Goal: Task Accomplishment & Management: Complete application form

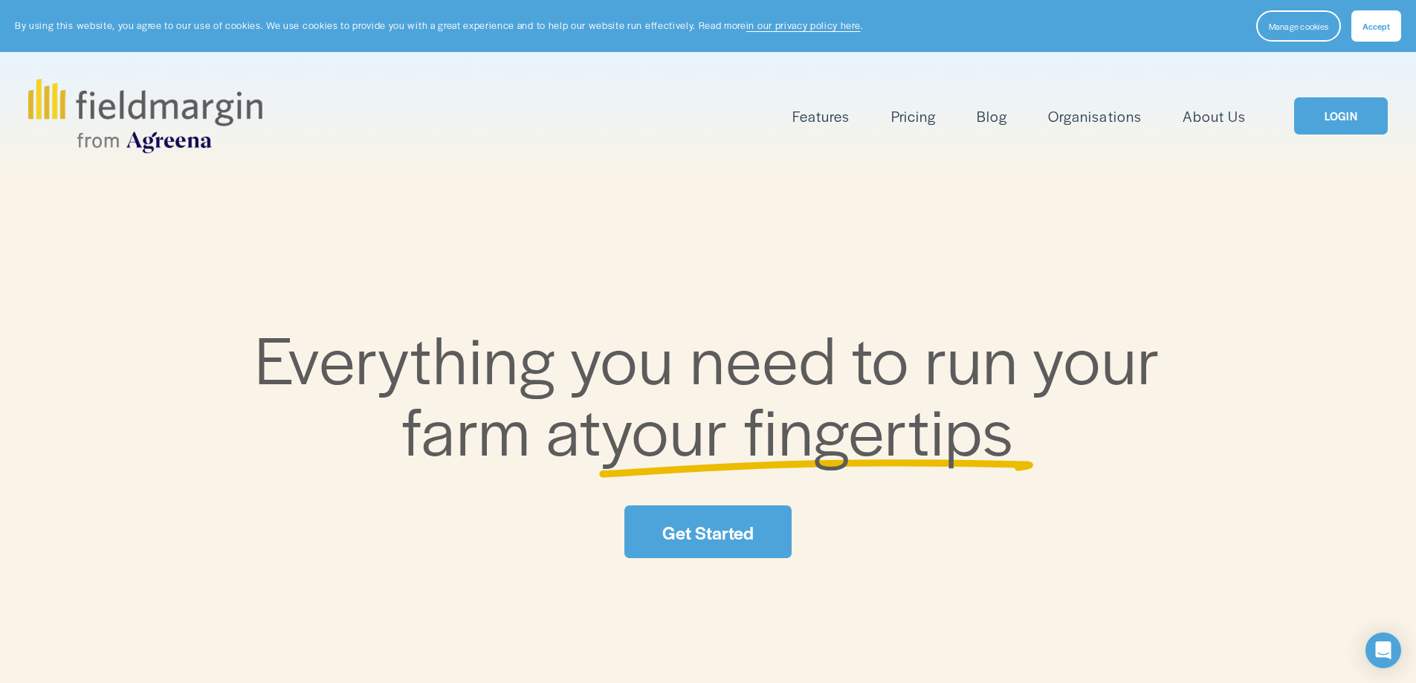
click at [1325, 130] on link "LOGIN" at bounding box center [1341, 116] width 94 height 38
click at [1345, 103] on link "LOGIN" at bounding box center [1341, 116] width 94 height 38
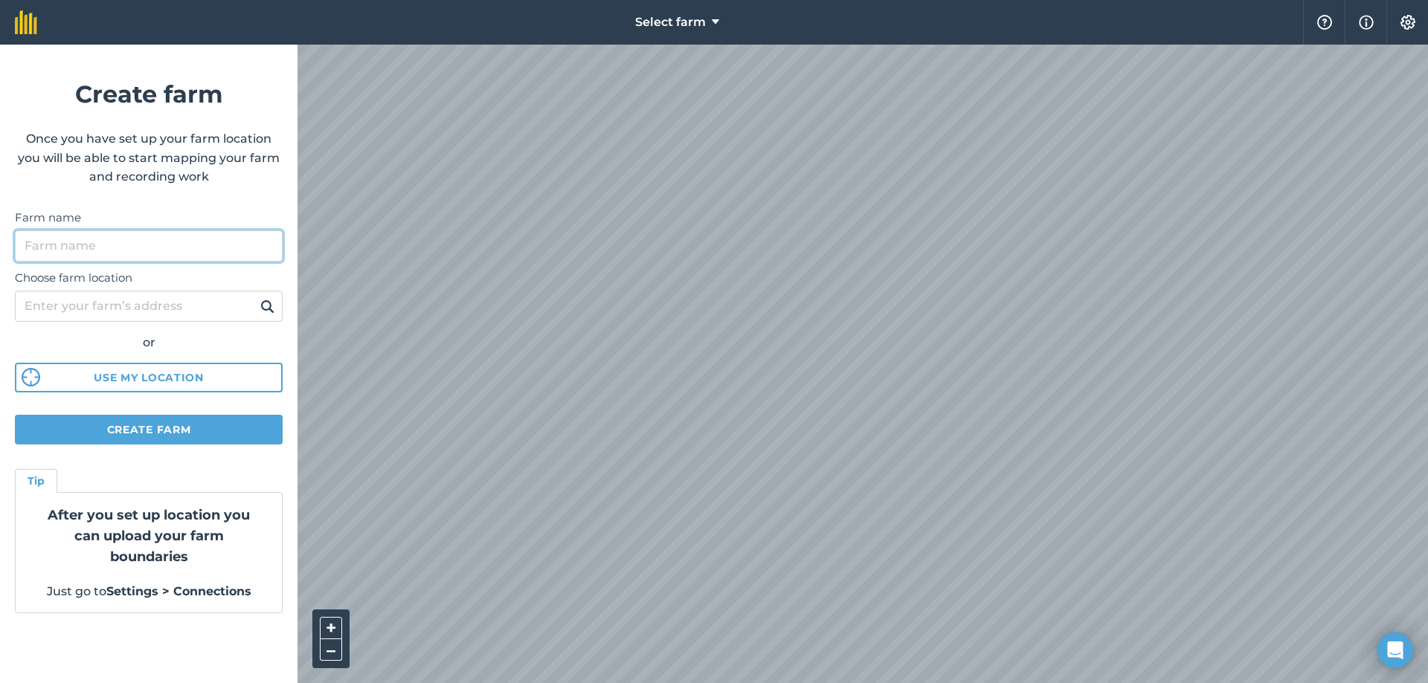
click at [154, 244] on input "Farm name" at bounding box center [149, 245] width 268 height 31
type input "killnamaddy"
click at [256, 297] on button at bounding box center [267, 306] width 23 height 19
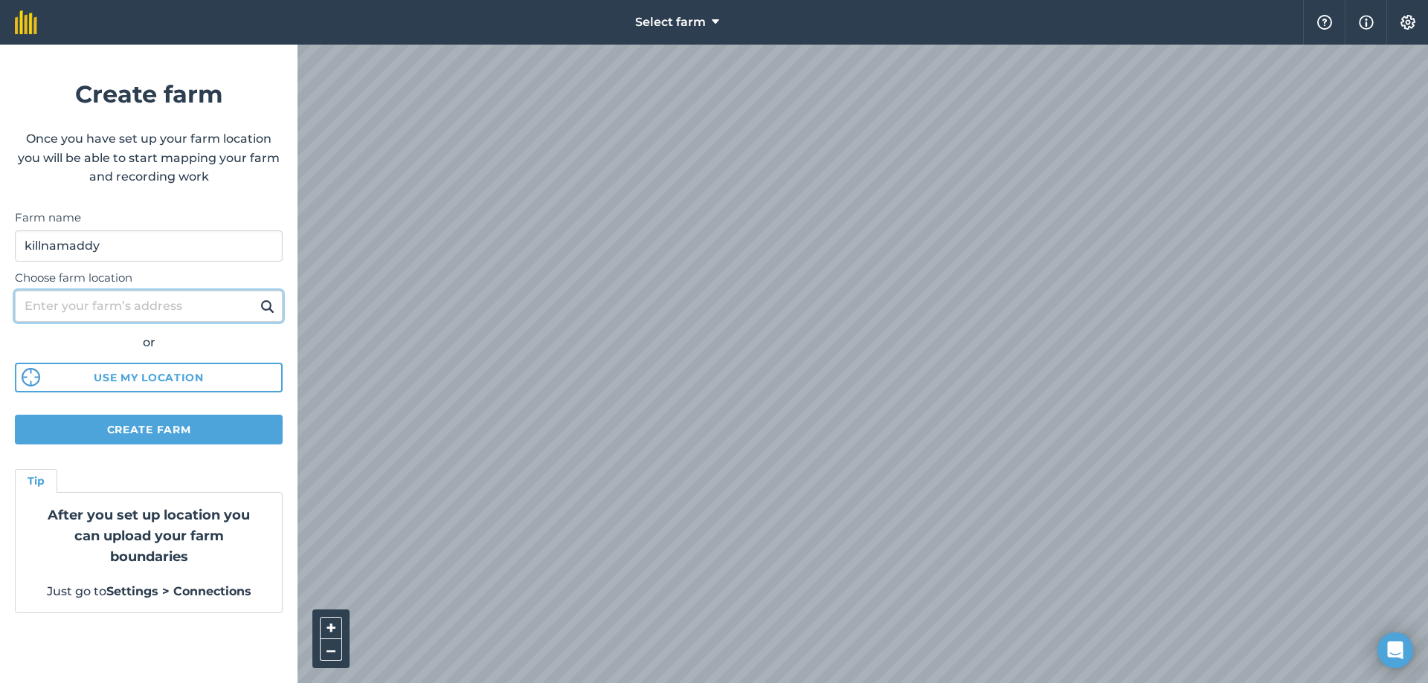
click at [138, 305] on input "Choose farm location" at bounding box center [149, 306] width 268 height 31
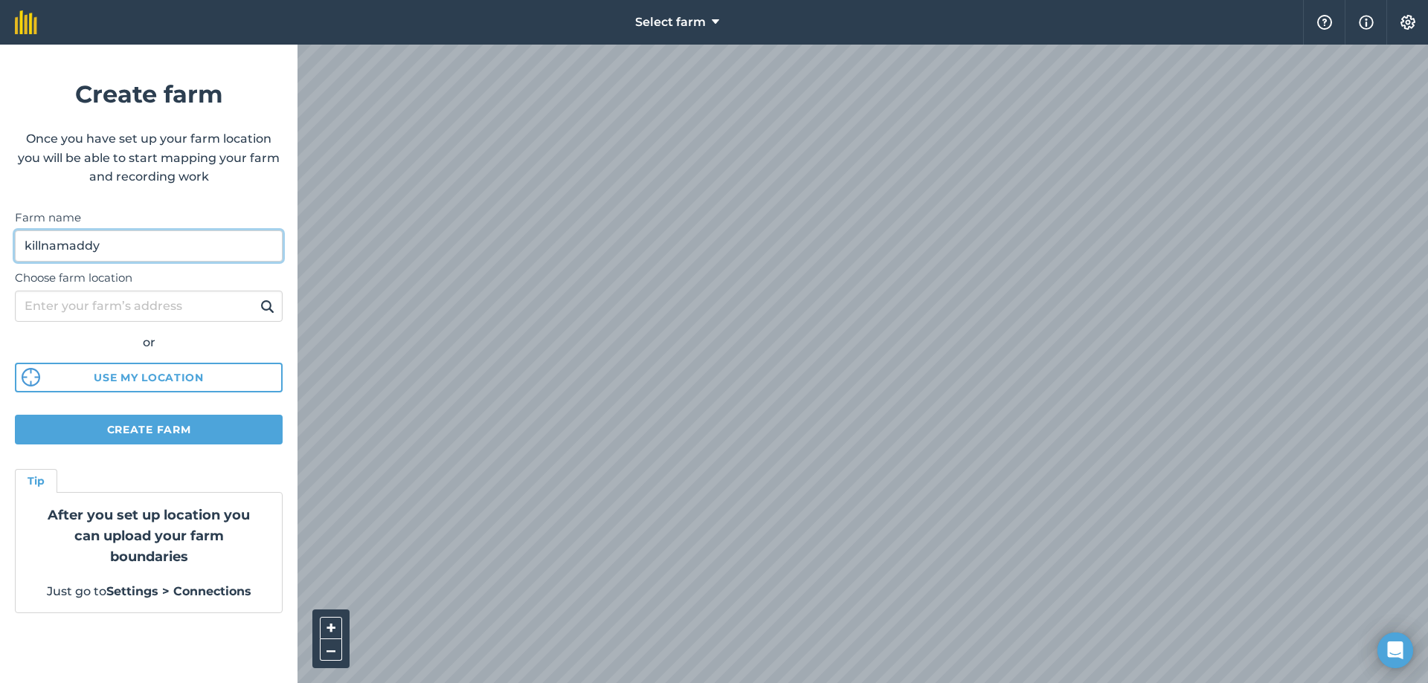
click at [144, 254] on input "killnamaddy" at bounding box center [149, 245] width 268 height 31
drag, startPoint x: 140, startPoint y: 245, endPoint x: 15, endPoint y: 266, distance: 126.6
click at [15, 266] on form "Create farm Once you have set up your farm location you will be able to start m…" at bounding box center [148, 364] width 297 height 639
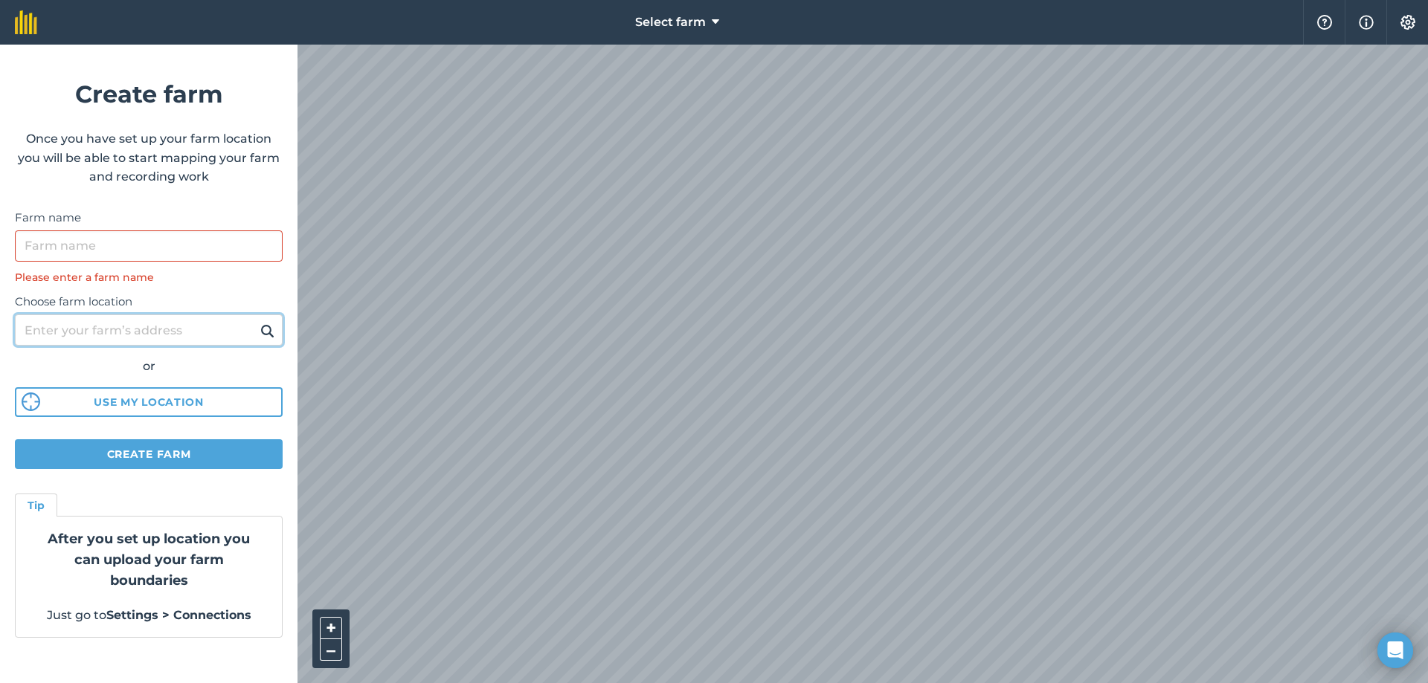
click at [90, 326] on input "Choose farm location" at bounding box center [149, 330] width 268 height 31
type input "killnamaddy"
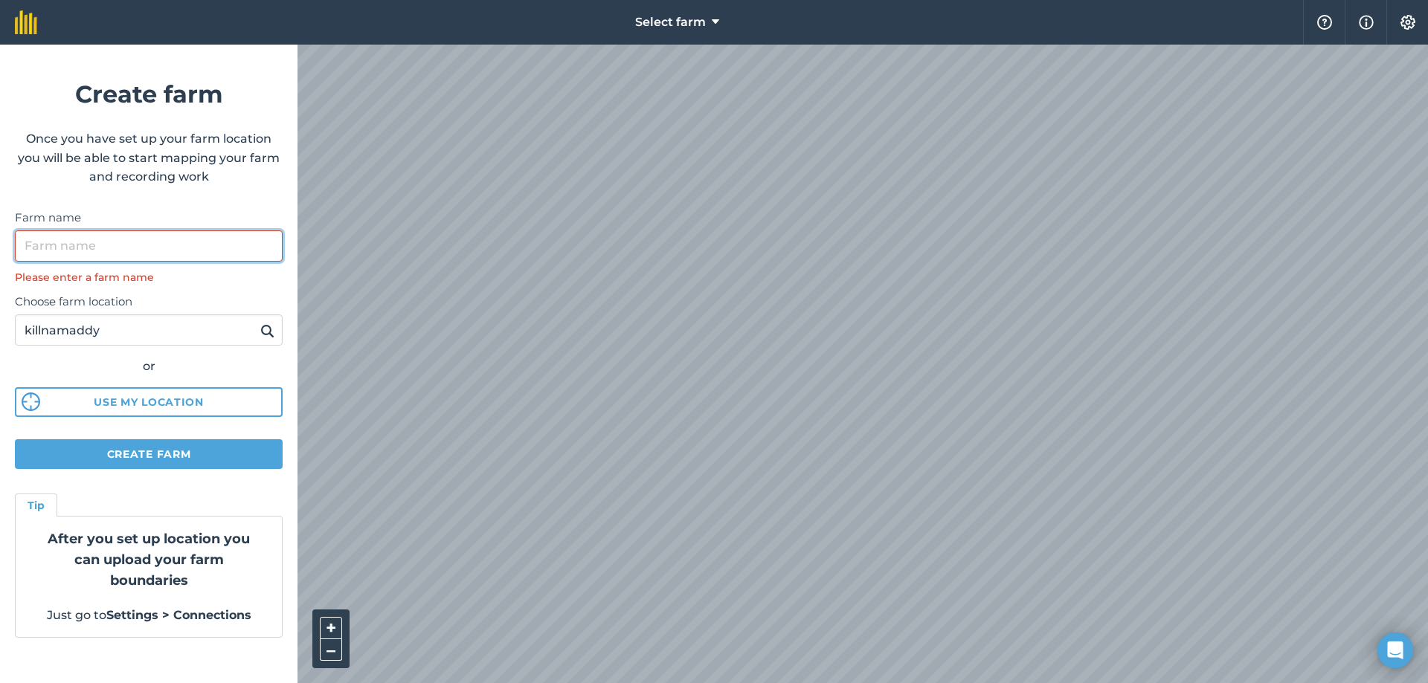
click at [168, 240] on input "Farm name" at bounding box center [149, 245] width 268 height 31
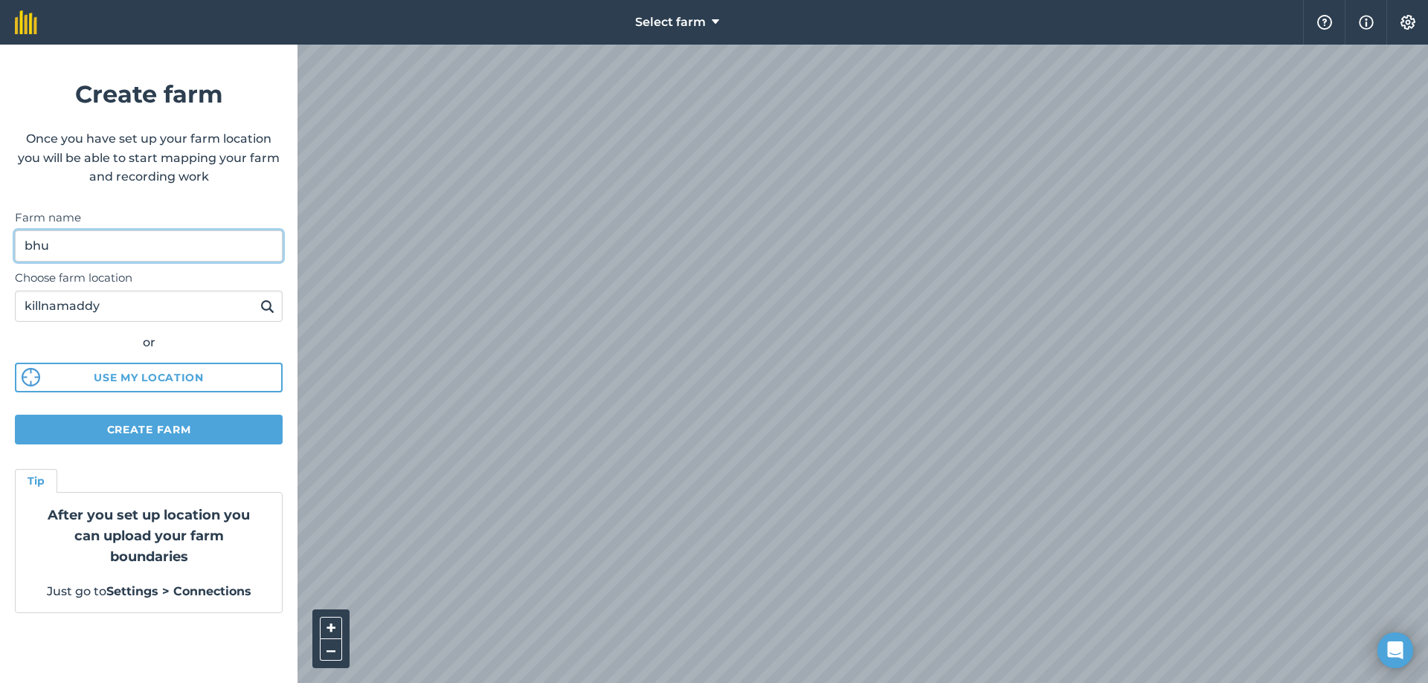
type input "bhu"
click at [265, 309] on img at bounding box center [267, 306] width 14 height 18
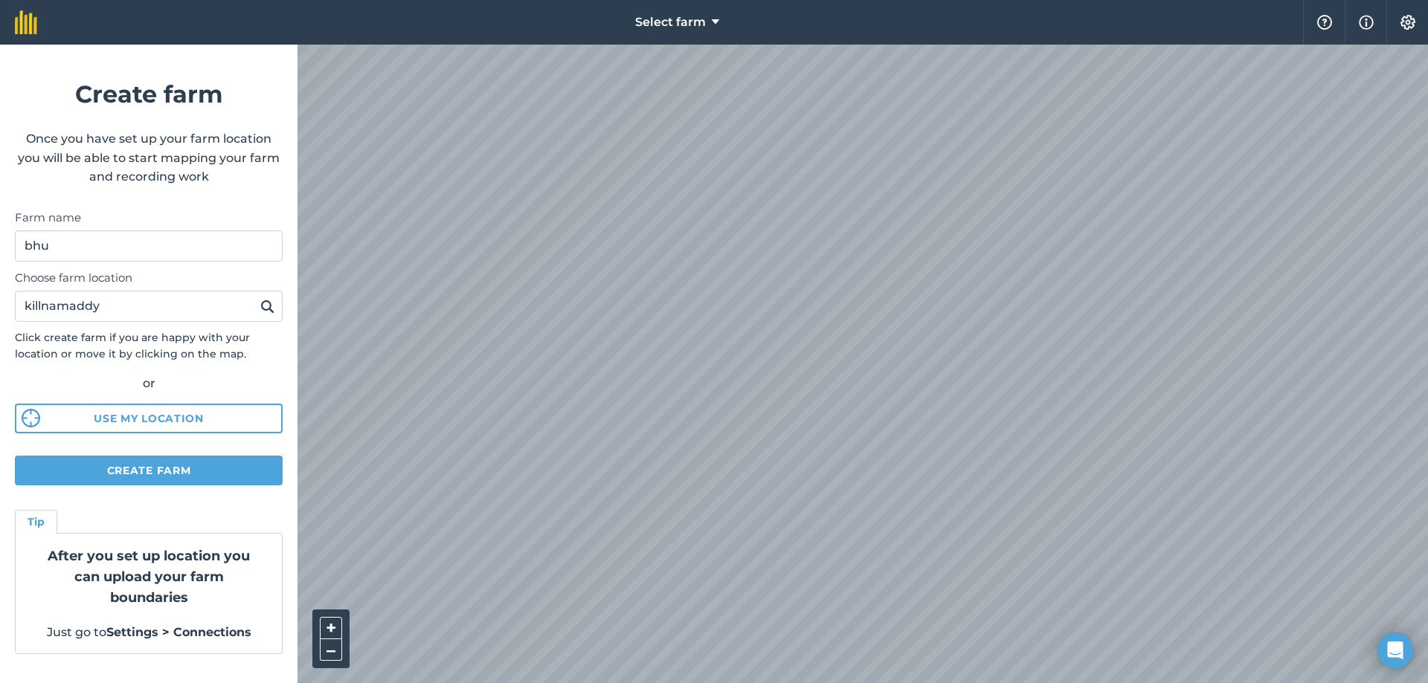
click at [1042, 683] on html "Select farm Help Info Settings Create farm Once you have set up your farm locat…" at bounding box center [714, 341] width 1428 height 683
click at [283, 45] on div "Select farm Help Info Settings Create farm Once you have set up your farm locat…" at bounding box center [714, 22] width 1428 height 45
drag, startPoint x: 117, startPoint y: 309, endPoint x: 0, endPoint y: 346, distance: 122.5
click at [0, 346] on form "Create farm Once you have set up your farm location you will be able to start m…" at bounding box center [148, 364] width 297 height 639
click at [280, 311] on input "clontibret" at bounding box center [149, 306] width 268 height 31
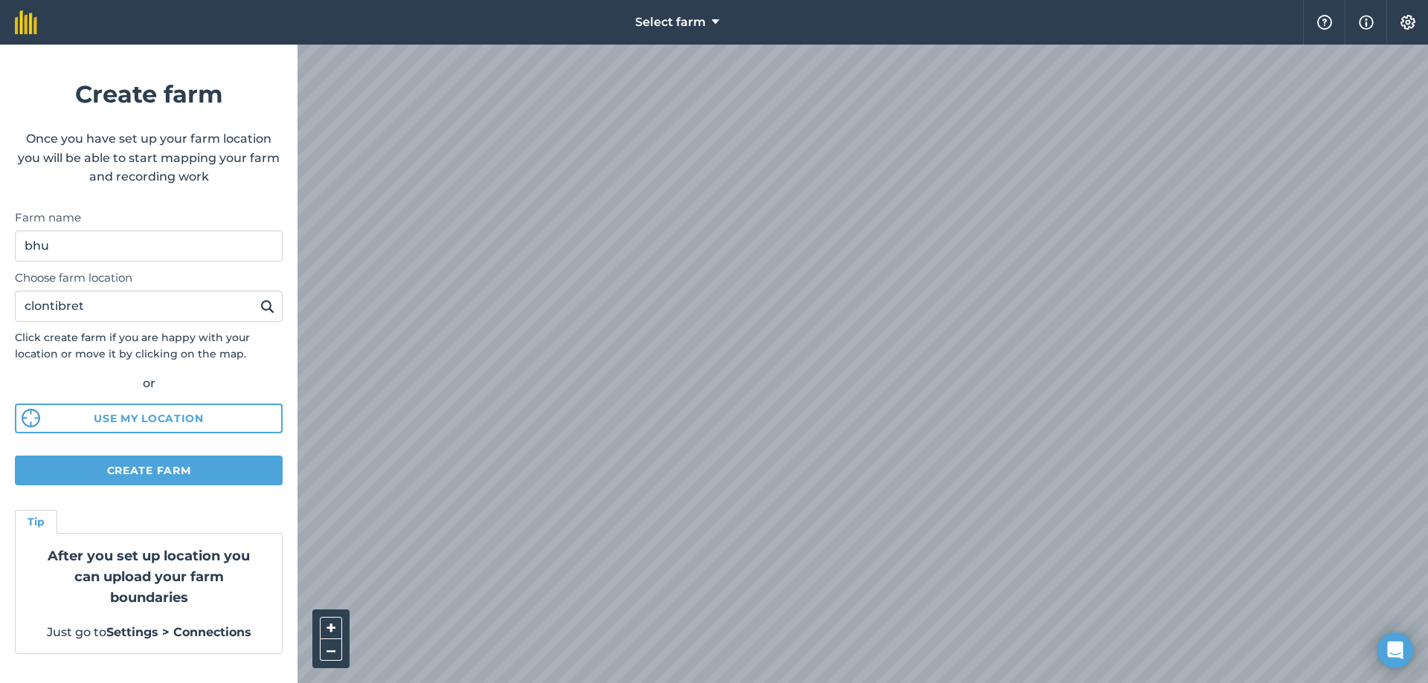
click at [271, 311] on img at bounding box center [267, 306] width 14 height 18
click at [1050, 683] on html "Select farm Help Info Settings Create farm Once you have set up your farm locat…" at bounding box center [714, 341] width 1428 height 683
click at [955, 683] on html "Select farm Help Info Settings Create farm Once you have set up your farm locat…" at bounding box center [714, 341] width 1428 height 683
click at [996, 683] on html "Select farm Help Info Settings Create farm Once you have set up your farm locat…" at bounding box center [714, 341] width 1428 height 683
click at [1172, 683] on html "Select farm Help Info Settings Create farm Once you have set up your farm locat…" at bounding box center [714, 341] width 1428 height 683
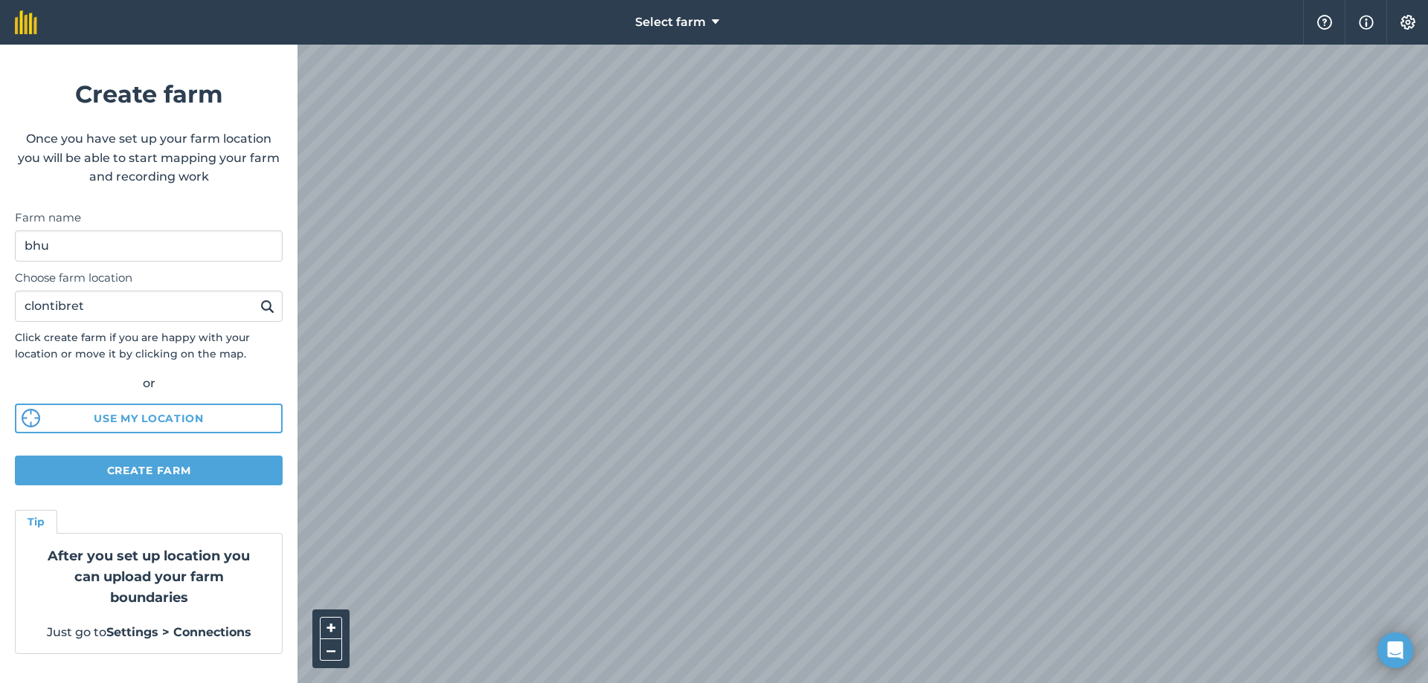
click at [1338, 683] on html "Select farm Help Info Settings Create farm Once you have set up your farm locat…" at bounding box center [714, 341] width 1428 height 683
click at [1006, 683] on html "Select farm Help Info Settings Create farm Once you have set up your farm locat…" at bounding box center [714, 341] width 1428 height 683
click at [1215, 683] on html "Select farm Help Info Settings Create farm Once you have set up your farm locat…" at bounding box center [714, 341] width 1428 height 683
click at [835, 683] on html "Select farm Help Info Settings Create farm Once you have set up your farm locat…" at bounding box center [714, 341] width 1428 height 683
click at [175, 300] on input "clontibret" at bounding box center [149, 306] width 268 height 31
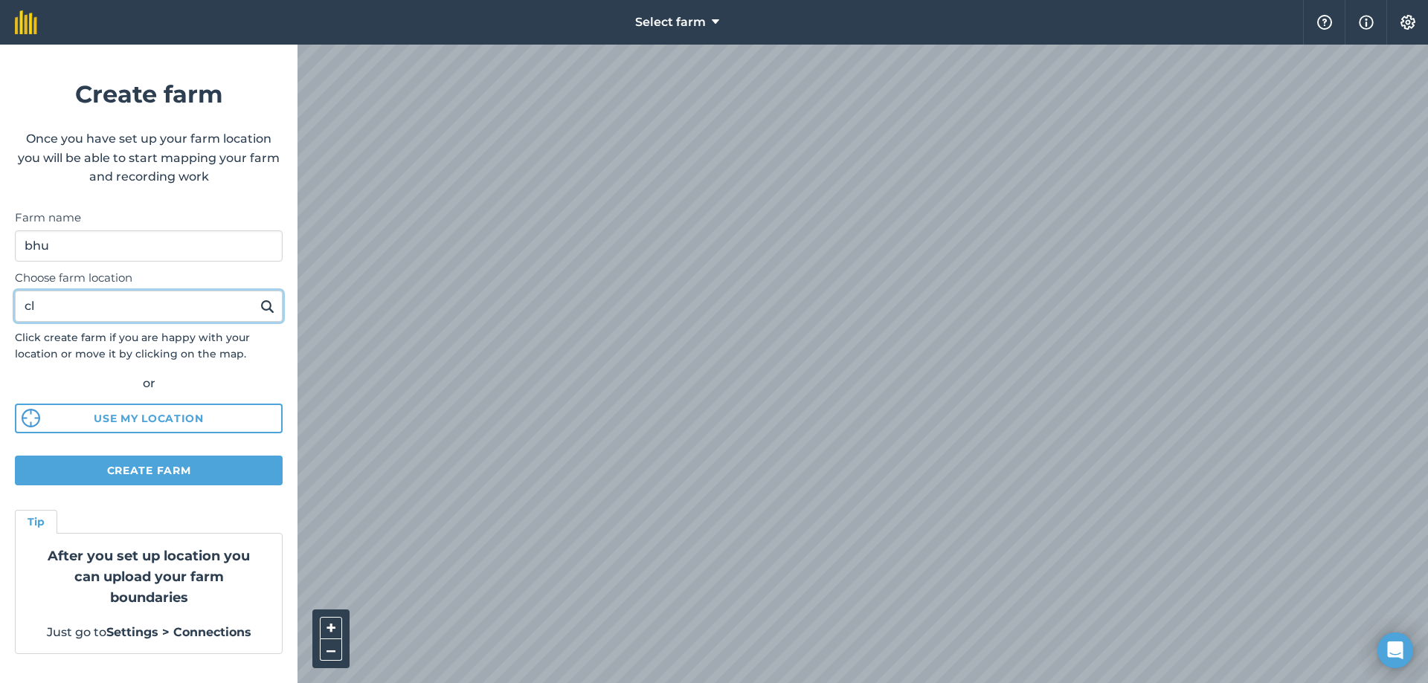
type input "c"
type input "H18TW61"
click at [256, 297] on button at bounding box center [267, 306] width 23 height 19
drag, startPoint x: 103, startPoint y: 309, endPoint x: 0, endPoint y: 332, distance: 105.0
click at [0, 332] on form "Create farm Once you have set up your farm location you will be able to start m…" at bounding box center [148, 364] width 297 height 639
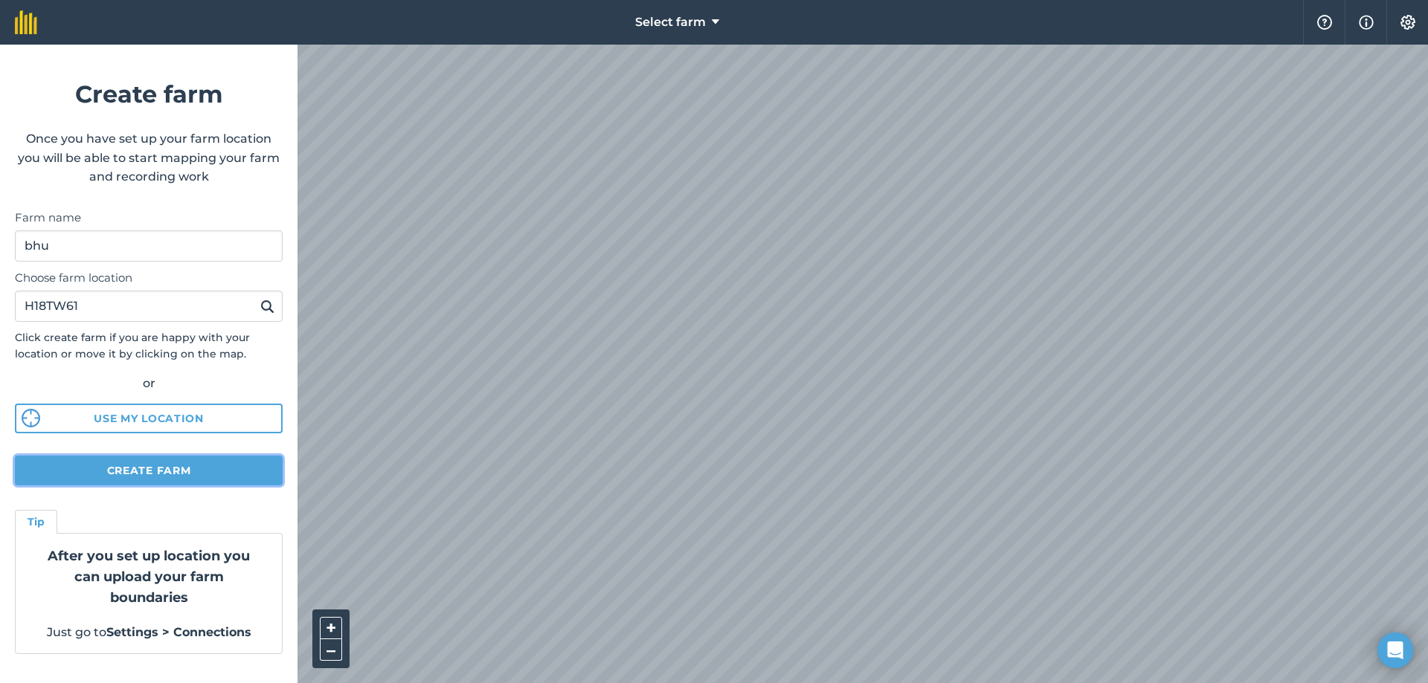
click at [136, 462] on button "Create farm" at bounding box center [149, 471] width 268 height 30
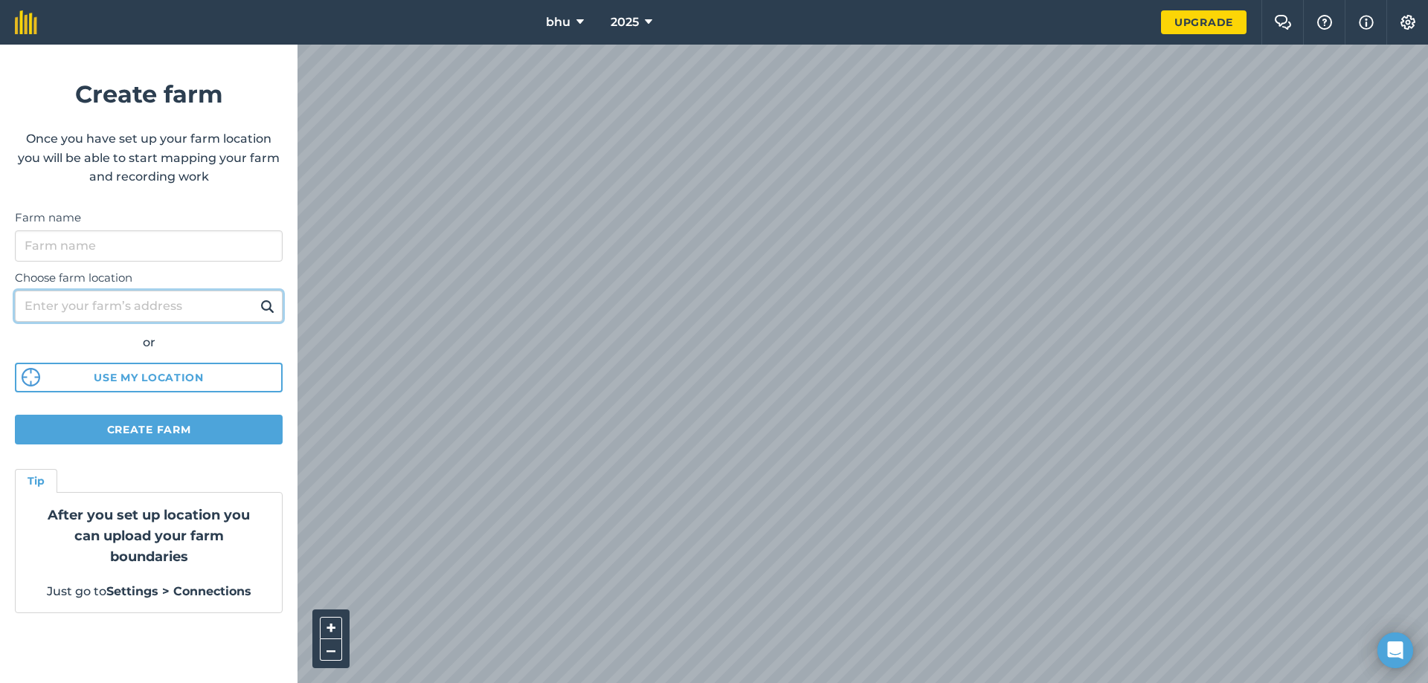
click at [115, 300] on input "Choose farm location" at bounding box center [149, 306] width 268 height 31
click at [264, 309] on img at bounding box center [267, 306] width 14 height 18
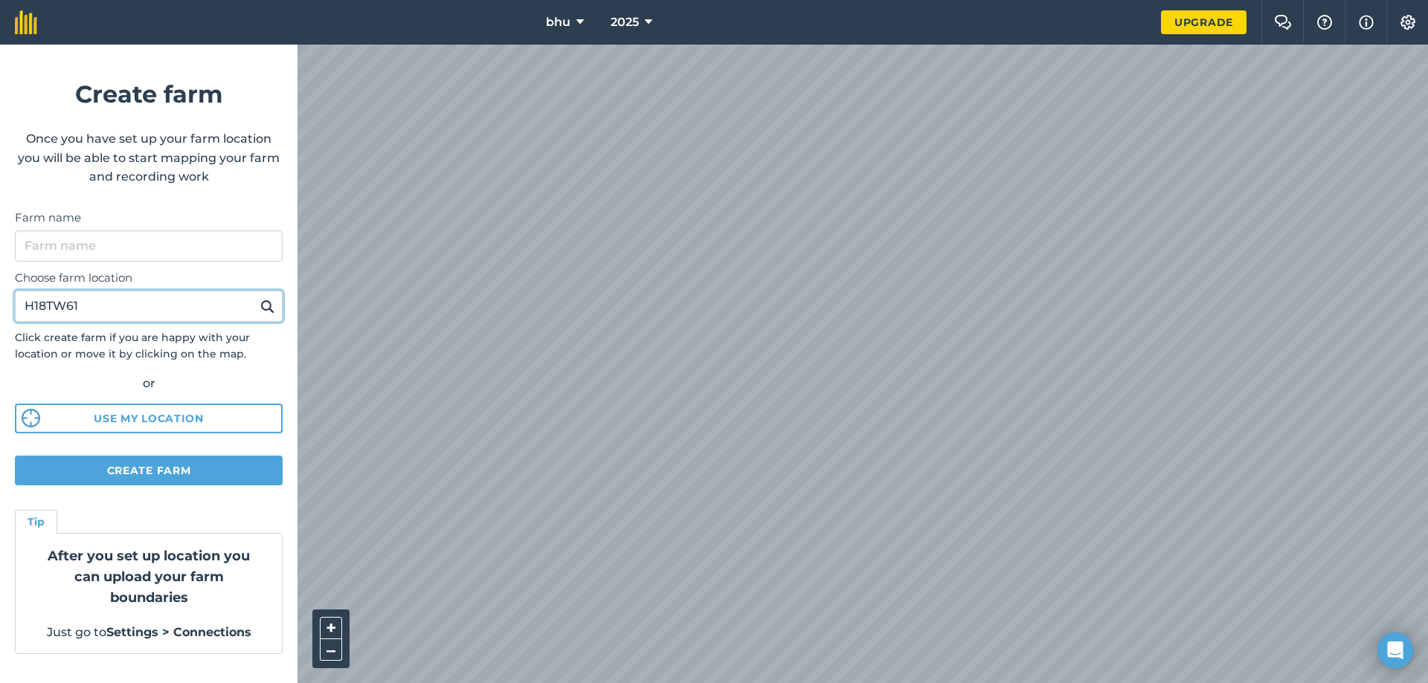
click at [244, 303] on input "H18TW61" at bounding box center [149, 306] width 268 height 31
type input "H"
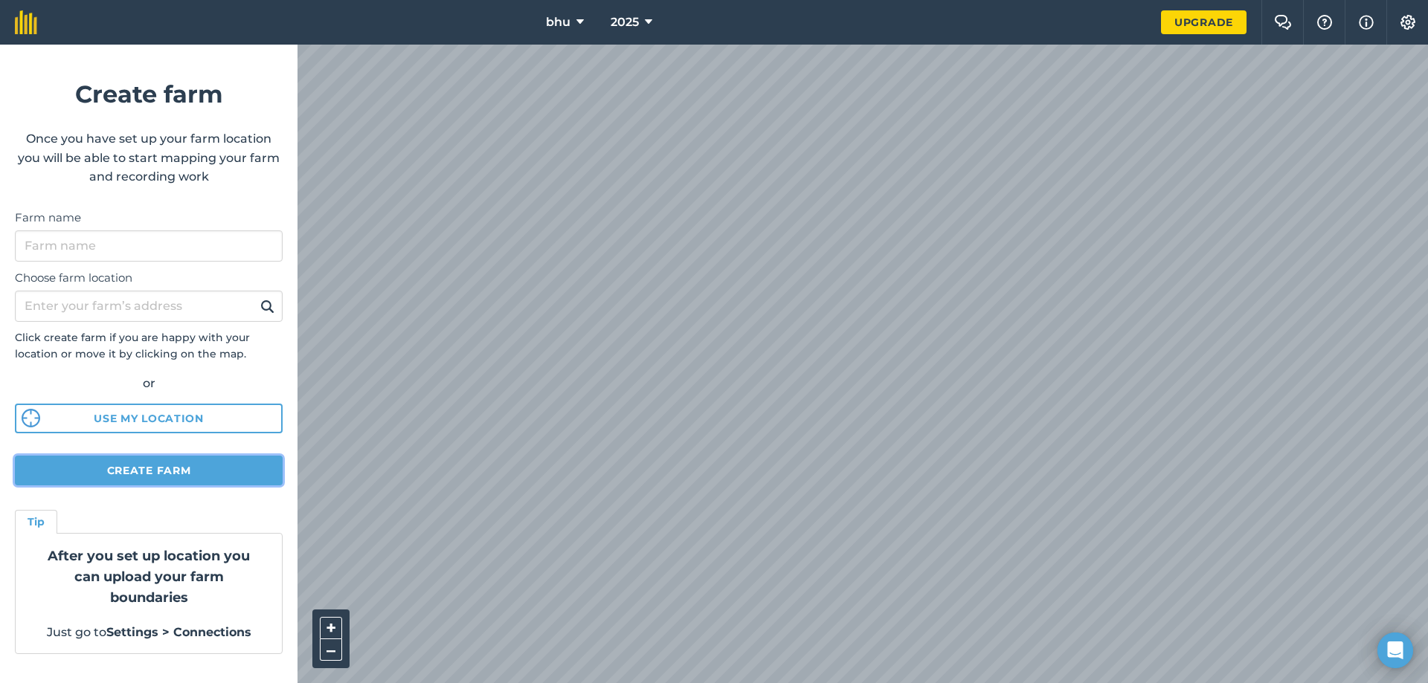
click at [202, 474] on button "Create farm" at bounding box center [149, 471] width 268 height 30
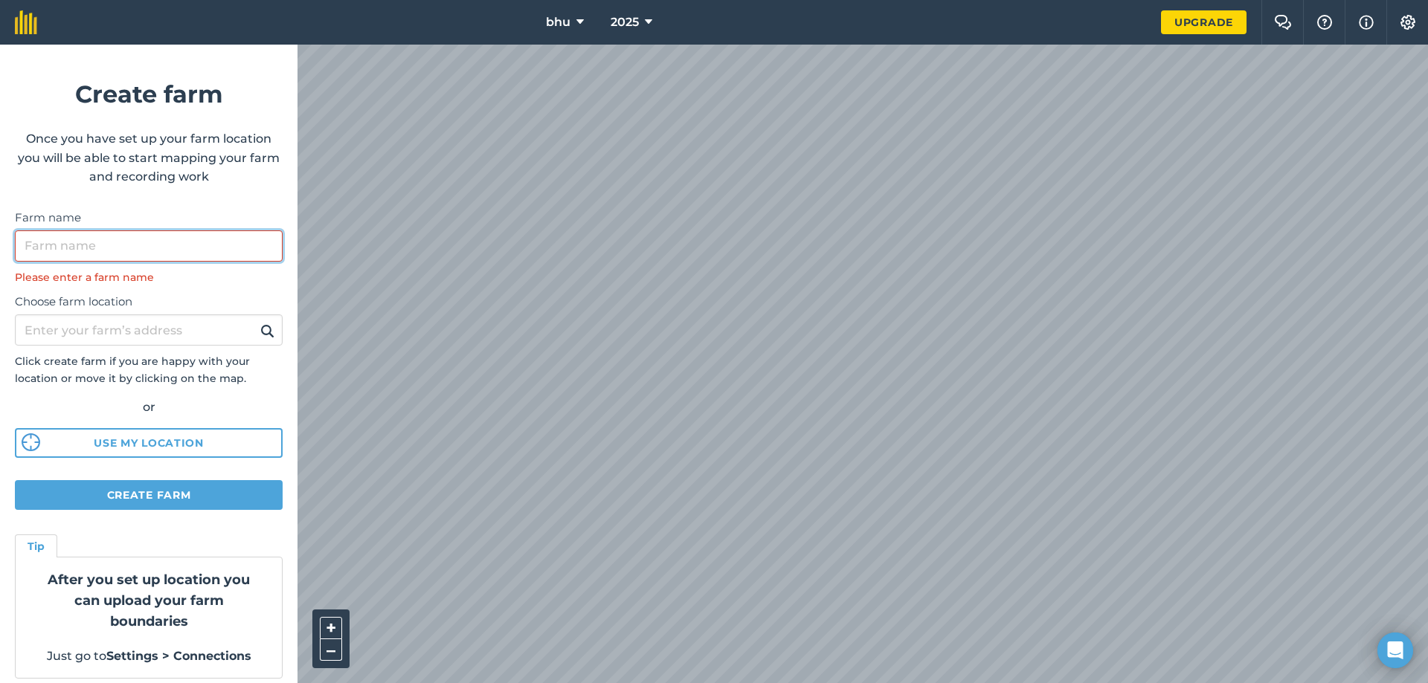
click at [150, 254] on input "Farm name" at bounding box center [149, 245] width 268 height 31
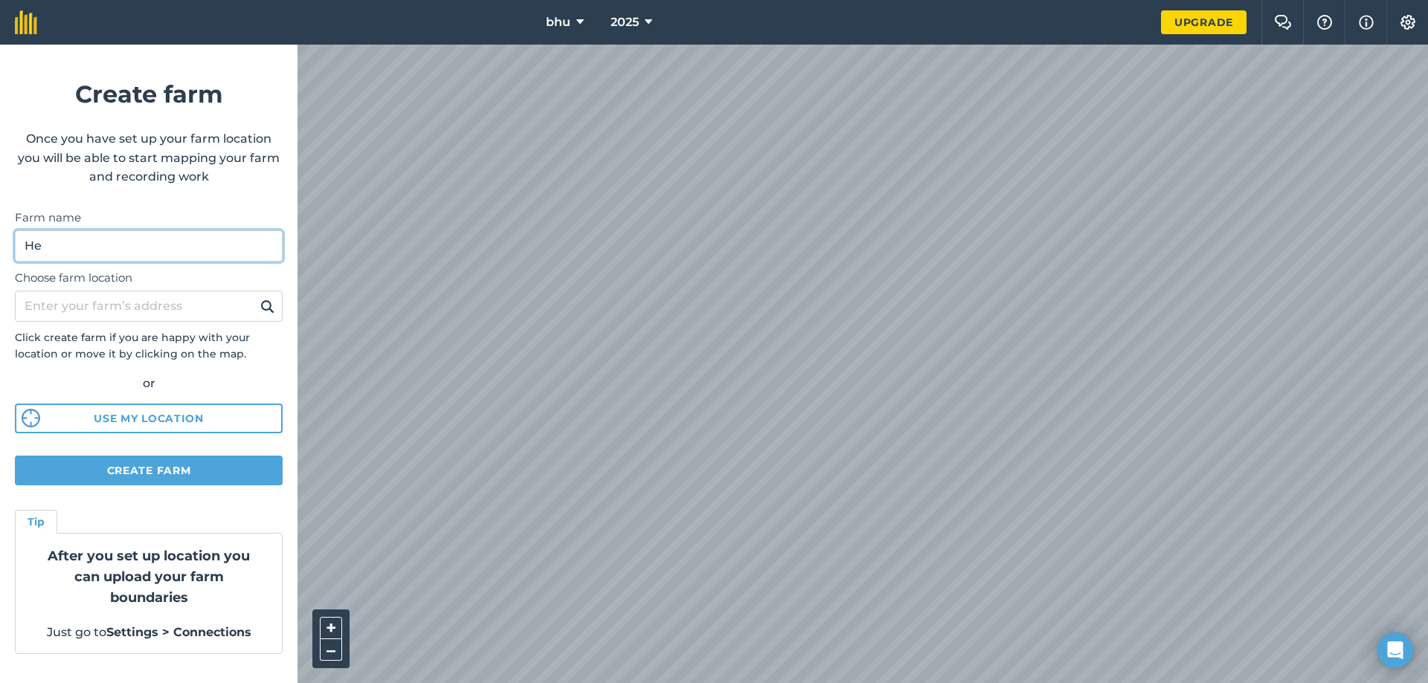
type input "H"
type input "g"
type input "L"
type input "Killnamaddy hills"
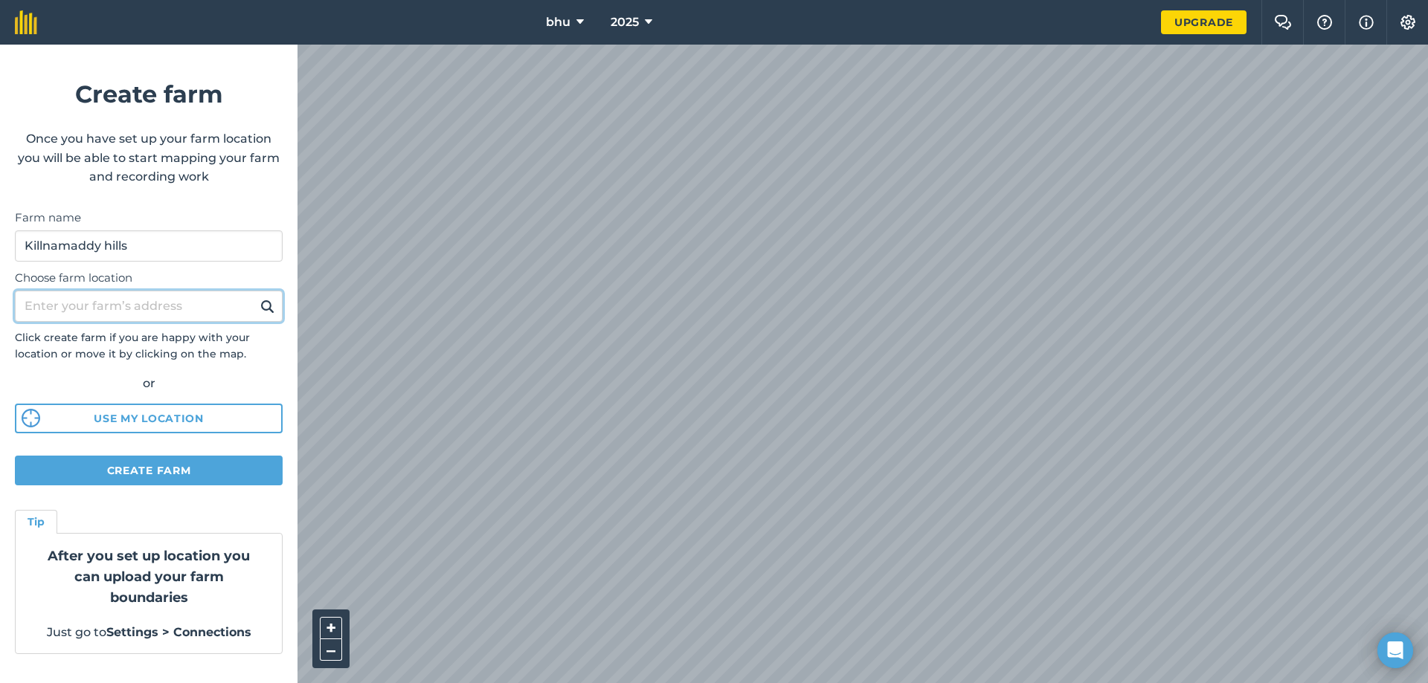
click at [147, 296] on input "Choose farm location" at bounding box center [149, 306] width 268 height 31
type input "H18TW61"
click at [268, 309] on img at bounding box center [267, 306] width 14 height 18
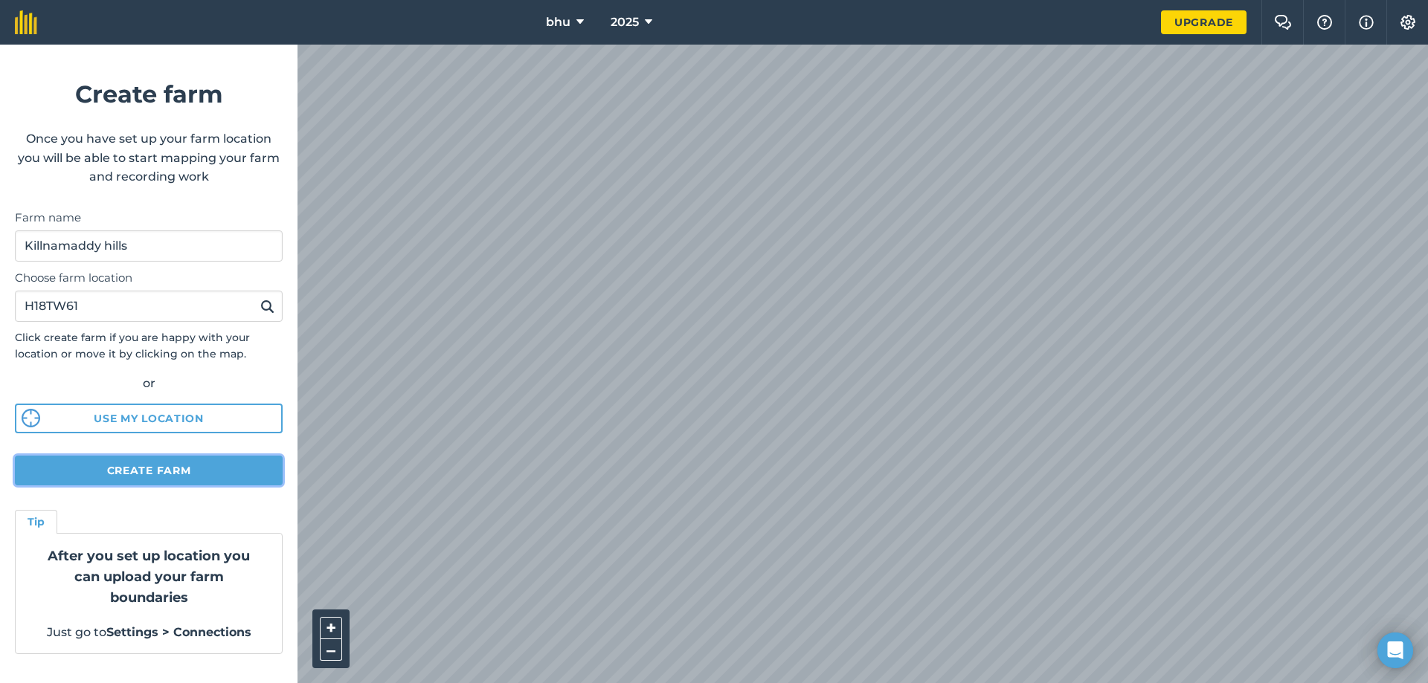
click at [169, 460] on button "Create farm" at bounding box center [149, 471] width 268 height 30
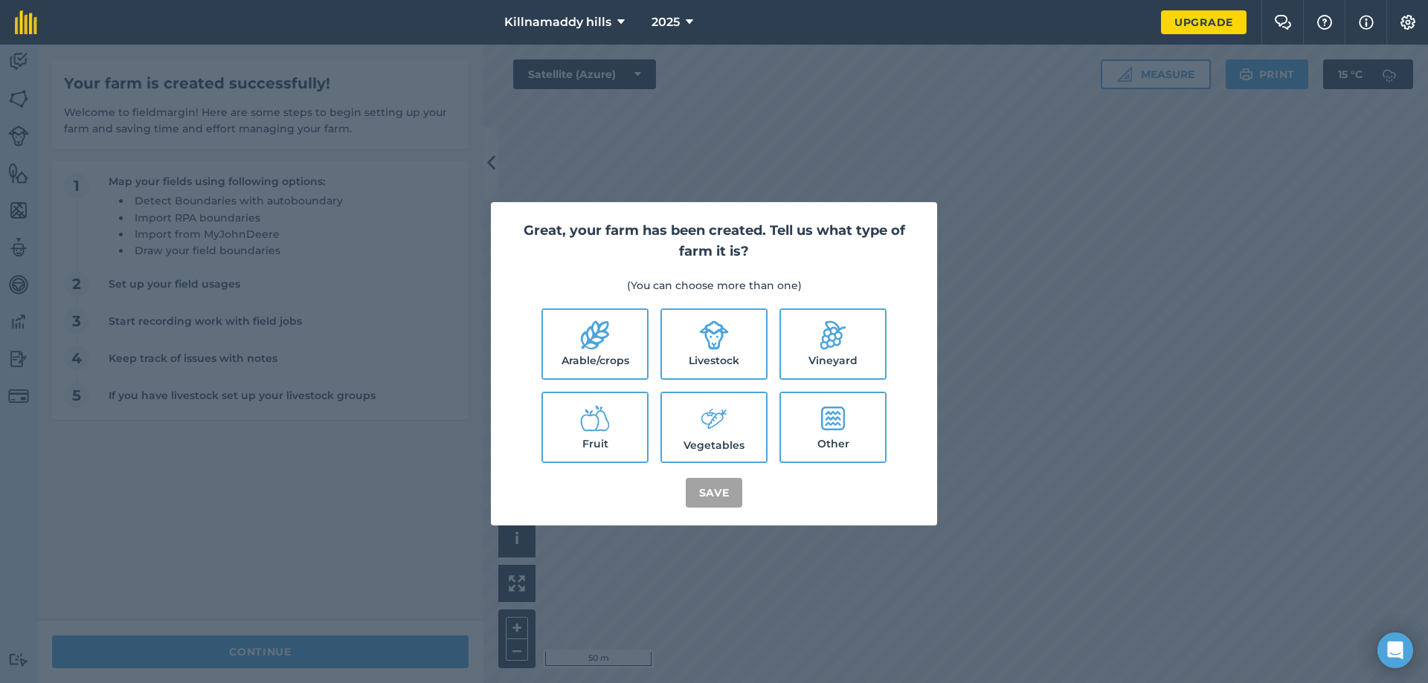
click at [714, 352] on label "Livestock" at bounding box center [714, 344] width 104 height 68
checkbox input "true"
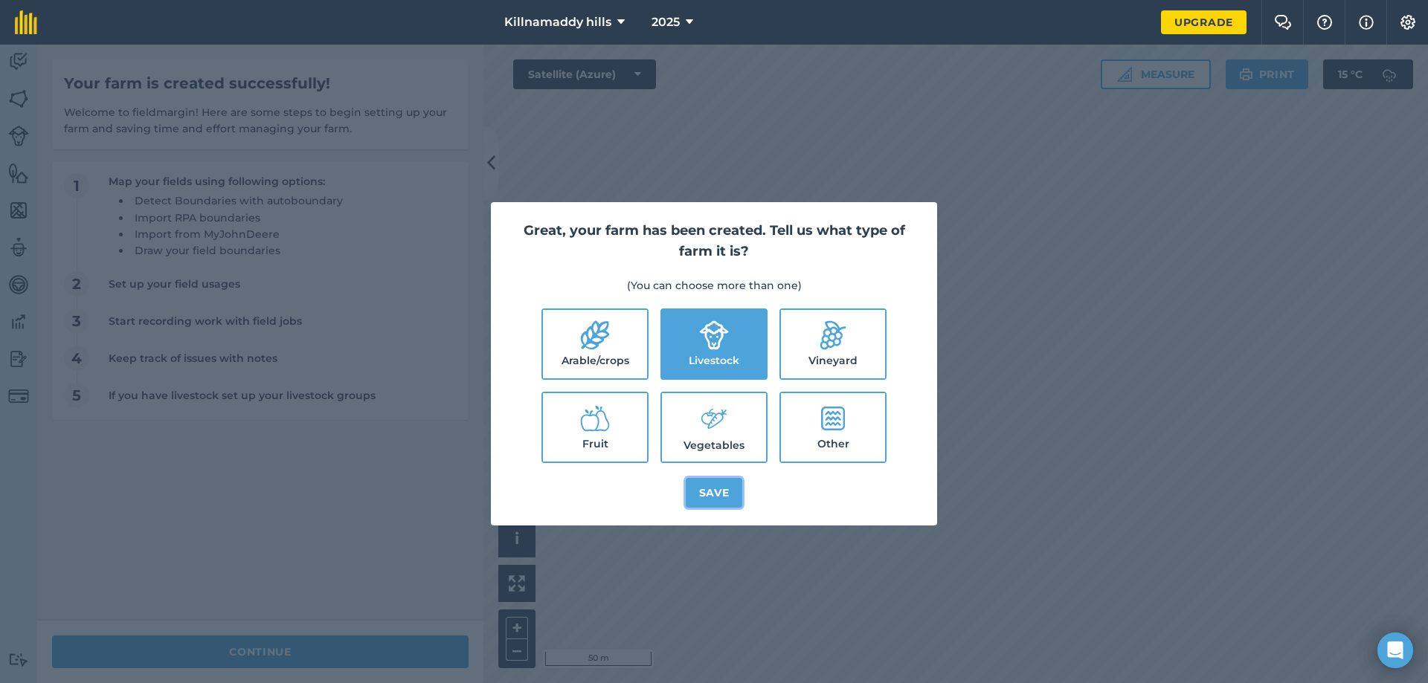
click at [719, 489] on button "Save" at bounding box center [714, 493] width 57 height 30
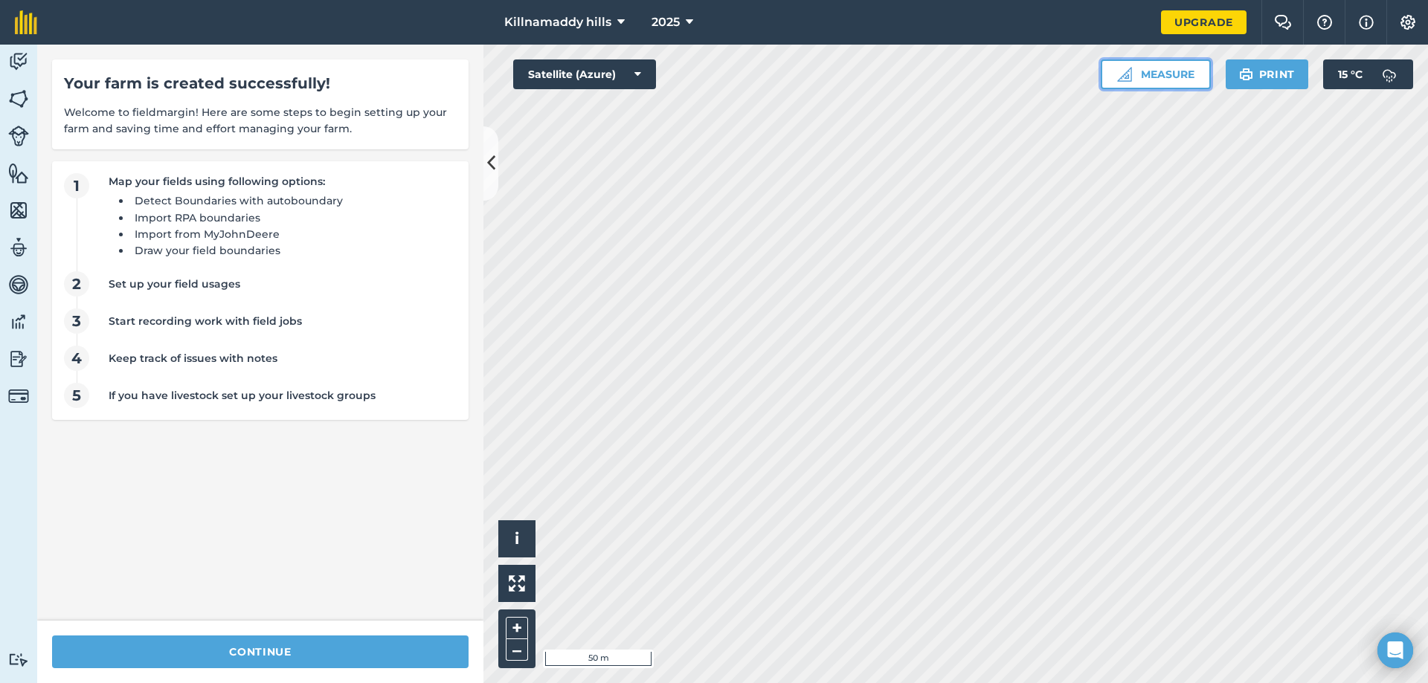
click at [1196, 76] on button "Measure" at bounding box center [1155, 74] width 110 height 30
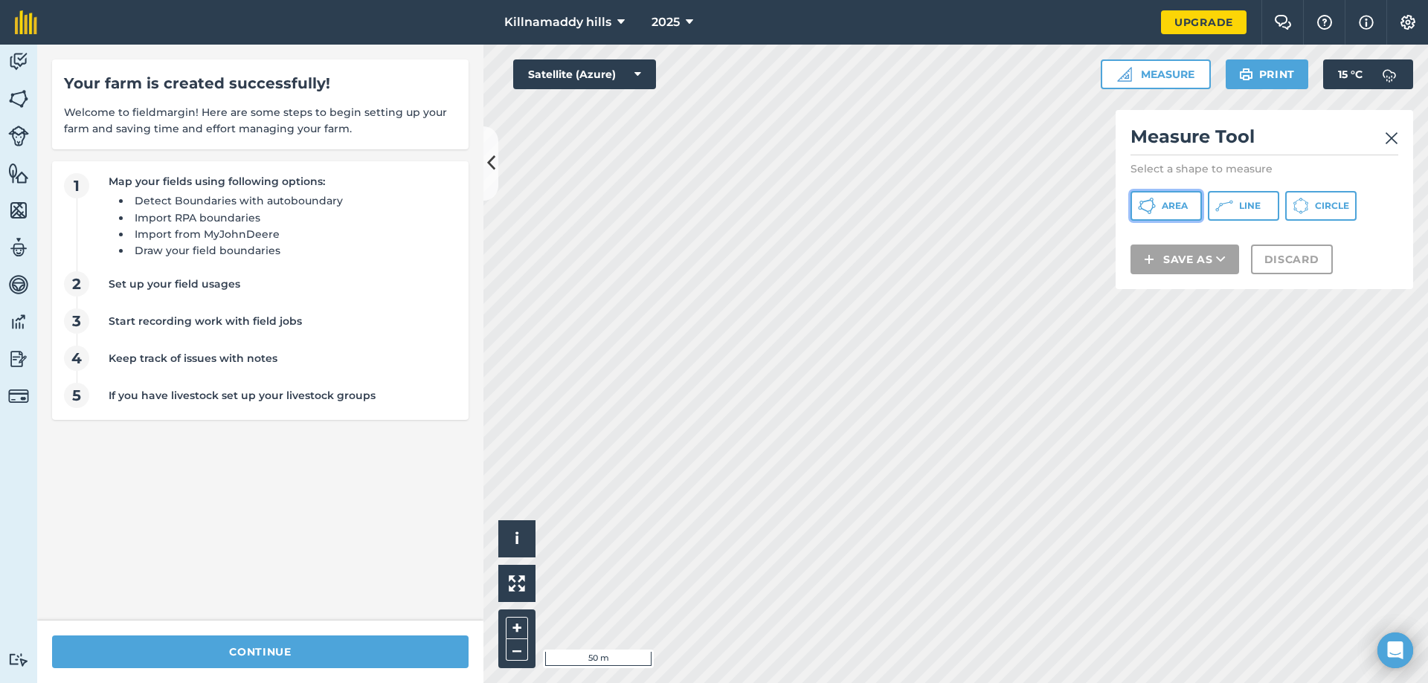
click at [1180, 212] on button "Area" at bounding box center [1165, 206] width 71 height 30
click at [1161, 205] on button "Area" at bounding box center [1165, 206] width 71 height 30
click at [1383, 140] on h2 "Measure Tool" at bounding box center [1264, 140] width 268 height 30
click at [1388, 140] on img at bounding box center [1390, 138] width 13 height 18
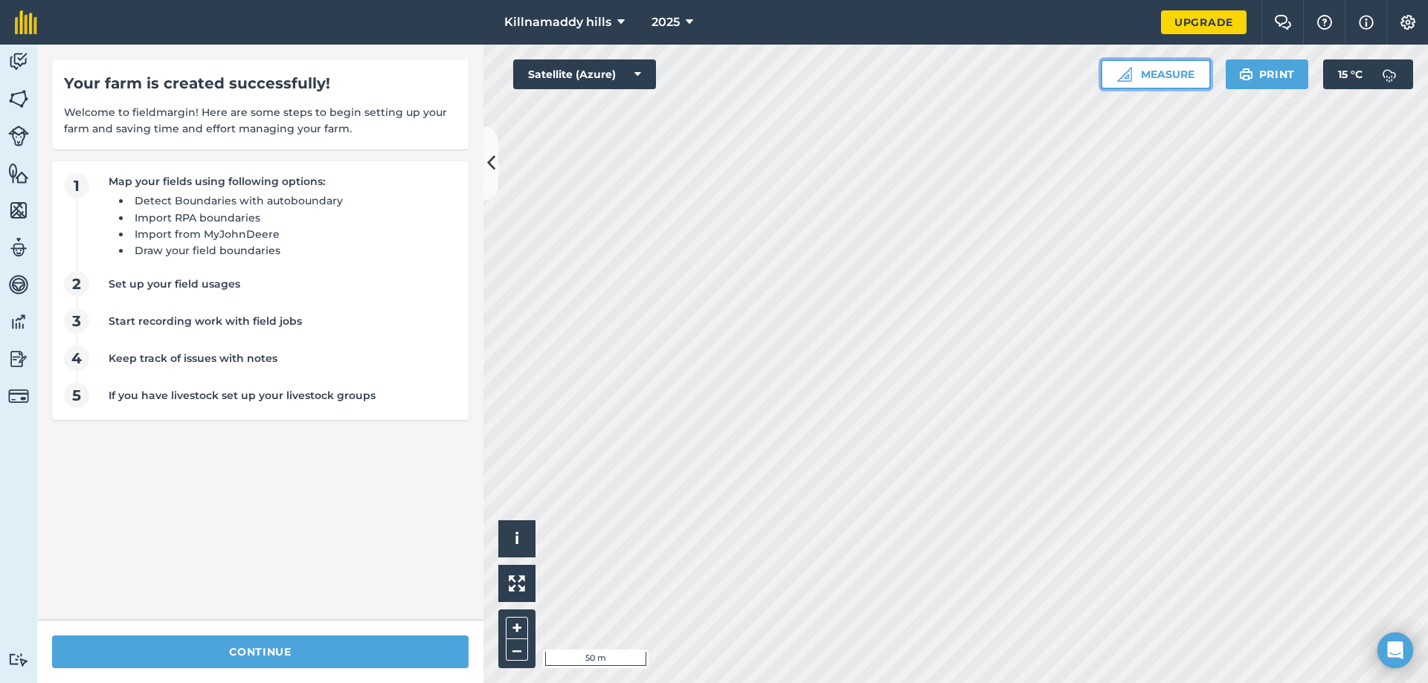
click at [1188, 81] on button "Measure" at bounding box center [1155, 74] width 110 height 30
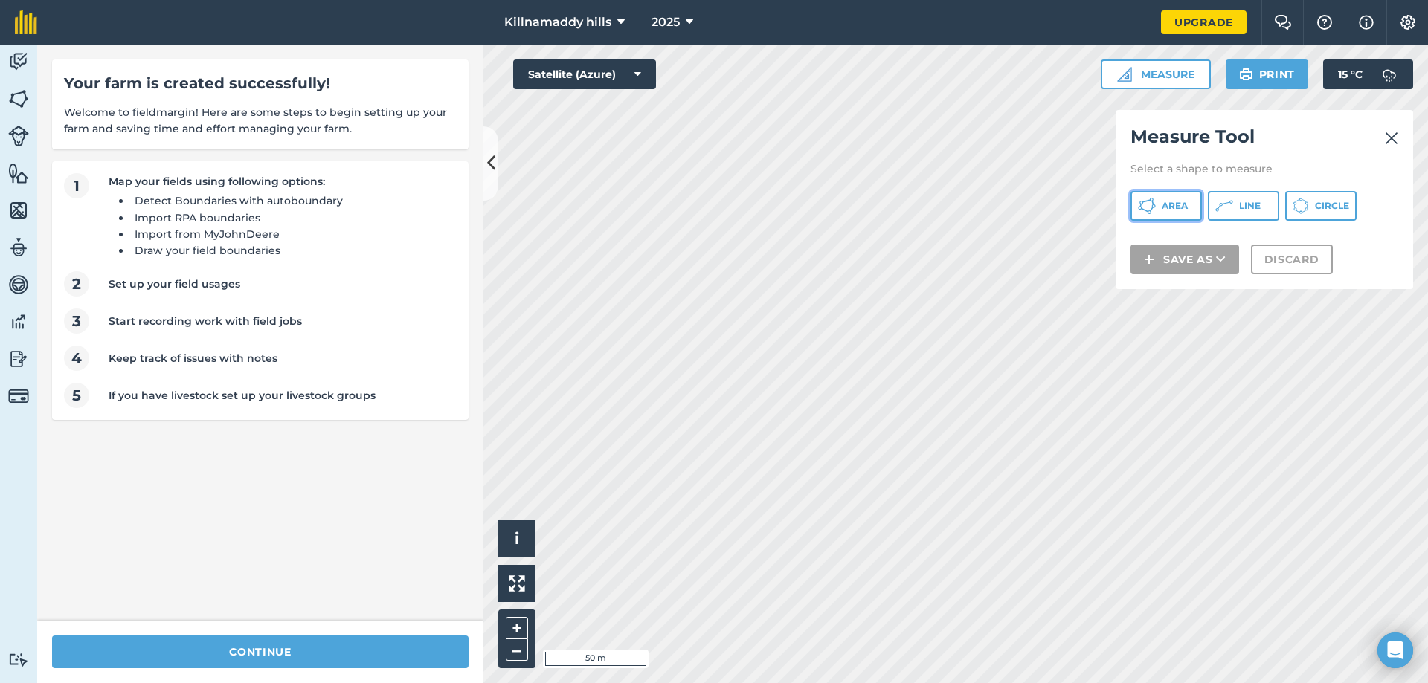
click at [1192, 213] on button "Area" at bounding box center [1165, 206] width 71 height 30
drag, startPoint x: 1265, startPoint y: 132, endPoint x: 1261, endPoint y: 141, distance: 9.7
click at [1261, 141] on h2 "Measure Tool" at bounding box center [1264, 140] width 268 height 30
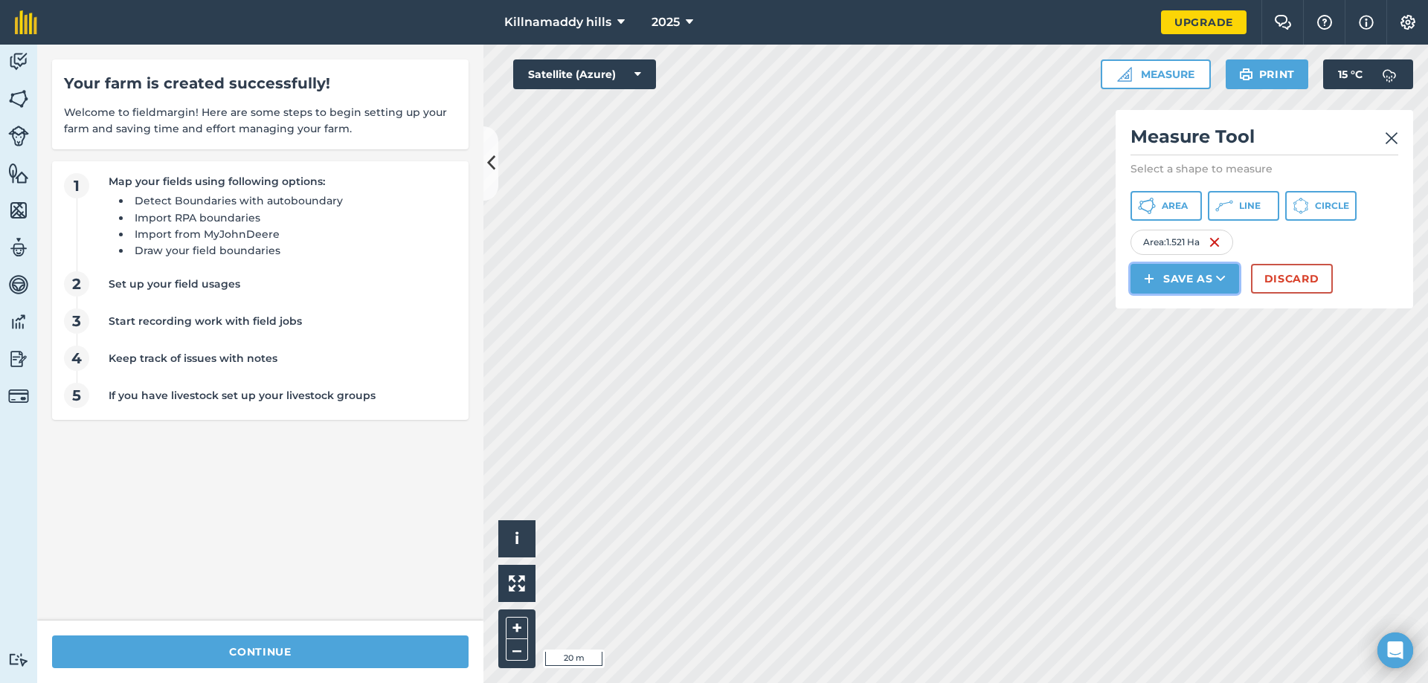
click at [1178, 283] on button "Save as" at bounding box center [1184, 279] width 109 height 30
click at [1172, 308] on link "Field" at bounding box center [1184, 312] width 104 height 33
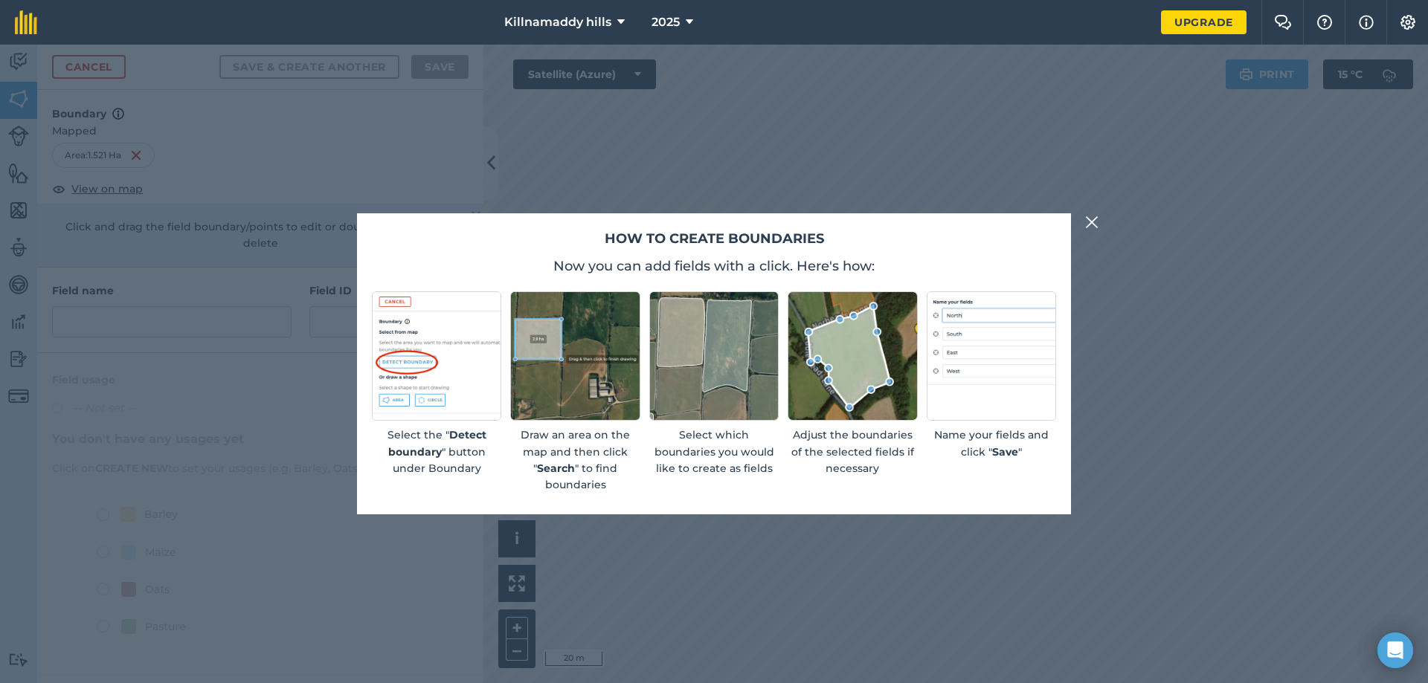
click at [1092, 224] on img at bounding box center [1091, 222] width 13 height 18
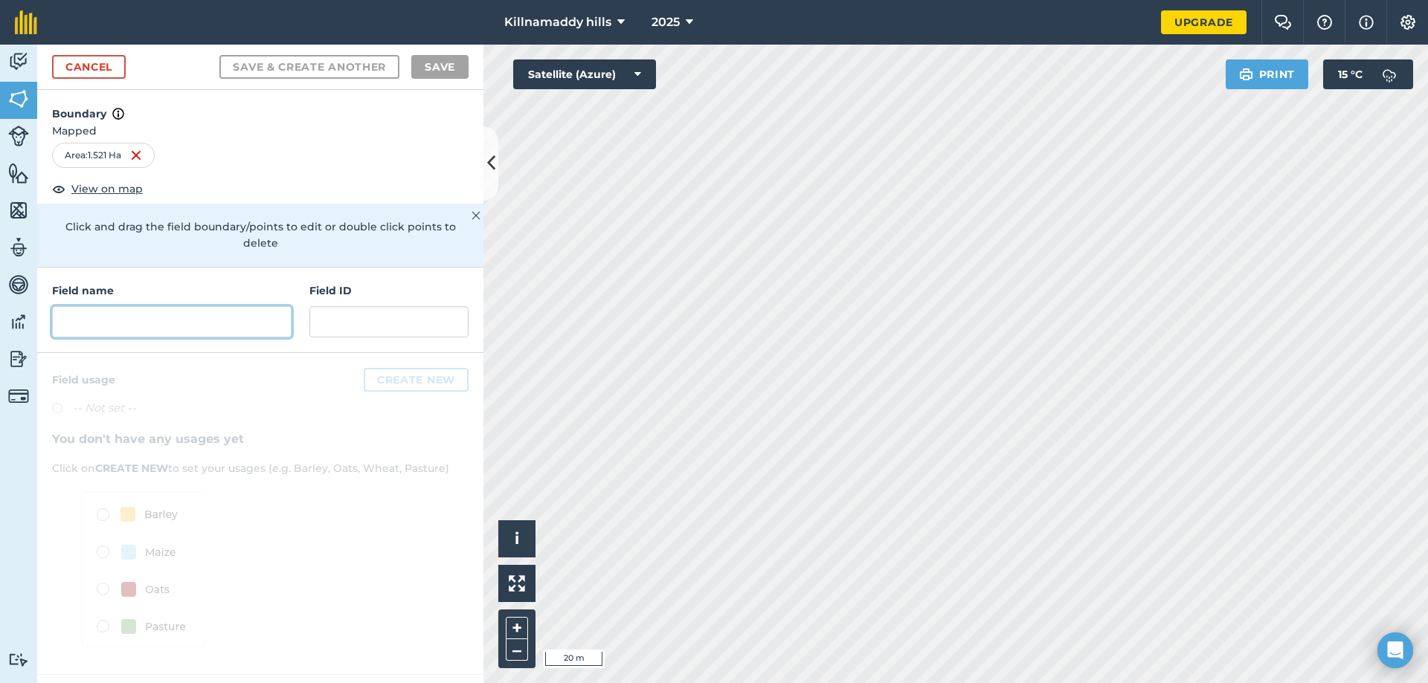
click at [175, 306] on input "text" at bounding box center [171, 321] width 239 height 31
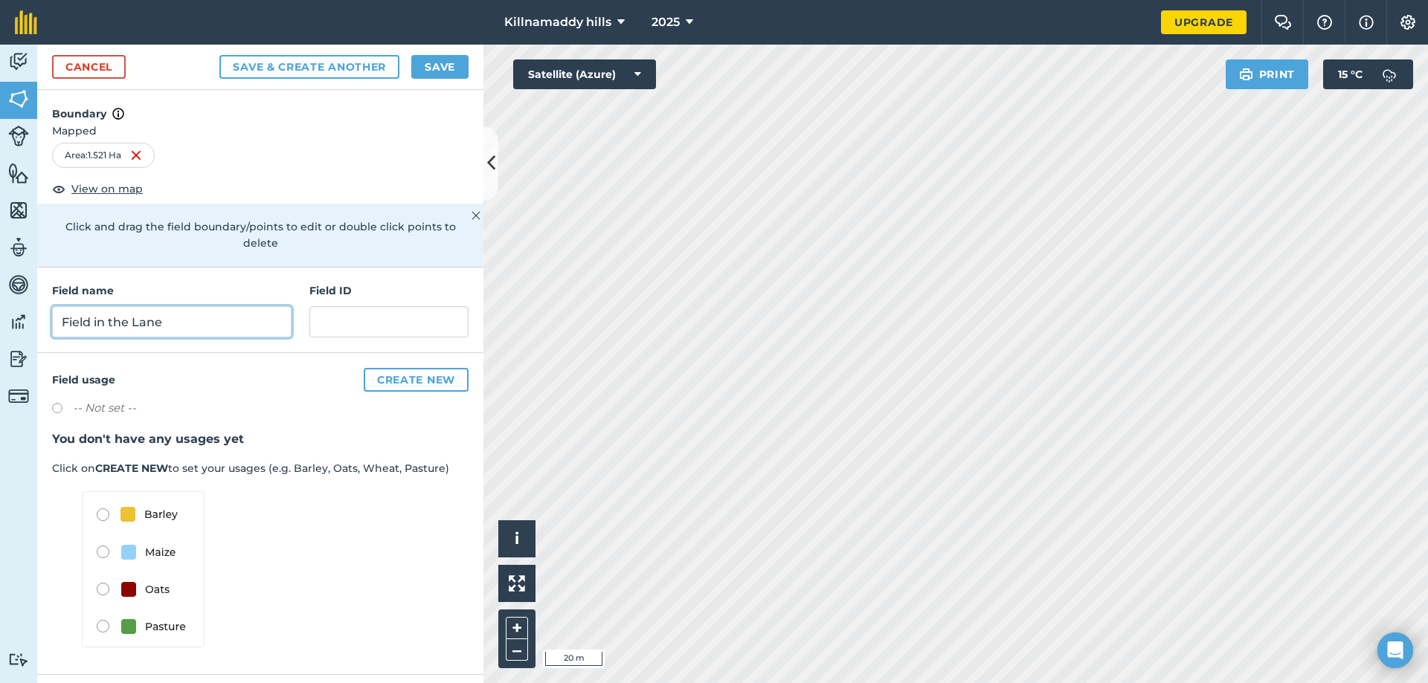
type input "Field in the Lane"
click at [330, 306] on input "text" at bounding box center [388, 321] width 159 height 31
click at [400, 368] on button "Create new" at bounding box center [416, 380] width 105 height 24
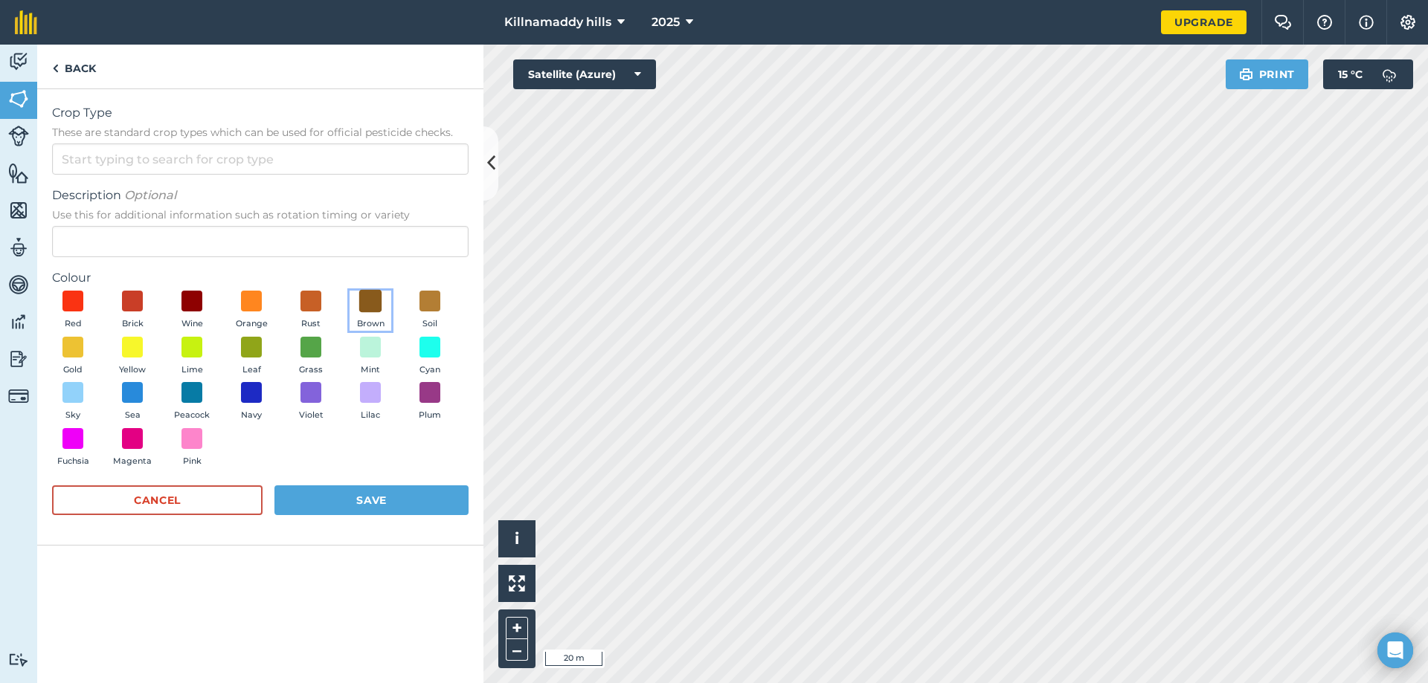
click at [371, 298] on span at bounding box center [370, 301] width 23 height 23
click at [365, 492] on button "Save" at bounding box center [371, 501] width 194 height 30
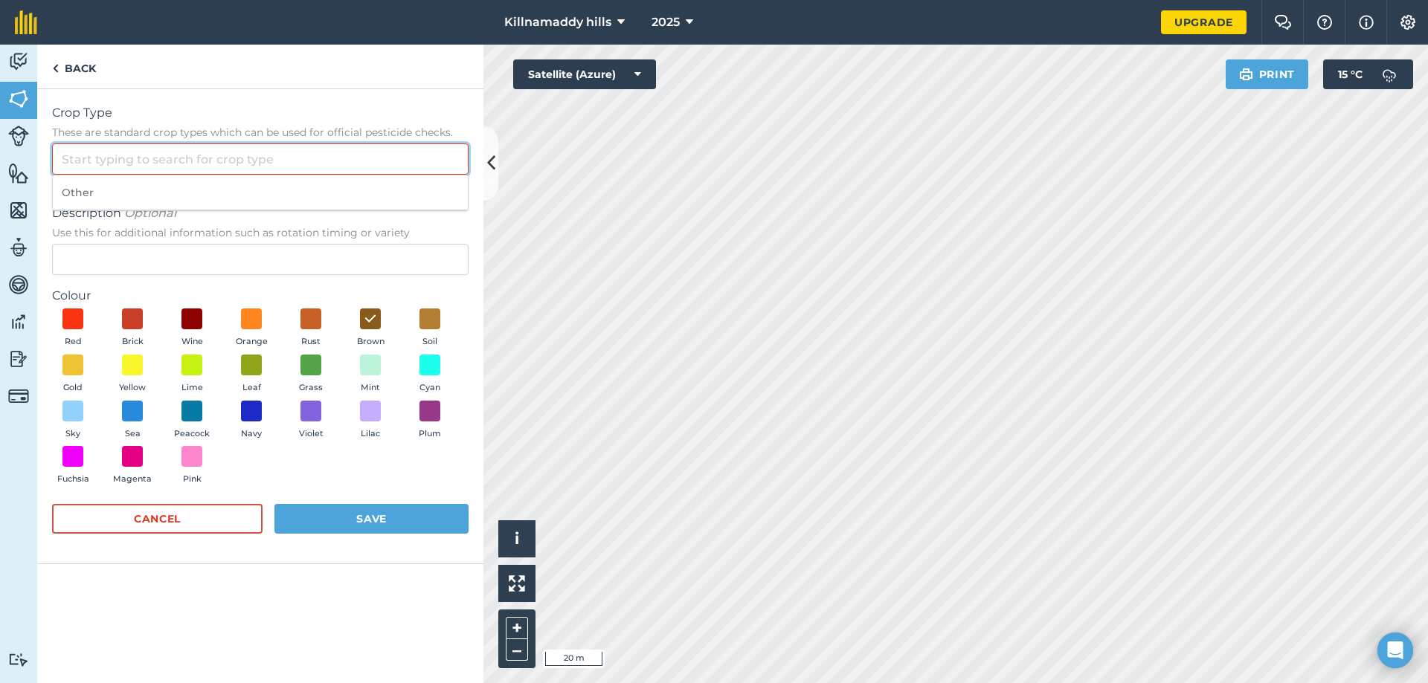
click at [232, 168] on input "Crop Type These are standard crop types which can be used for official pesticid…" at bounding box center [260, 159] width 416 height 31
click at [10, 138] on img at bounding box center [18, 136] width 21 height 21
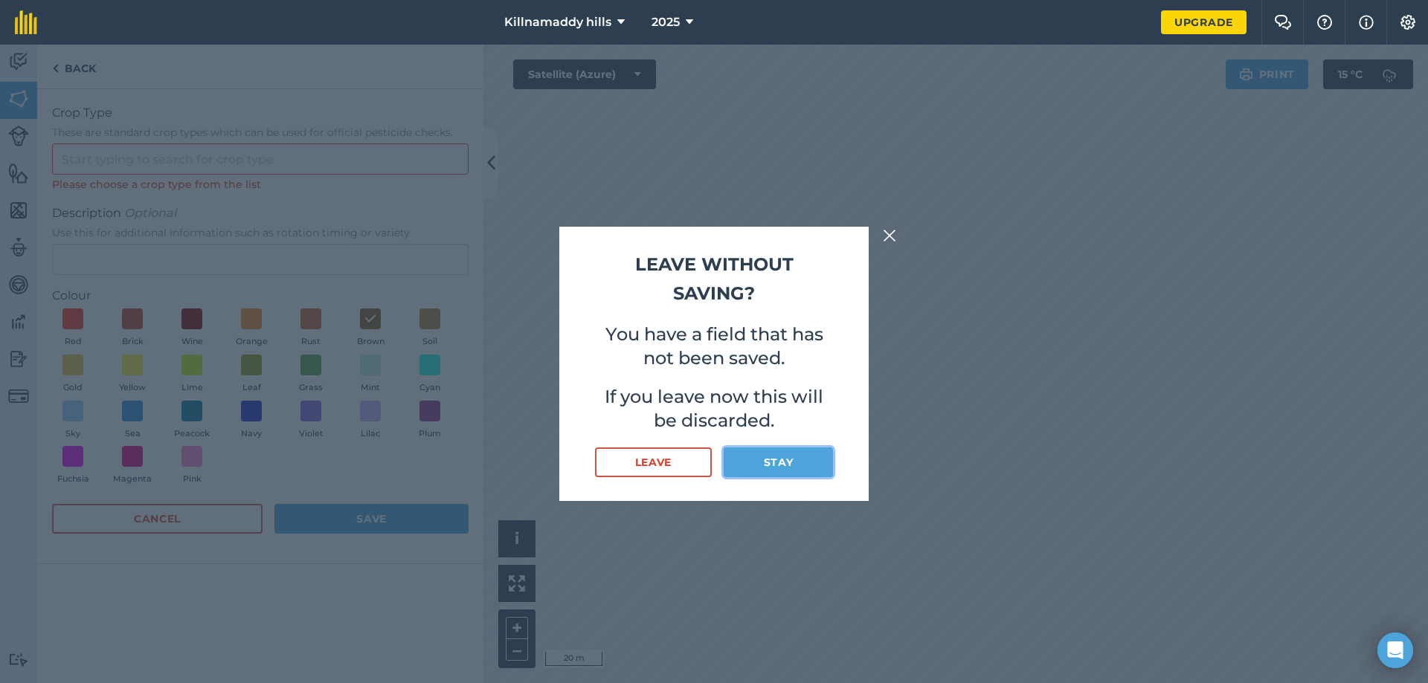
click at [796, 457] on button "Stay" at bounding box center [777, 463] width 109 height 30
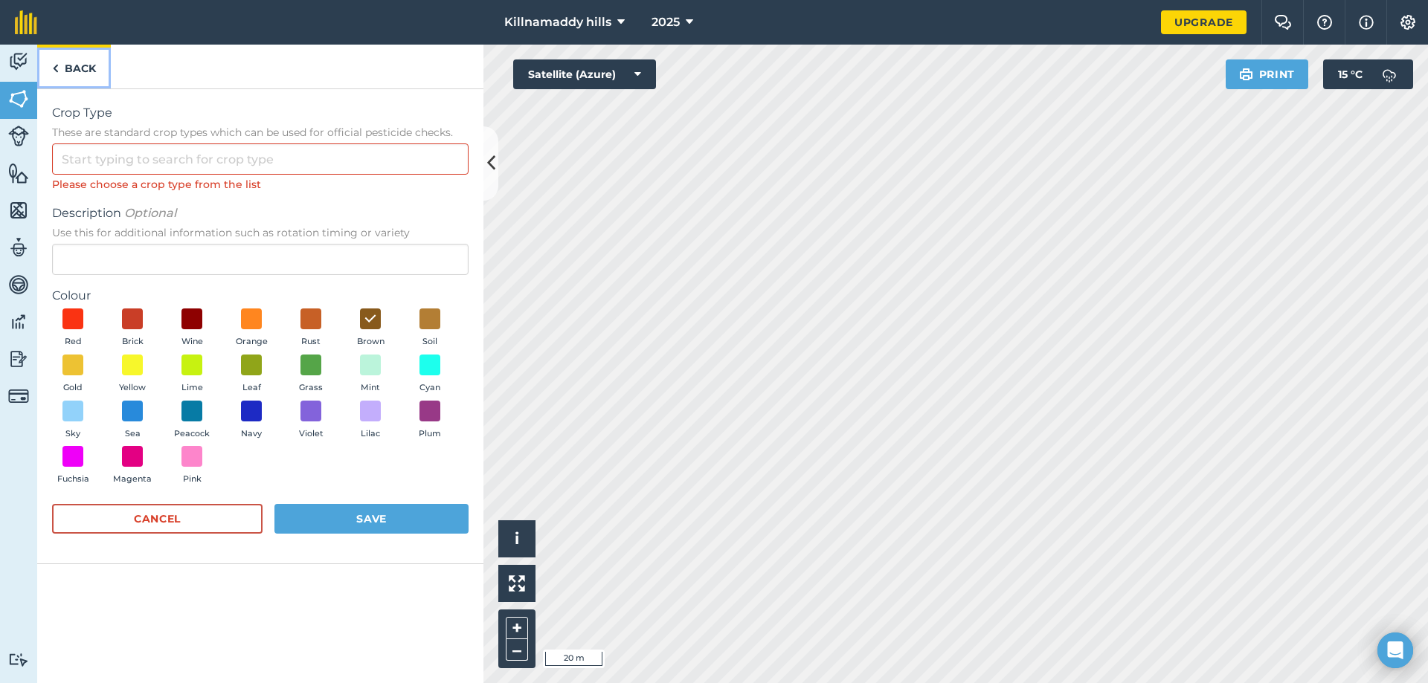
click at [64, 77] on link "Back" at bounding box center [74, 67] width 74 height 44
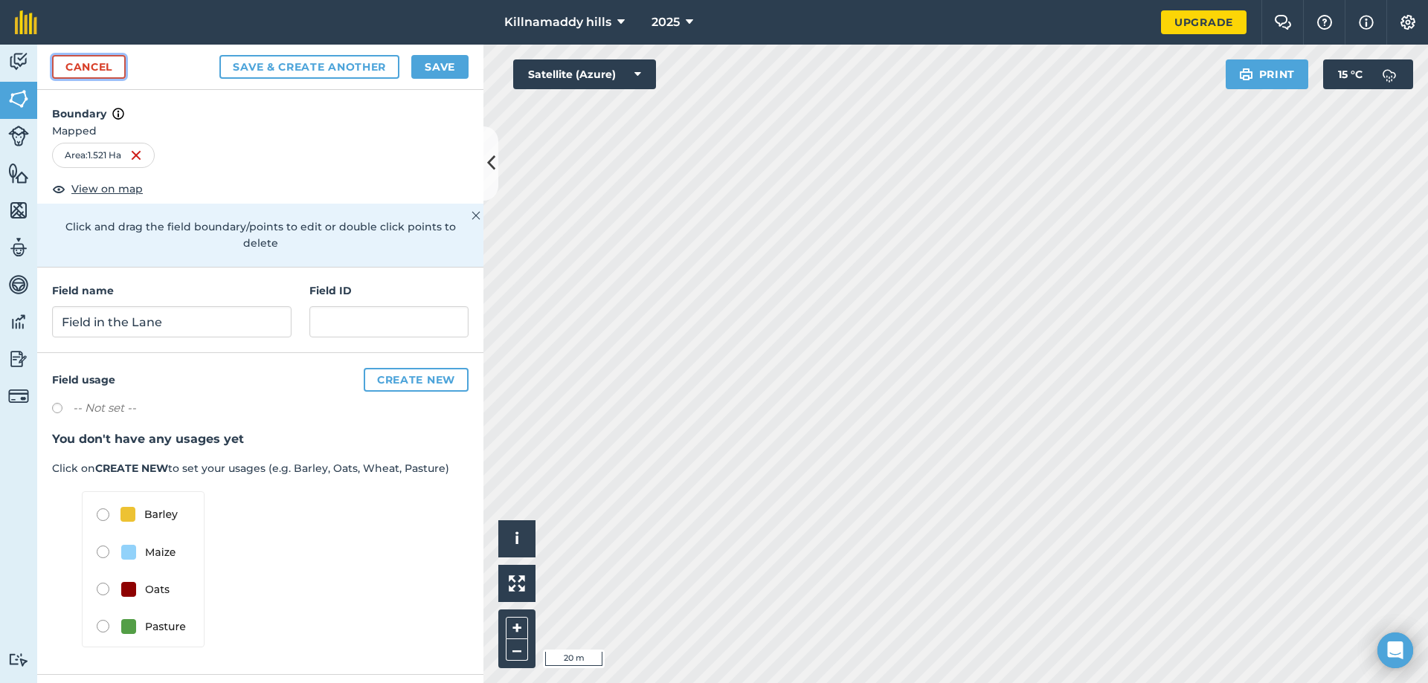
click at [116, 74] on link "Cancel" at bounding box center [89, 67] width 74 height 24
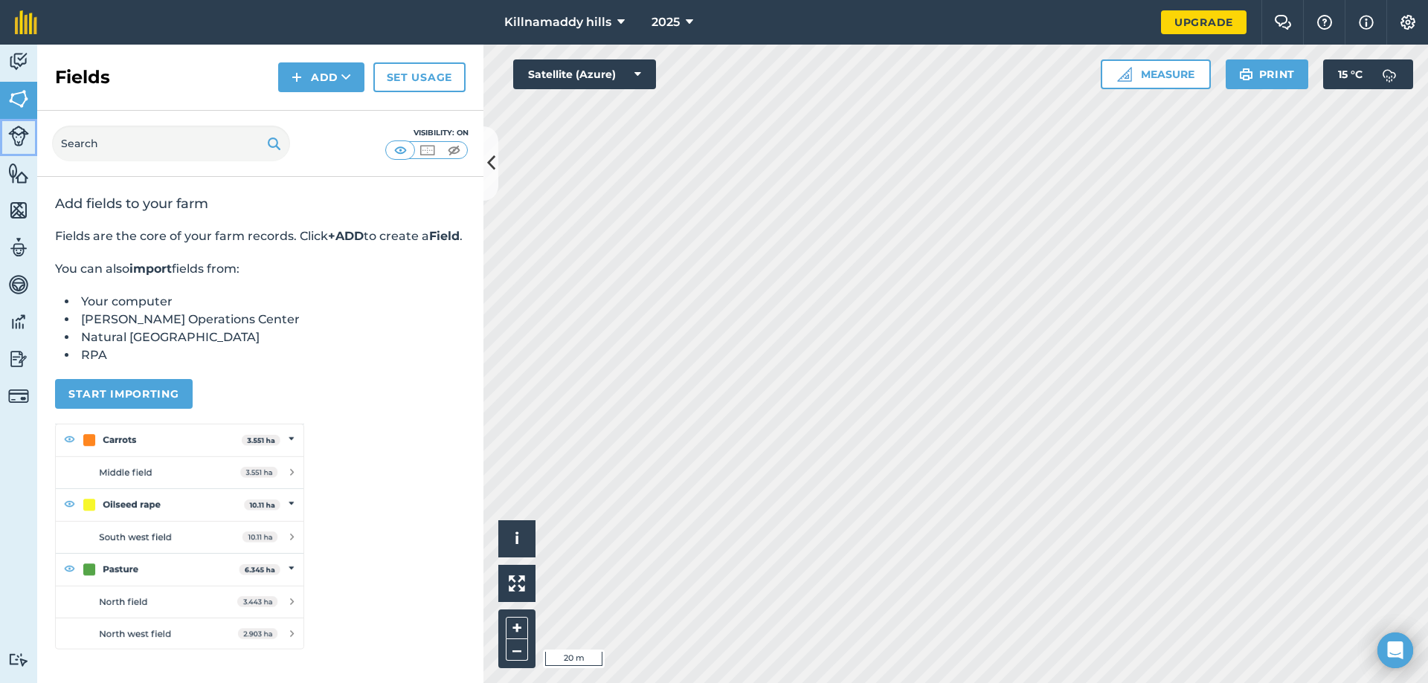
click at [25, 148] on link "Livestock" at bounding box center [18, 137] width 37 height 37
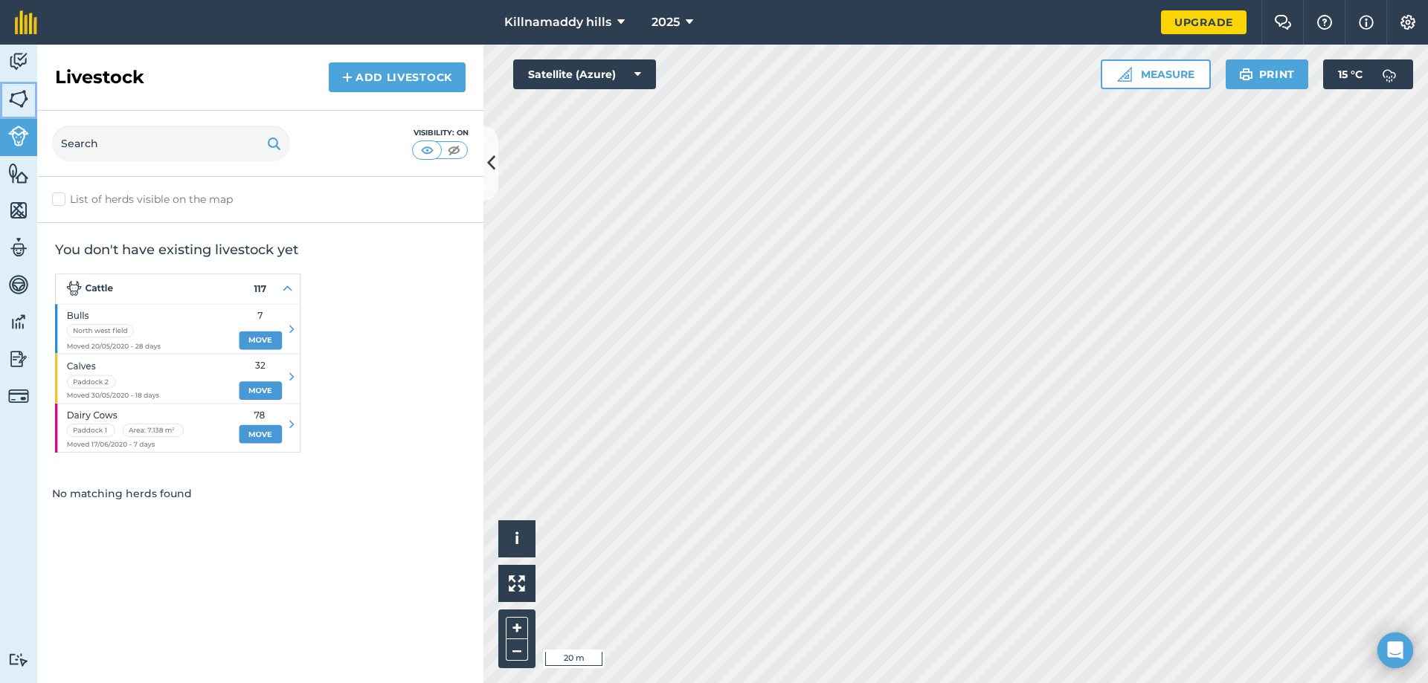
click at [28, 101] on img at bounding box center [18, 99] width 21 height 22
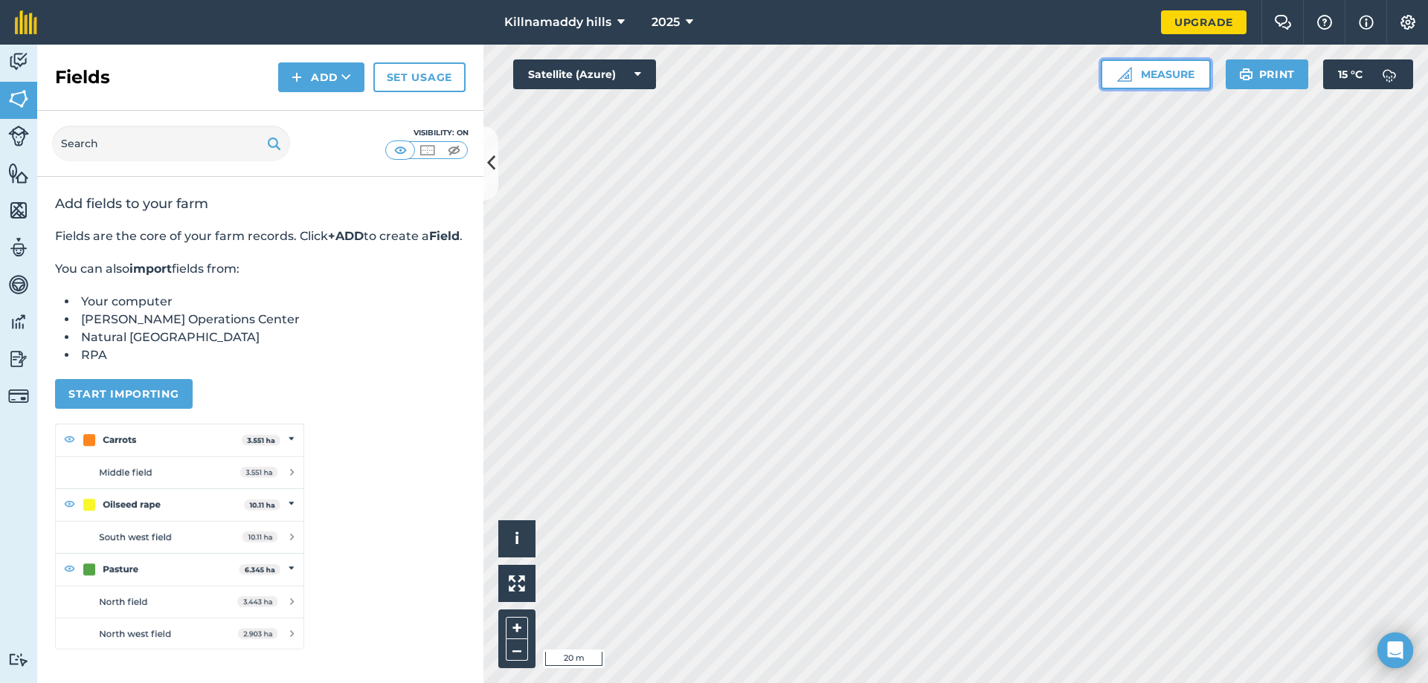
click at [1178, 71] on button "Measure" at bounding box center [1155, 74] width 110 height 30
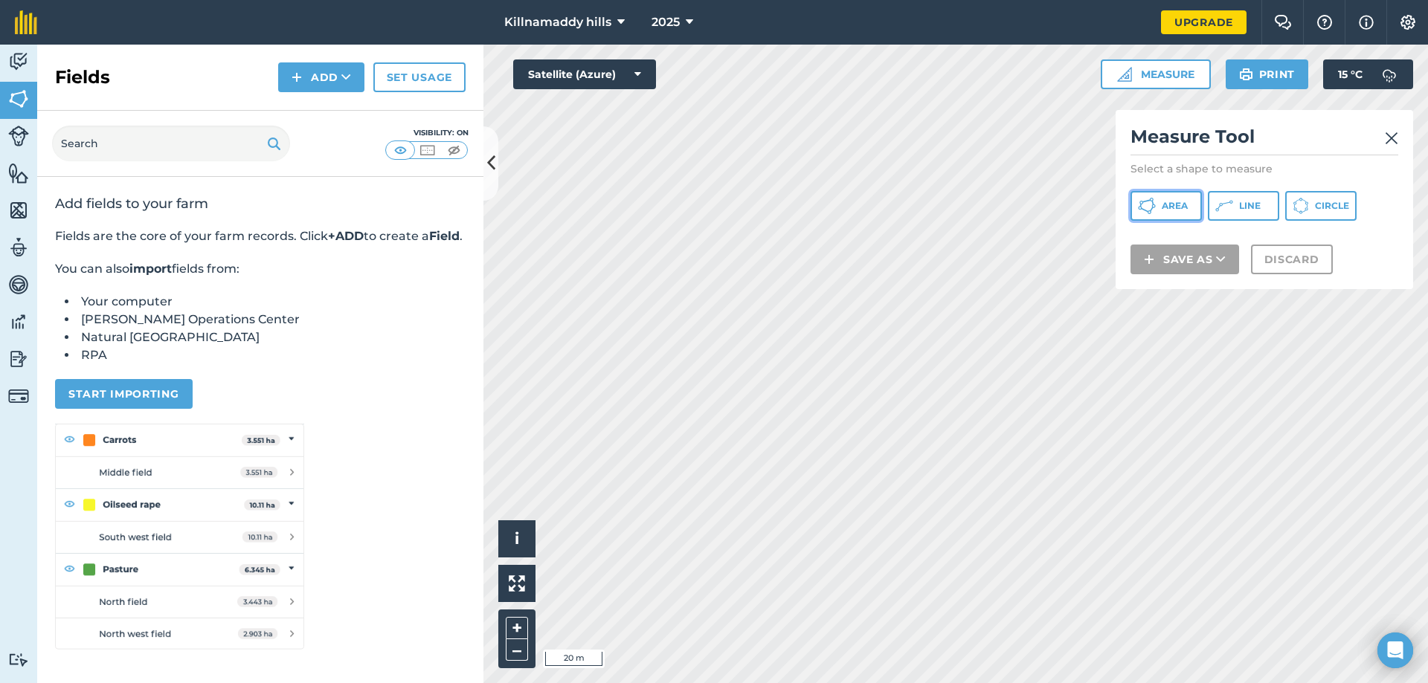
click at [1183, 199] on button "Area" at bounding box center [1165, 206] width 71 height 30
click at [1393, 134] on img at bounding box center [1390, 138] width 13 height 18
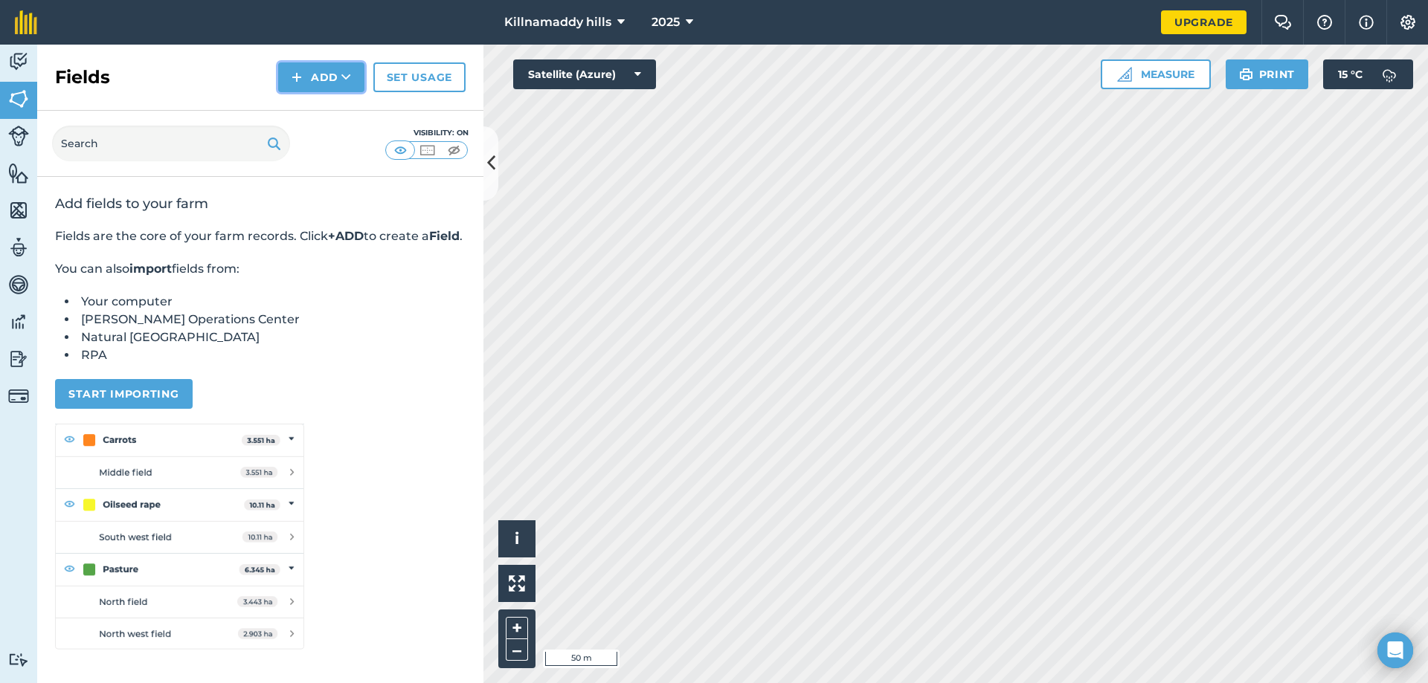
click at [295, 77] on img at bounding box center [296, 77] width 10 height 18
click at [310, 115] on link "Draw" at bounding box center [321, 110] width 82 height 33
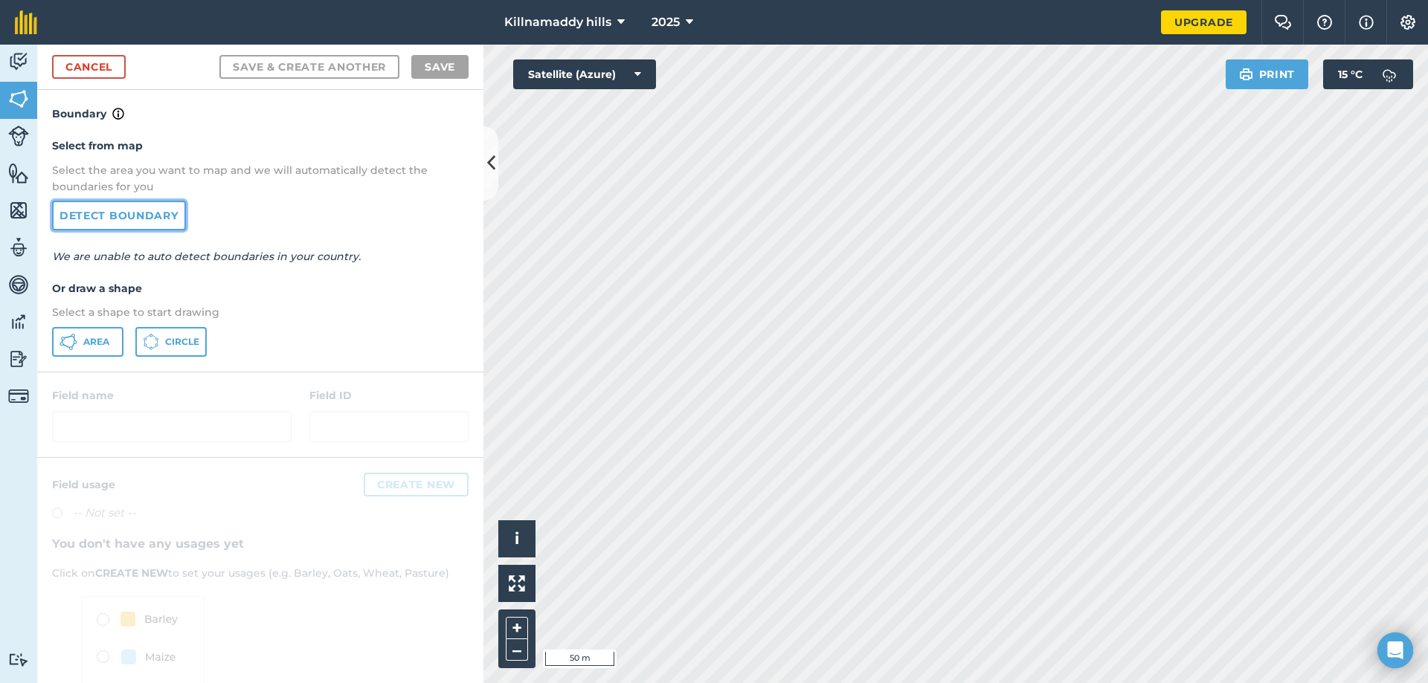
click at [140, 210] on link "Detect boundary" at bounding box center [119, 216] width 134 height 30
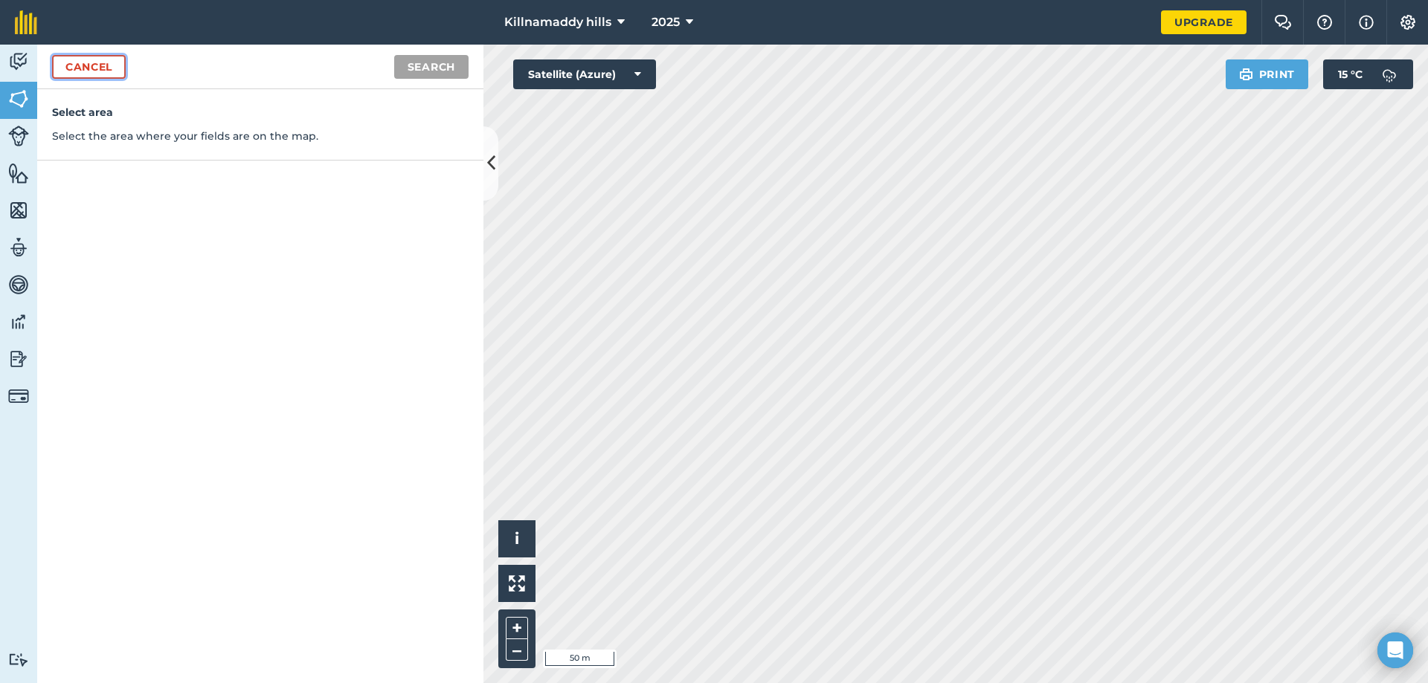
click at [91, 68] on link "Cancel" at bounding box center [89, 67] width 74 height 24
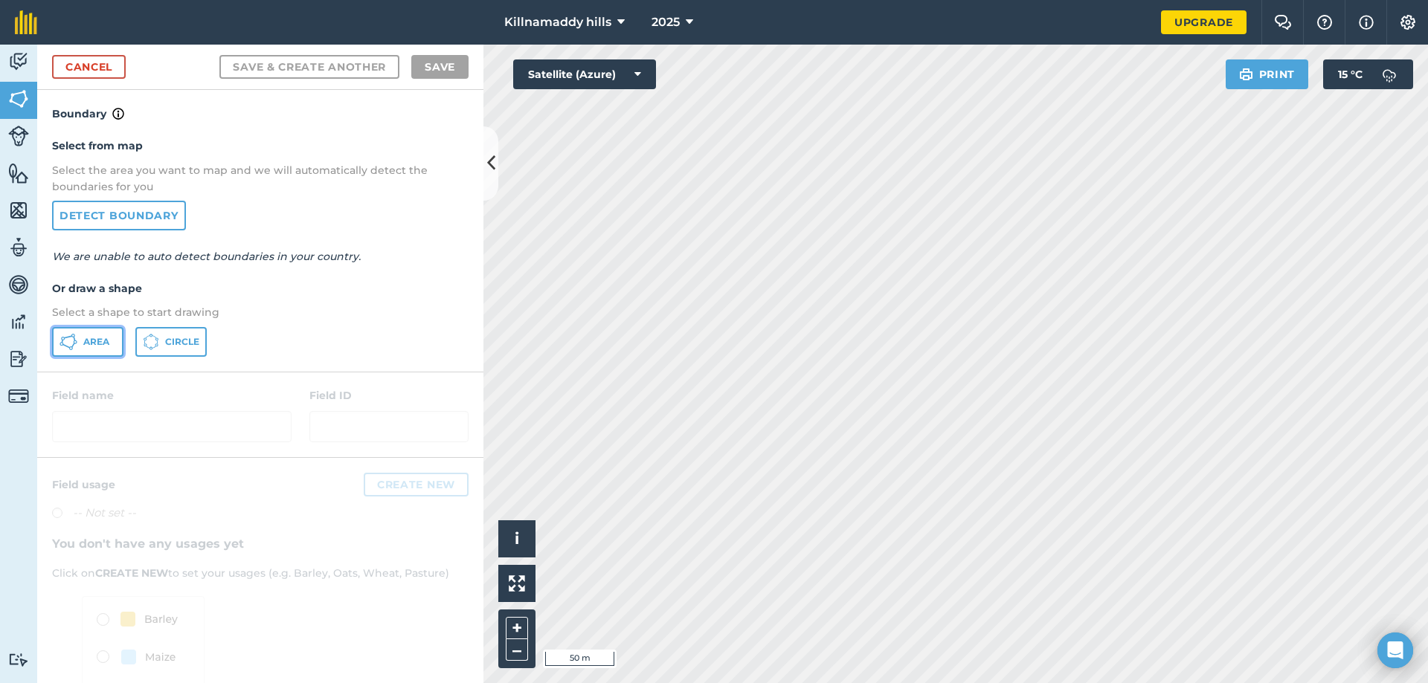
click at [92, 354] on button "Area" at bounding box center [87, 342] width 71 height 30
click at [519, 590] on img at bounding box center [517, 583] width 16 height 16
click at [523, 593] on button at bounding box center [516, 583] width 37 height 37
click at [526, 593] on button at bounding box center [516, 583] width 37 height 37
click at [532, 598] on button at bounding box center [516, 583] width 37 height 37
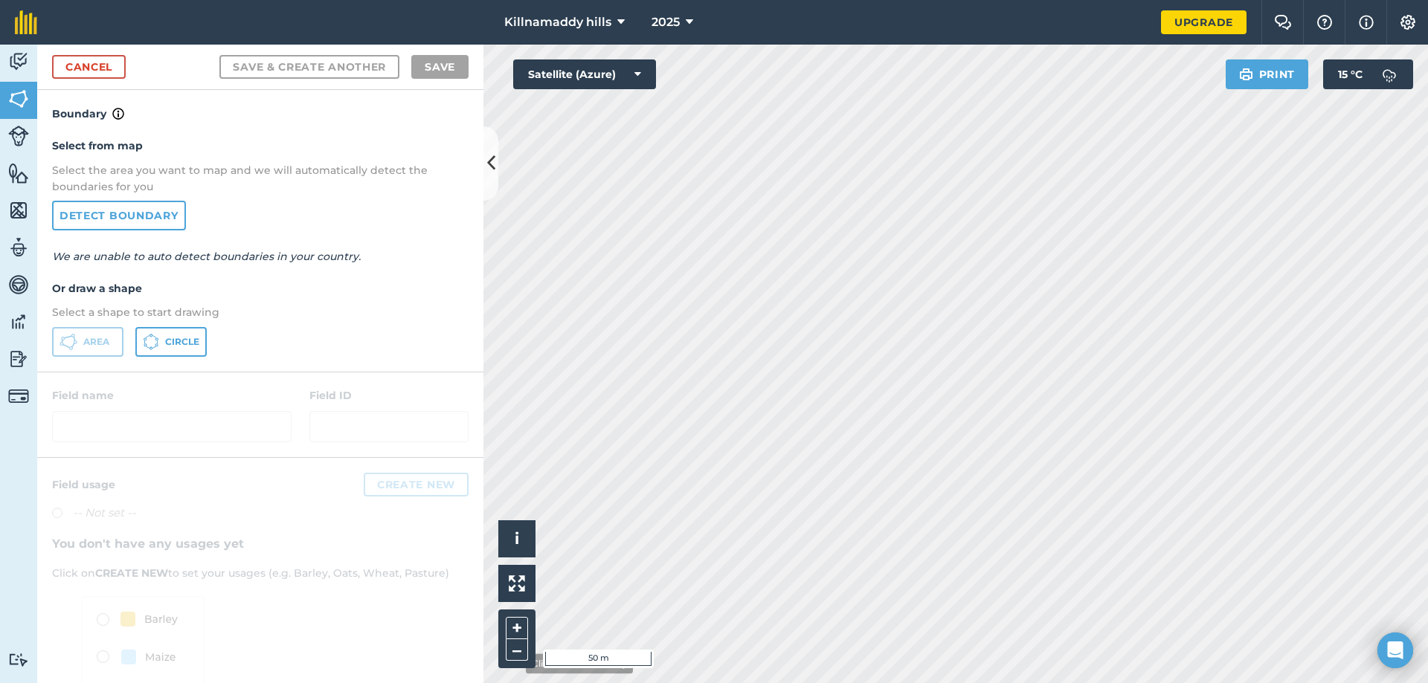
click at [515, 664] on div "+ –" at bounding box center [516, 639] width 37 height 59
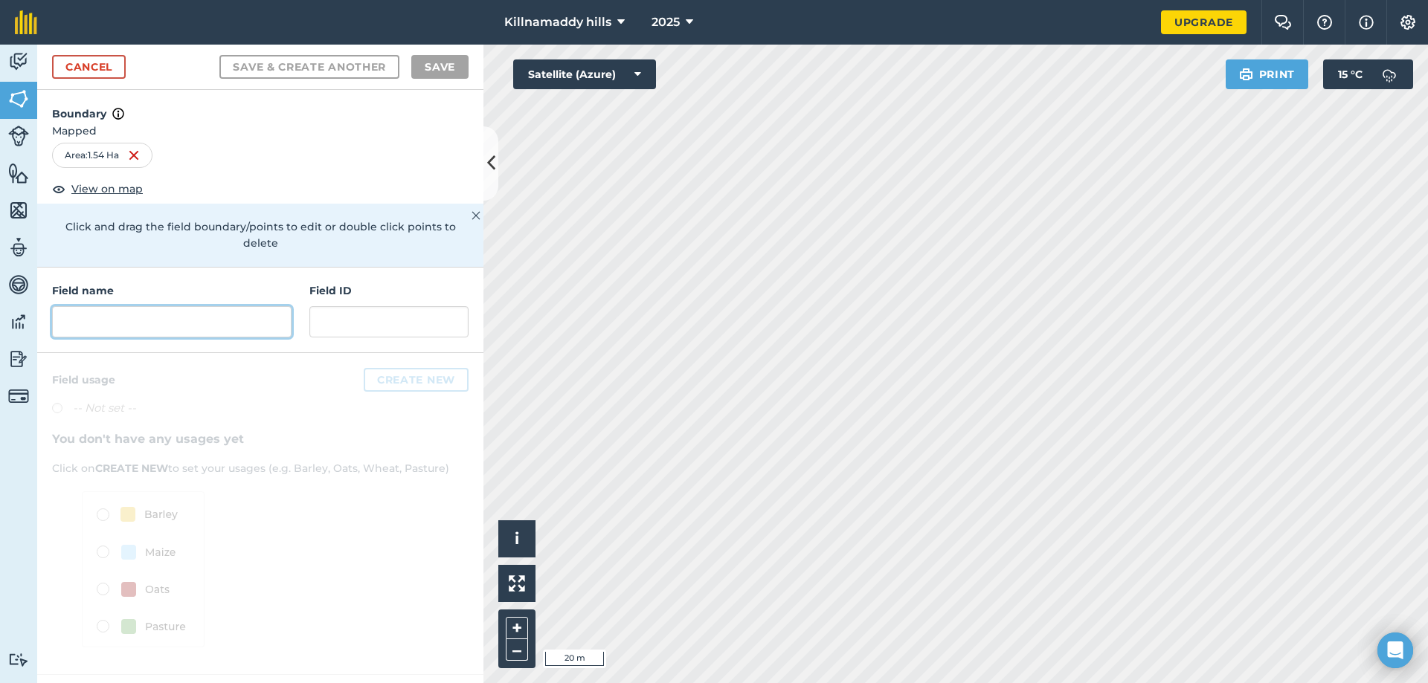
click at [119, 306] on input "text" at bounding box center [171, 321] width 239 height 31
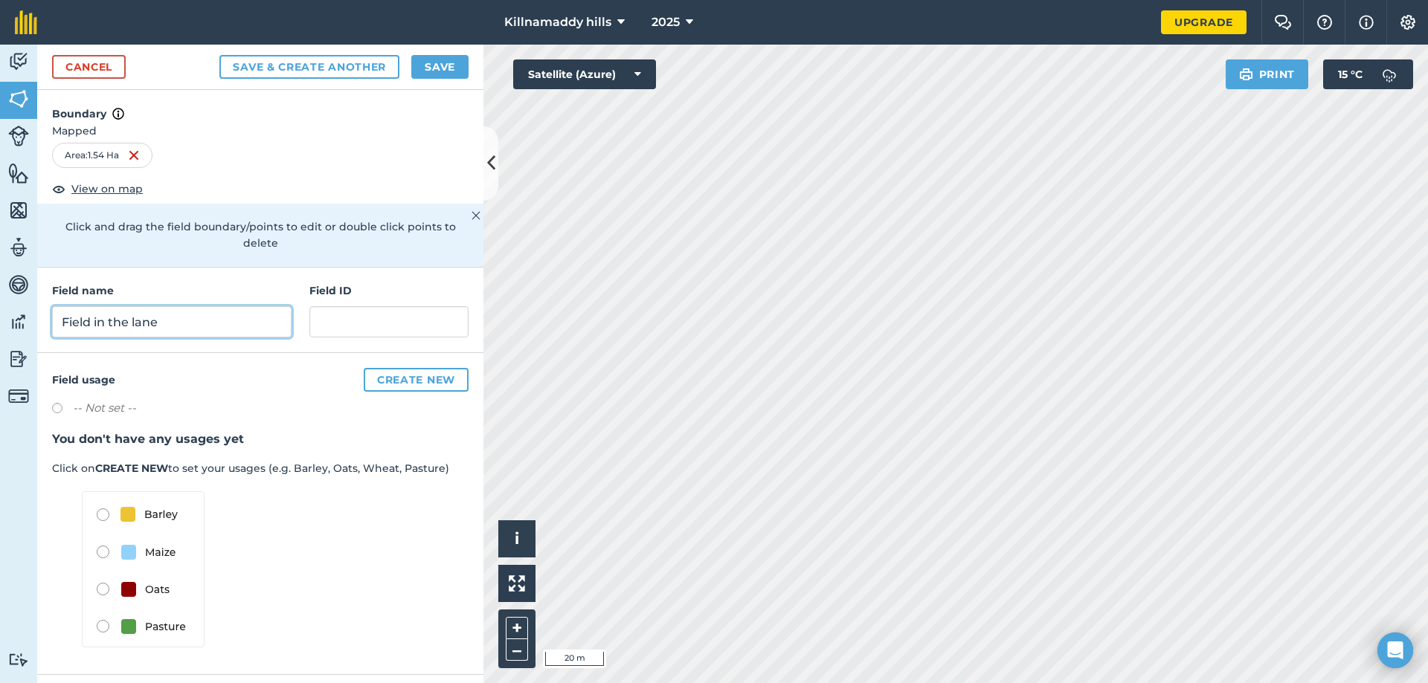
type input "Field in the lane"
click at [370, 306] on input "text" at bounding box center [388, 321] width 159 height 31
type input "w"
type input "..."
click at [428, 368] on button "Create new" at bounding box center [416, 380] width 105 height 24
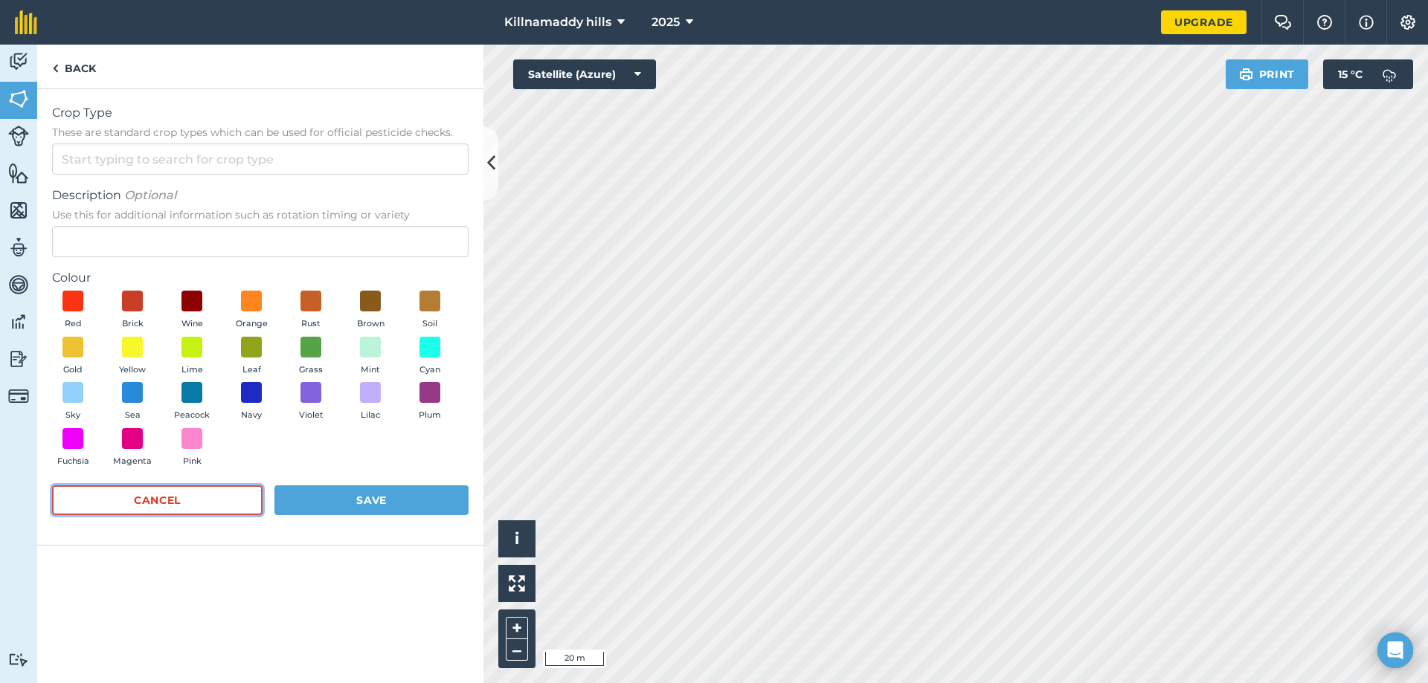
click at [132, 496] on button "Cancel" at bounding box center [157, 501] width 210 height 30
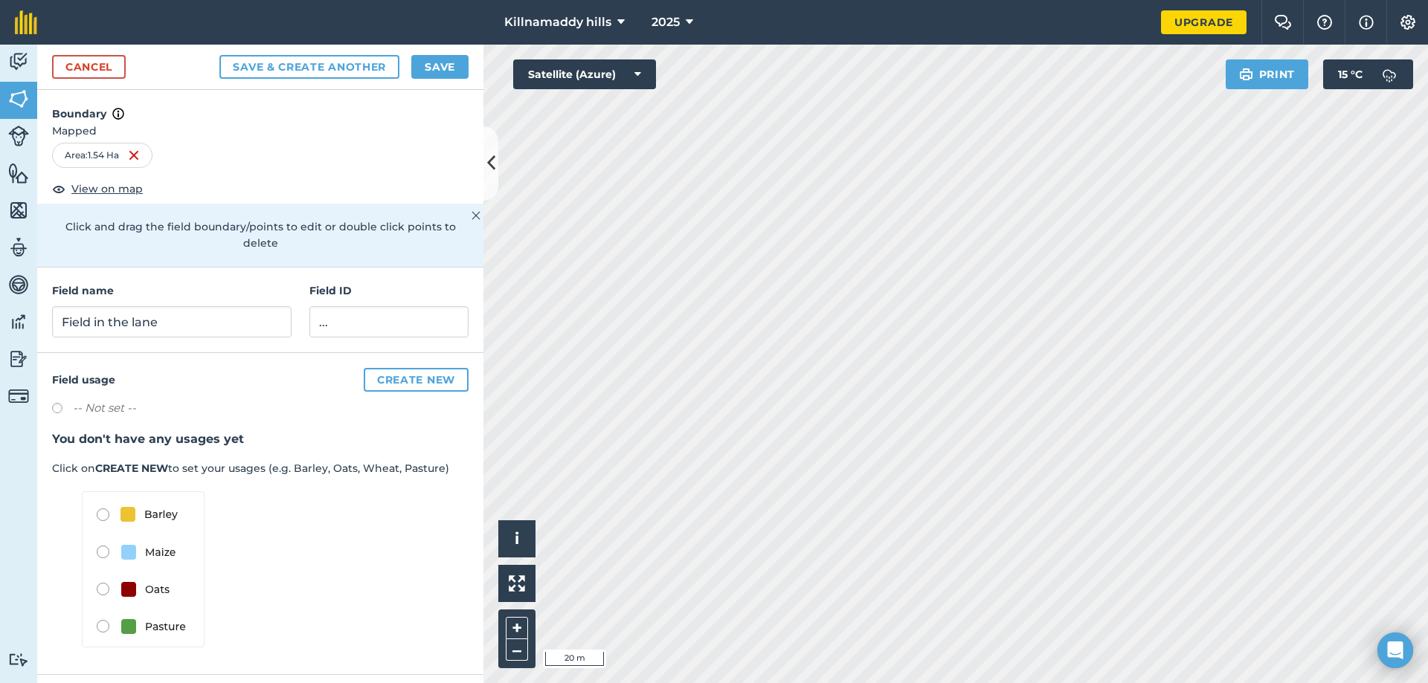
click at [59, 403] on label at bounding box center [62, 410] width 21 height 15
radio input "true"
click at [451, 67] on button "Save" at bounding box center [439, 67] width 57 height 24
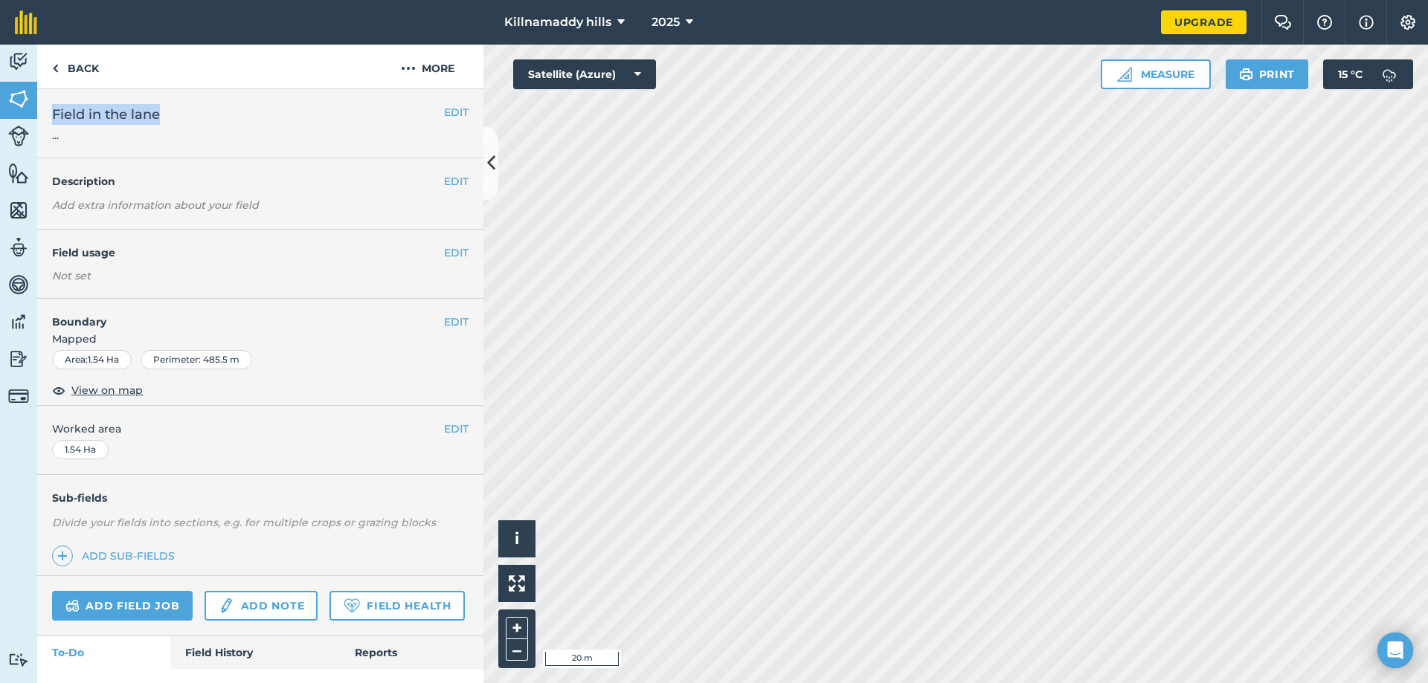
click at [457, 114] on div "EDIT Field in the lane ..." at bounding box center [260, 123] width 446 height 69
click at [457, 114] on button "EDIT" at bounding box center [456, 112] width 25 height 16
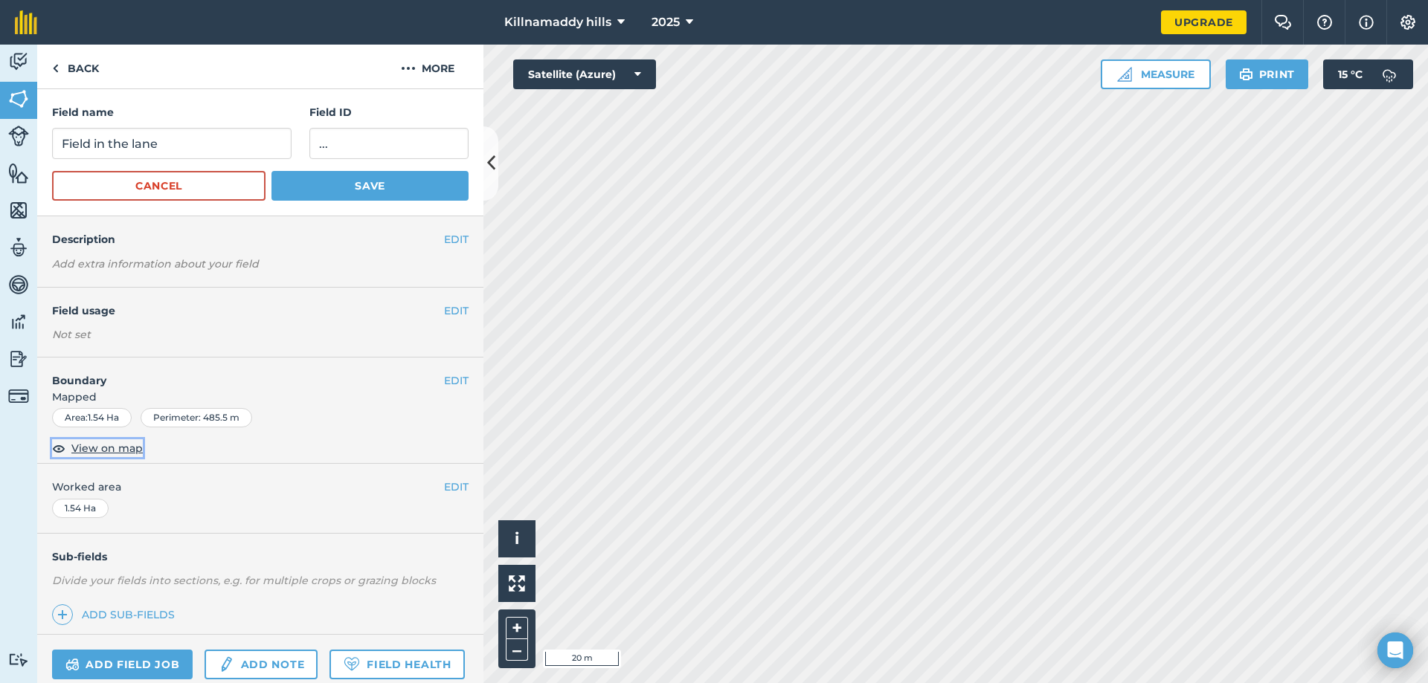
click at [92, 445] on span "View on map" at bounding box center [106, 448] width 71 height 16
click at [109, 416] on div "Area : 1.54 Ha" at bounding box center [92, 417] width 80 height 19
click at [430, 376] on h4 "Boundary" at bounding box center [240, 373] width 407 height 31
click at [444, 375] on button "EDIT" at bounding box center [456, 381] width 25 height 16
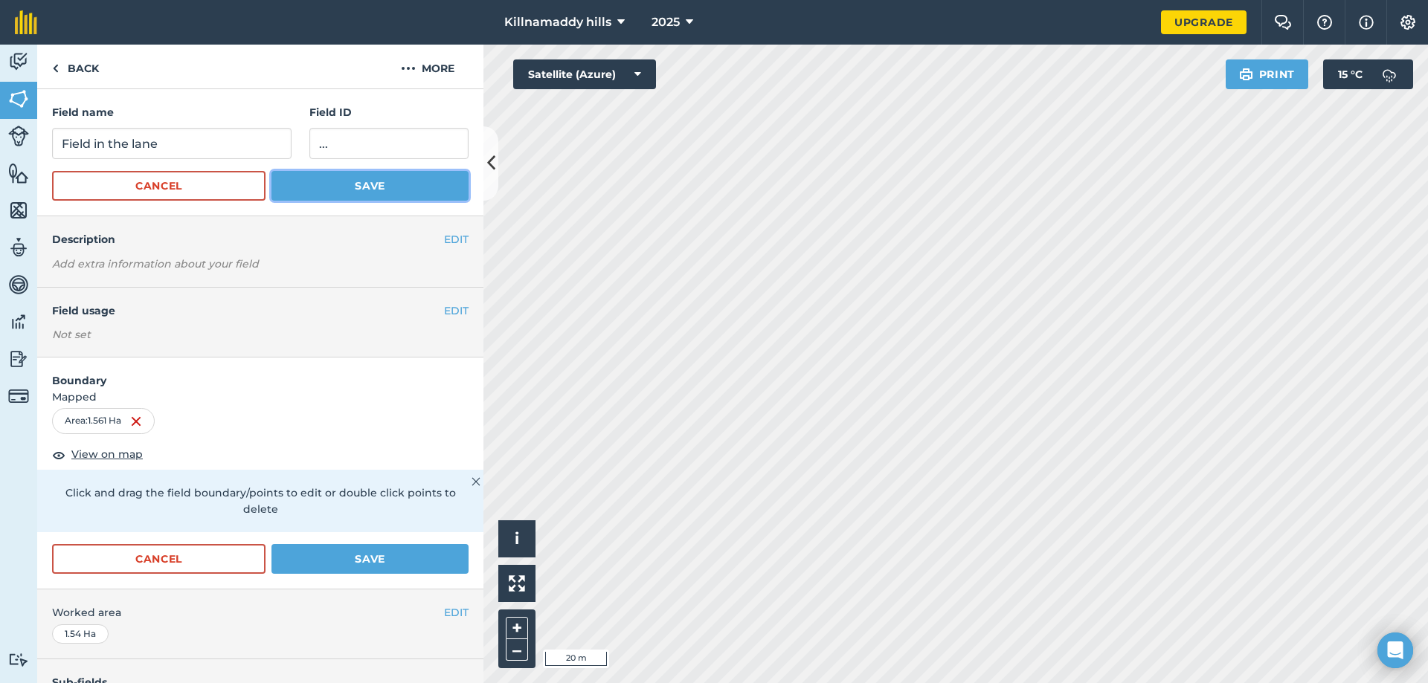
click at [355, 192] on button "Save" at bounding box center [369, 186] width 197 height 30
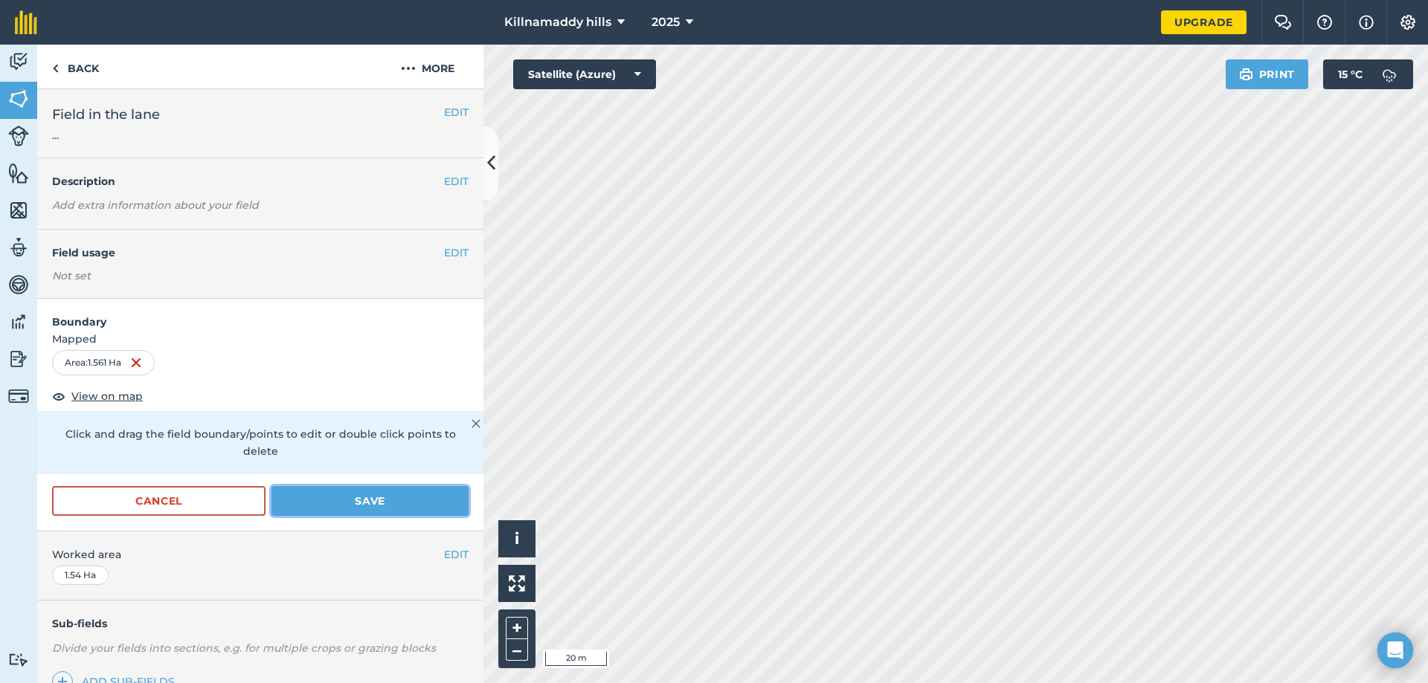
click at [381, 506] on button "Save" at bounding box center [369, 501] width 197 height 30
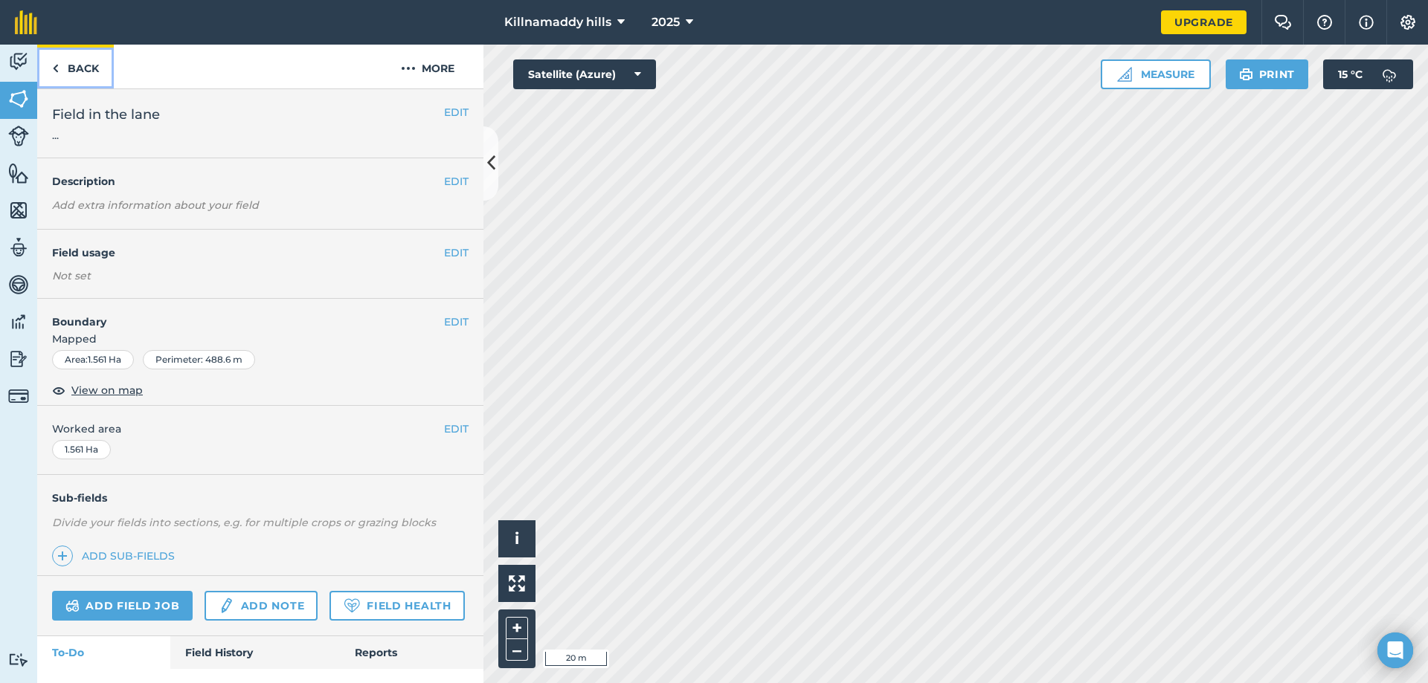
click at [62, 65] on link "Back" at bounding box center [75, 67] width 77 height 44
click at [19, 213] on img at bounding box center [18, 210] width 21 height 22
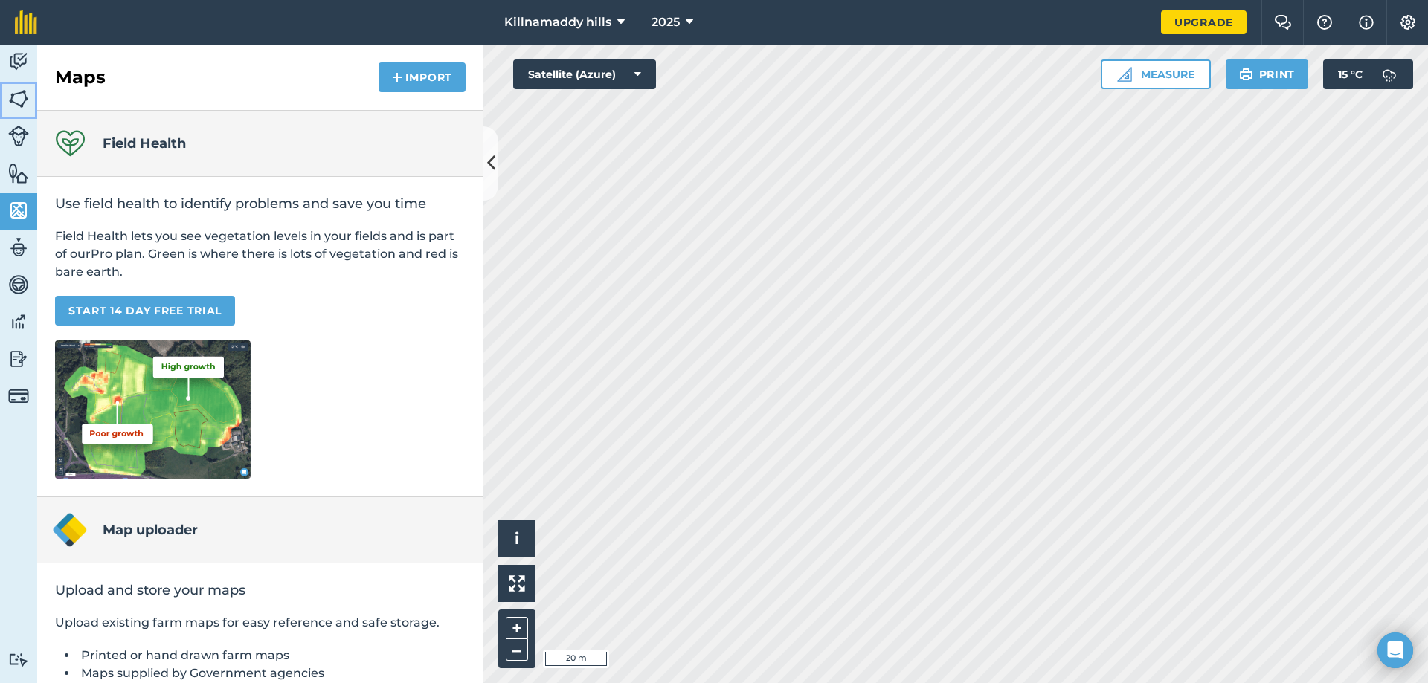
click at [22, 94] on img at bounding box center [18, 99] width 21 height 22
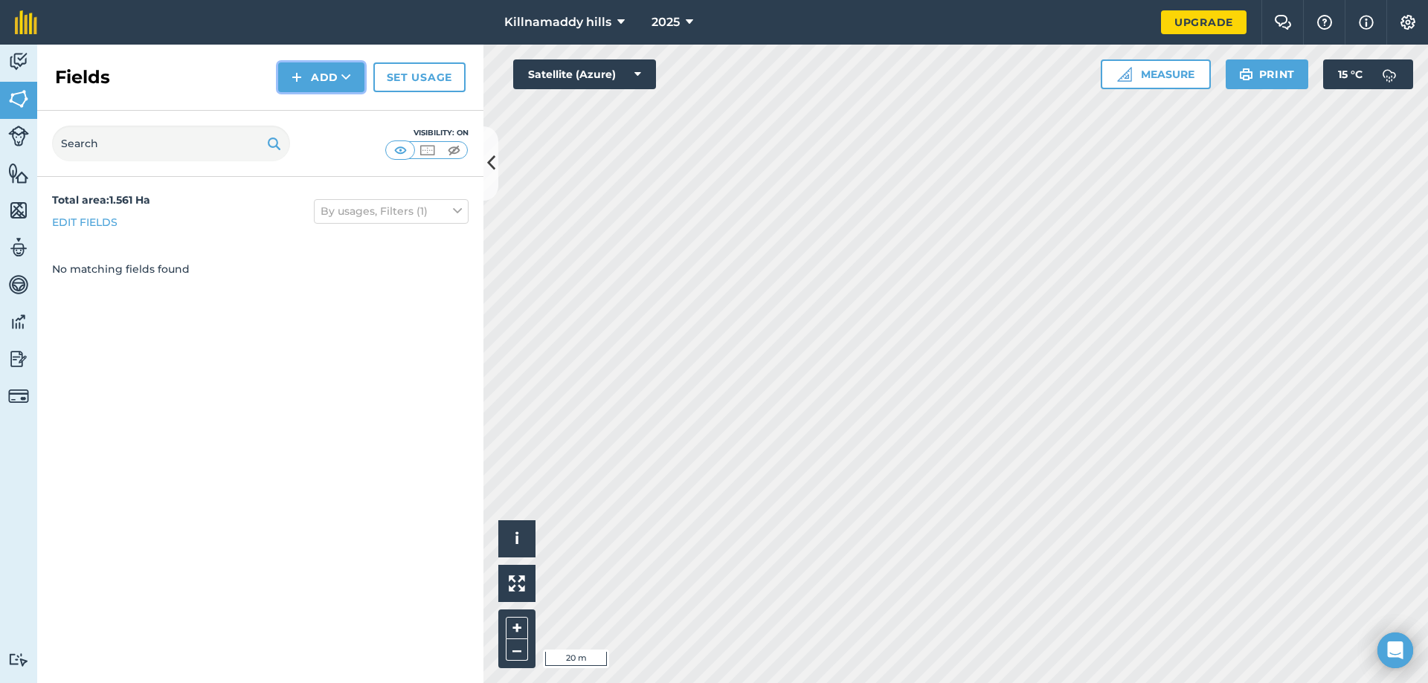
click at [305, 77] on button "Add" at bounding box center [321, 77] width 86 height 30
click at [318, 111] on link "Draw" at bounding box center [321, 110] width 82 height 33
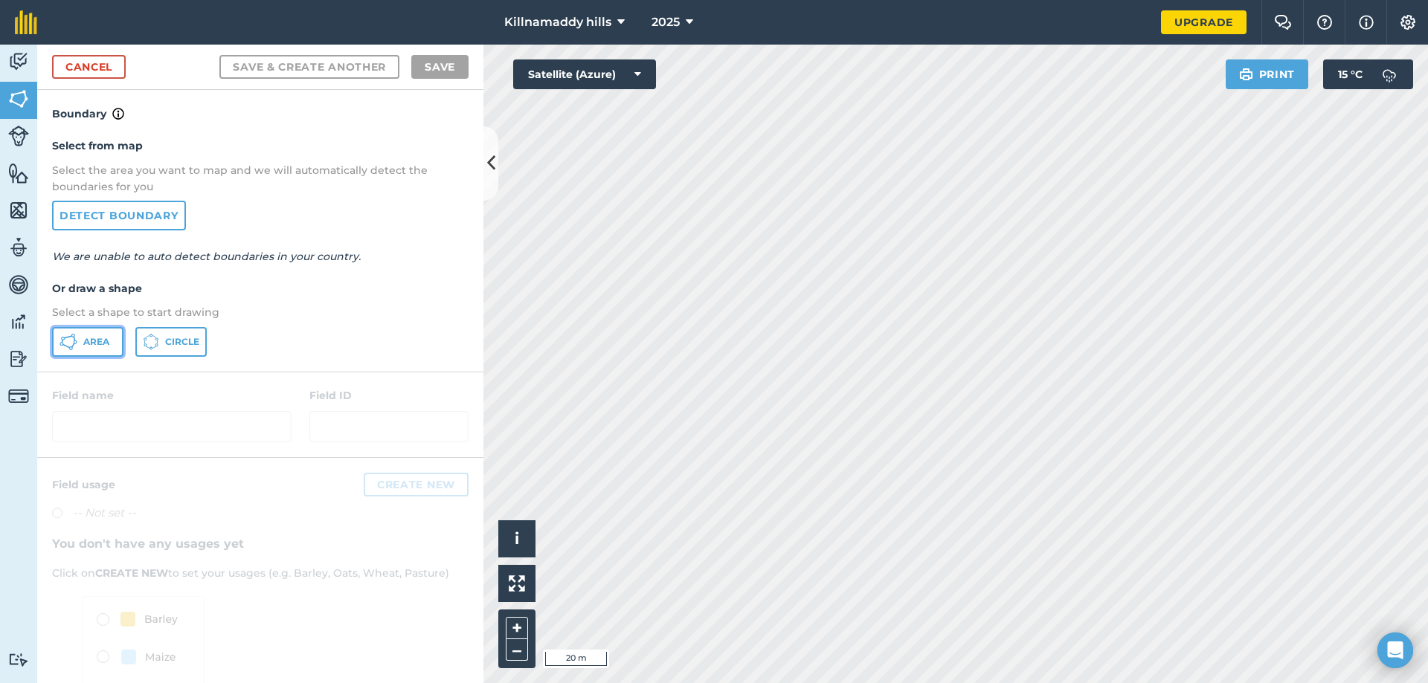
click at [88, 349] on button "Area" at bounding box center [87, 342] width 71 height 30
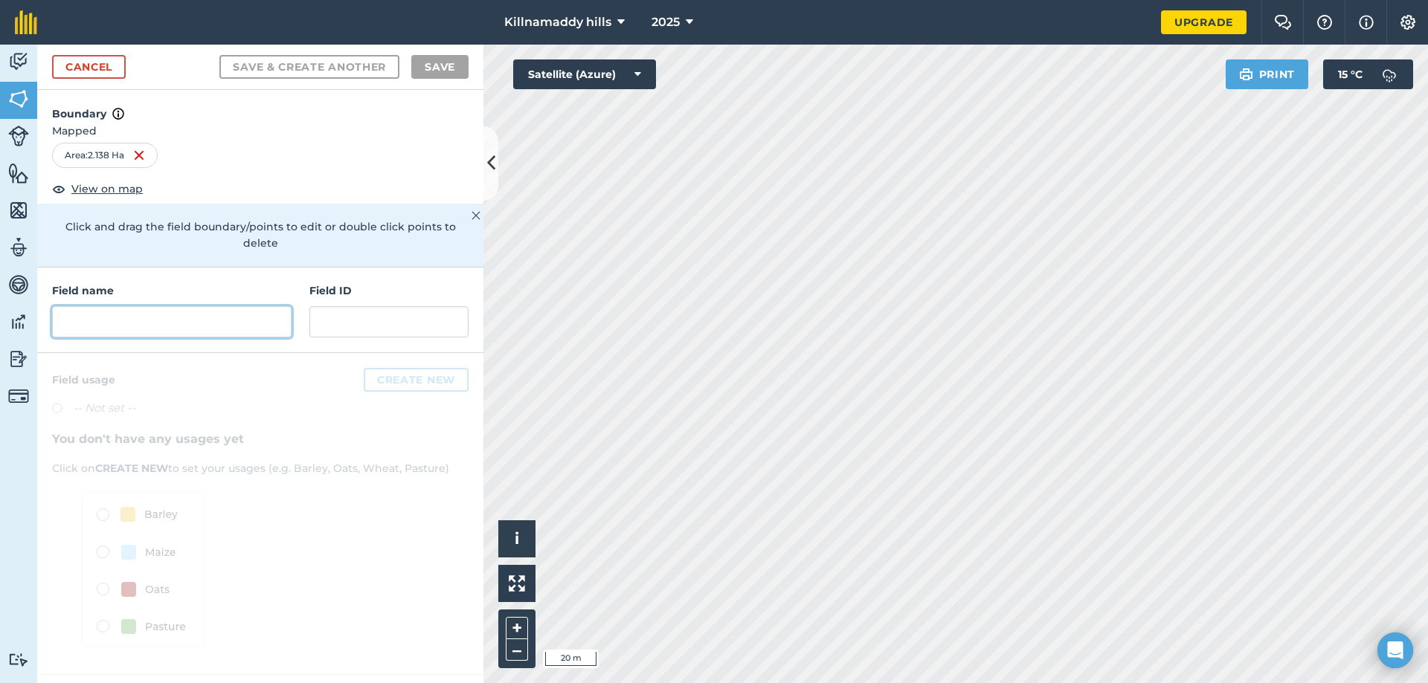
click at [101, 307] on input "text" at bounding box center [171, 321] width 239 height 31
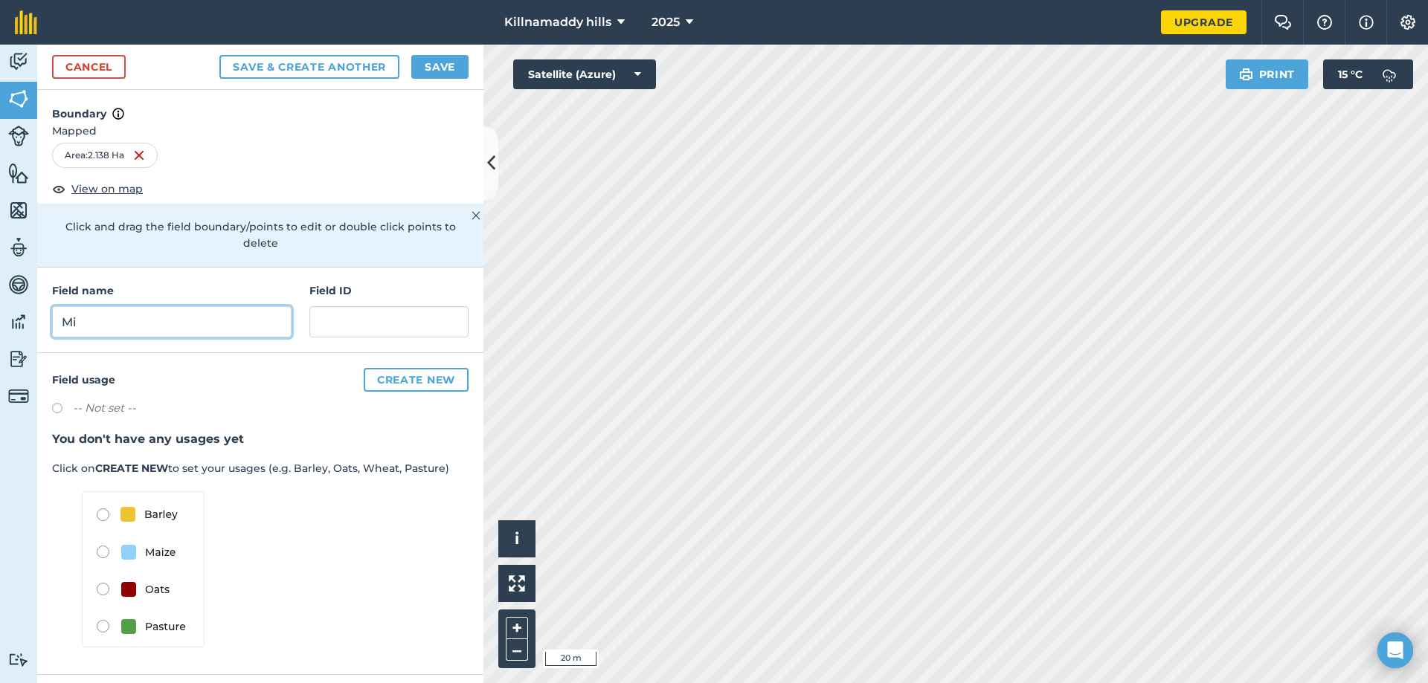
type input "M"
type input "Main field"
click at [358, 308] on input "text" at bounding box center [388, 321] width 159 height 31
type input "..."
click at [68, 403] on label at bounding box center [62, 410] width 21 height 15
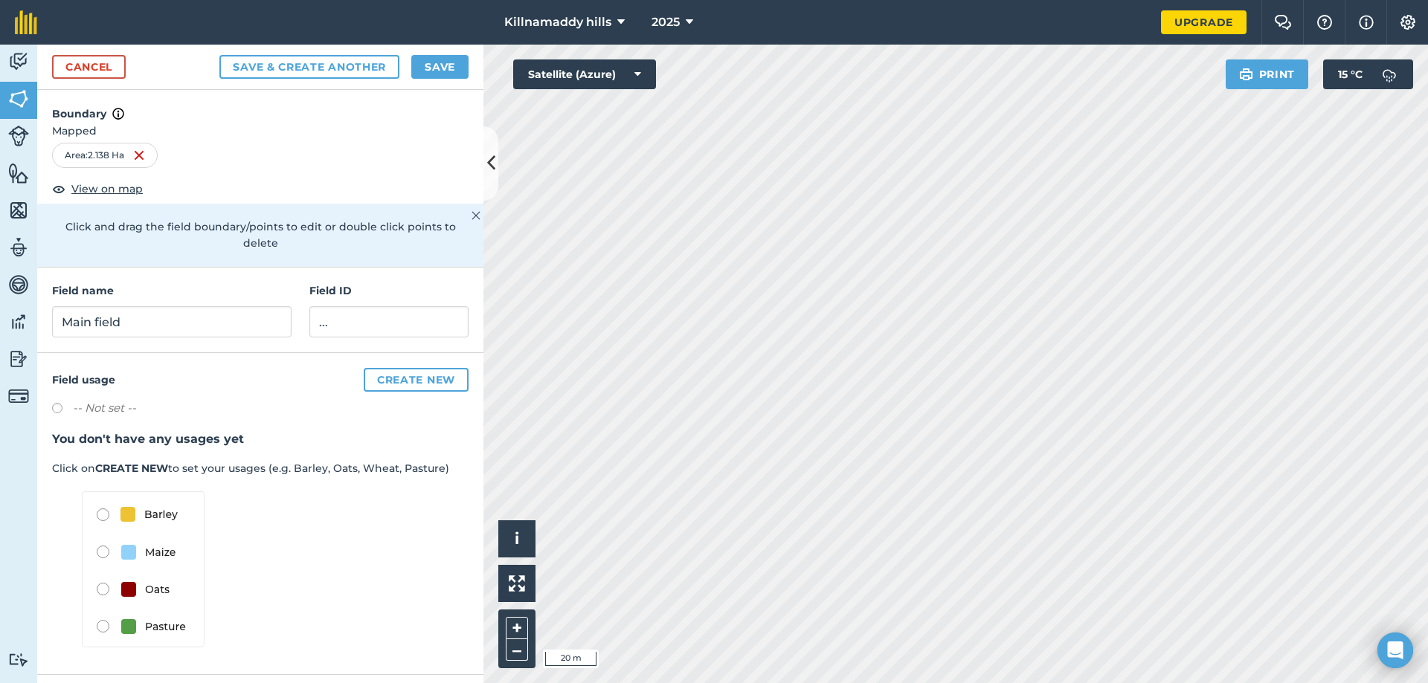
radio input "true"
click at [447, 73] on button "Save" at bounding box center [439, 67] width 57 height 24
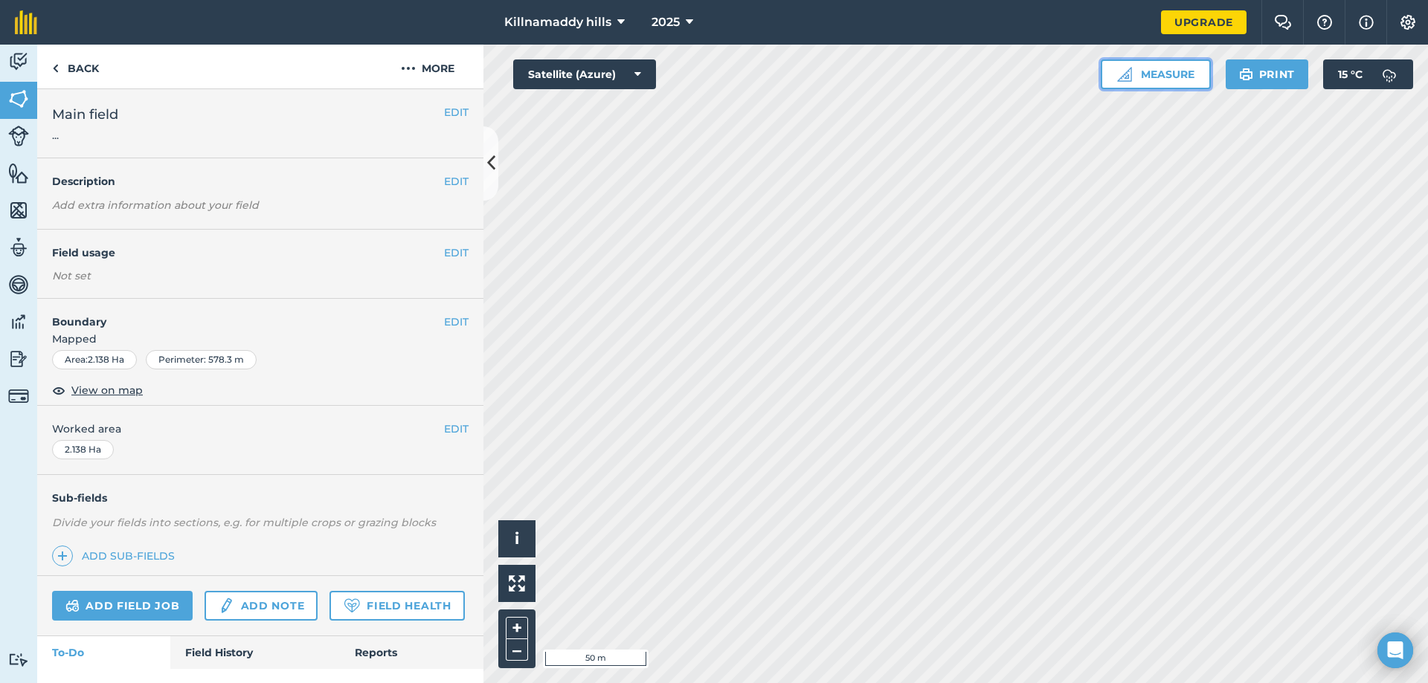
click at [1167, 79] on button "Measure" at bounding box center [1155, 74] width 110 height 30
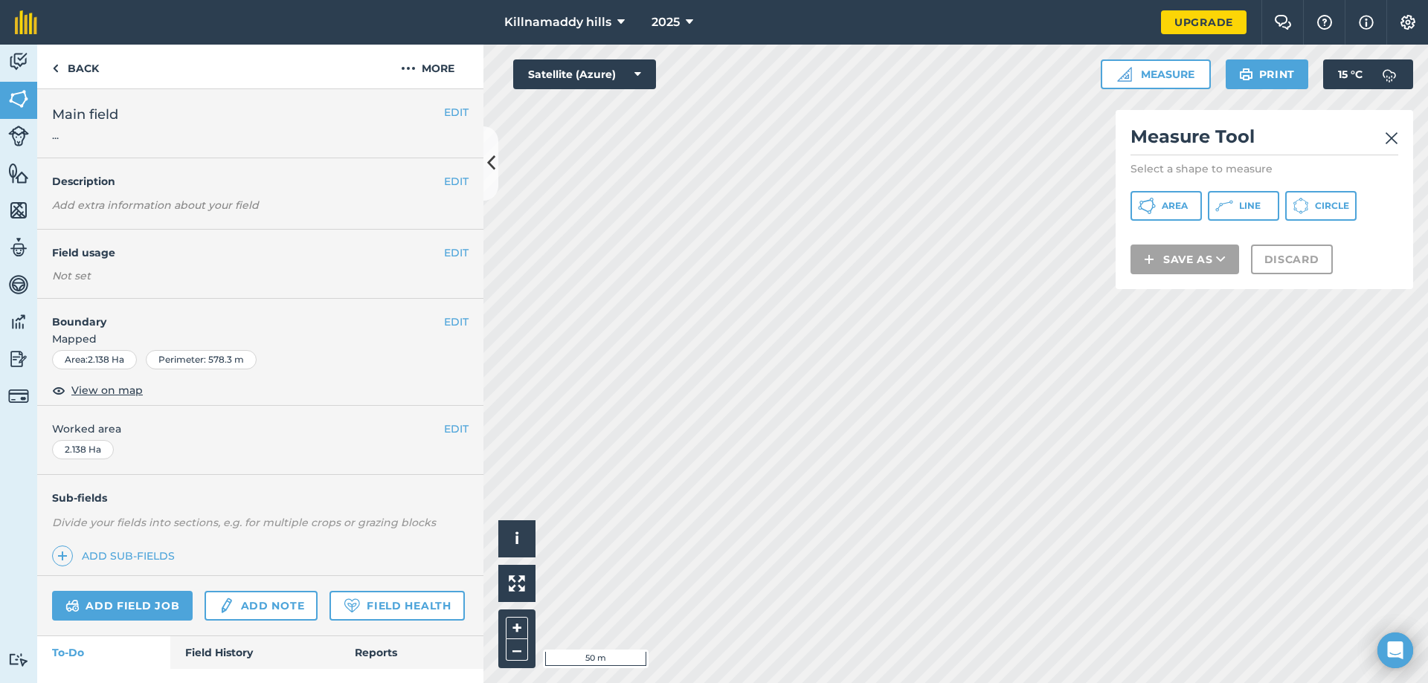
click at [1387, 135] on img at bounding box center [1390, 138] width 13 height 18
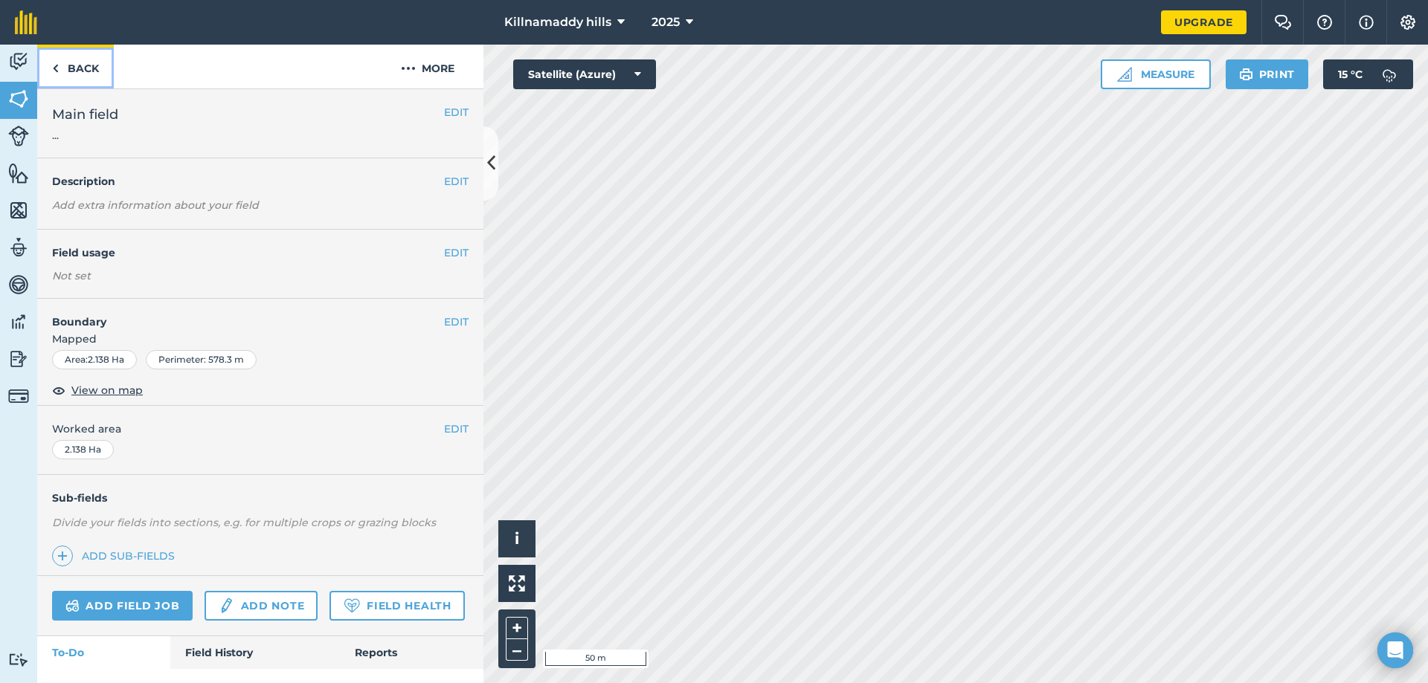
click at [57, 57] on link "Back" at bounding box center [75, 67] width 77 height 44
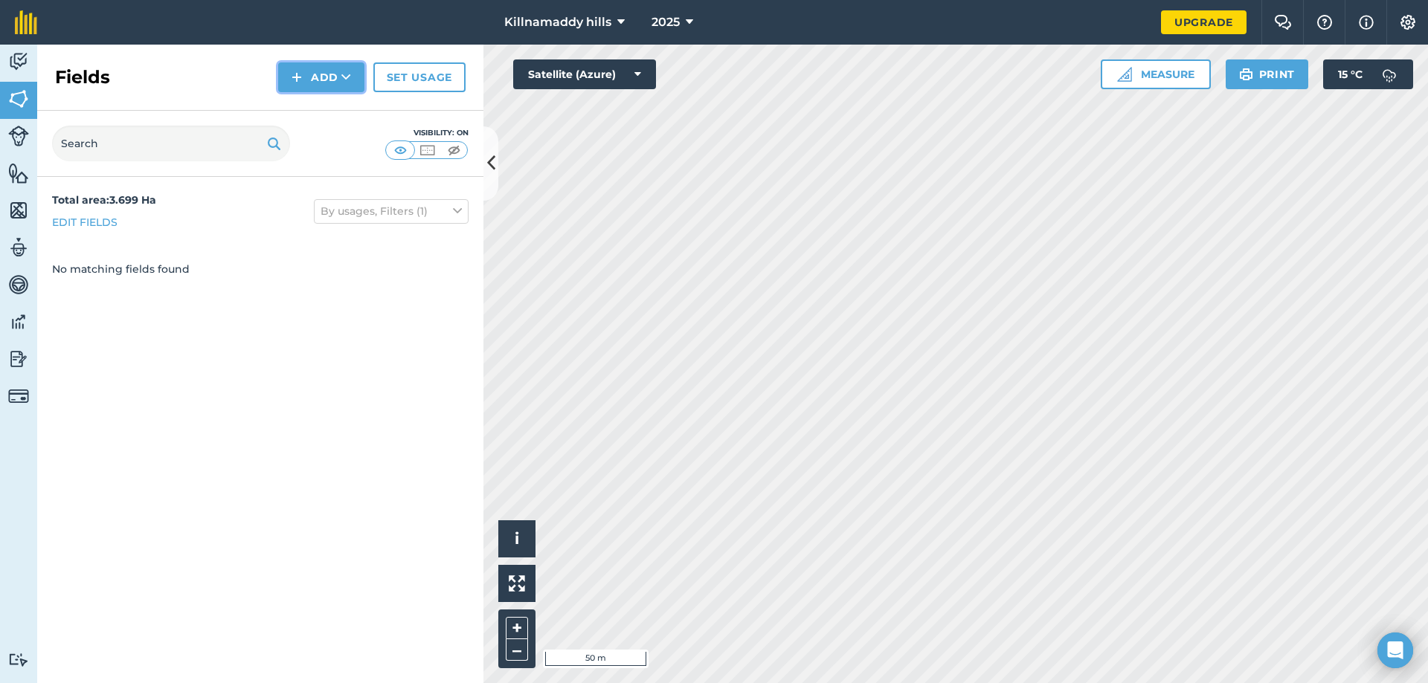
click at [305, 76] on button "Add" at bounding box center [321, 77] width 86 height 30
click at [316, 114] on link "Draw" at bounding box center [321, 110] width 82 height 33
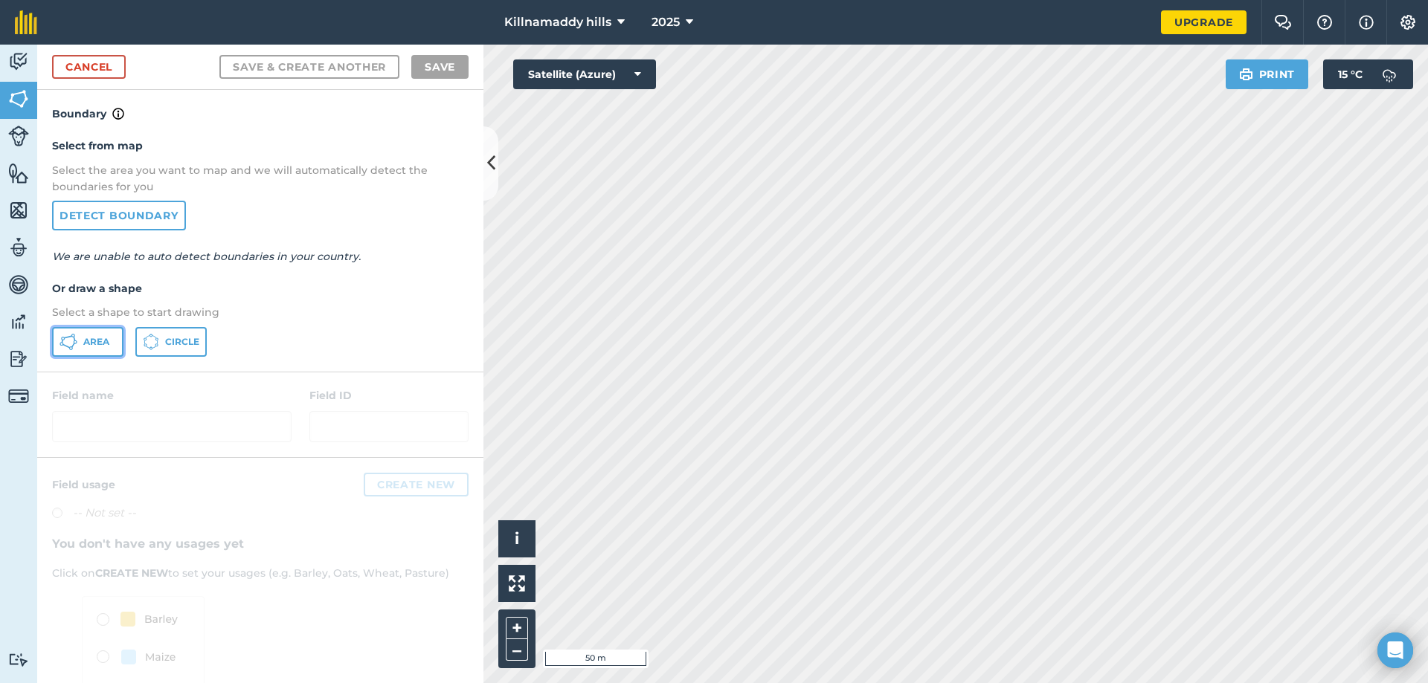
click at [89, 342] on span "Area" at bounding box center [96, 342] width 26 height 12
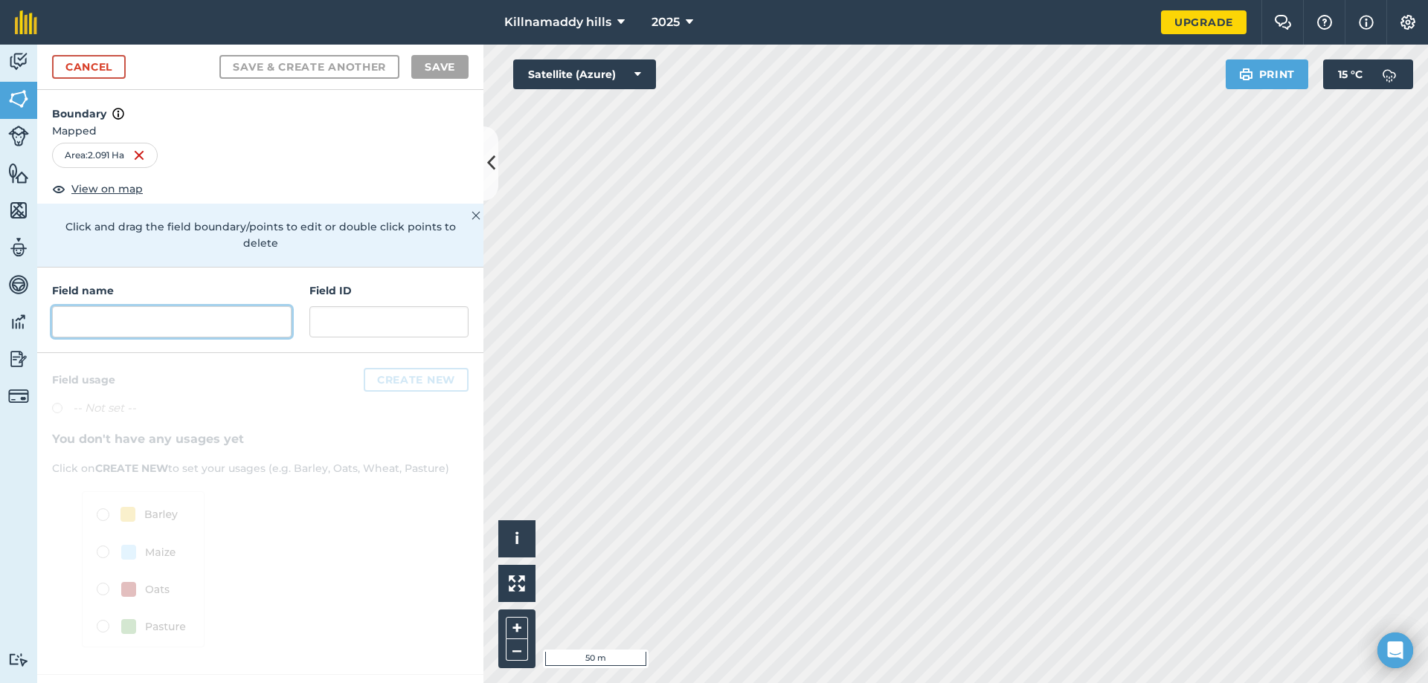
click at [130, 306] on input "text" at bounding box center [171, 321] width 239 height 31
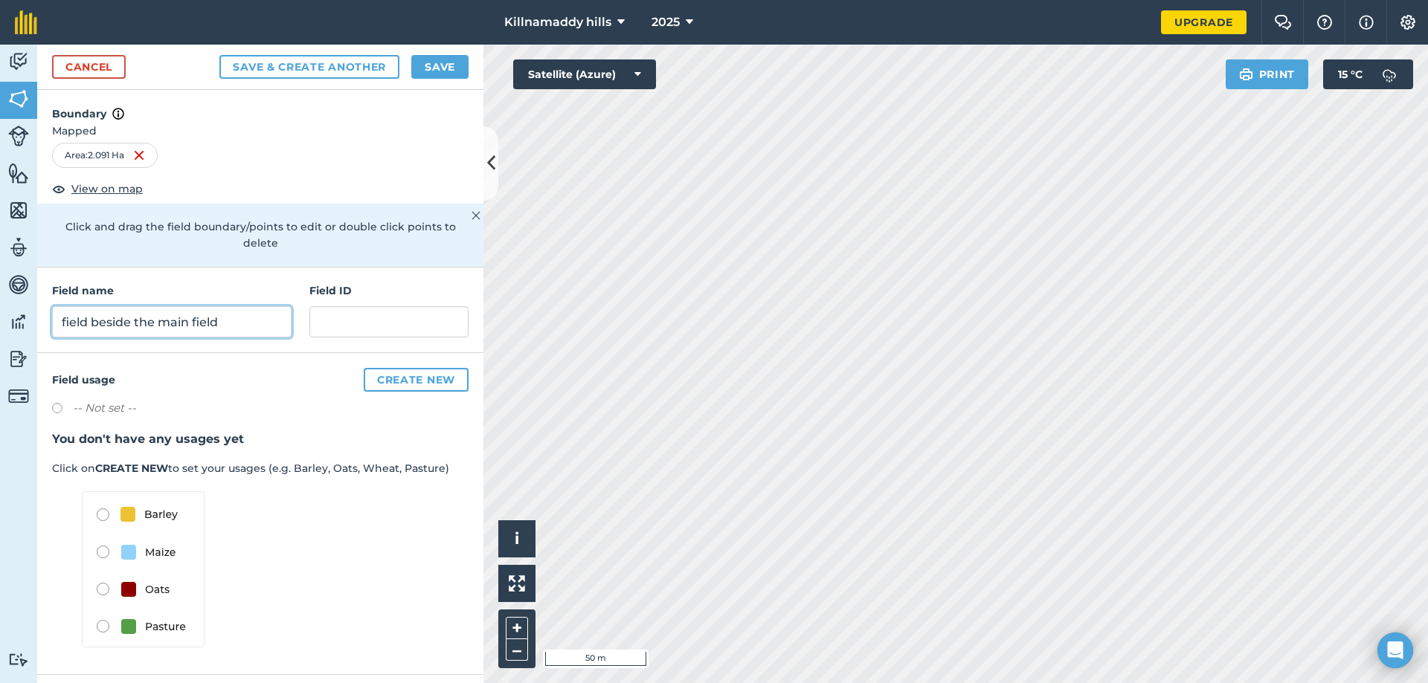
type input "field beside the main field"
click at [334, 313] on input "text" at bounding box center [388, 321] width 159 height 31
type input "..."
click at [431, 63] on button "Save" at bounding box center [439, 67] width 57 height 24
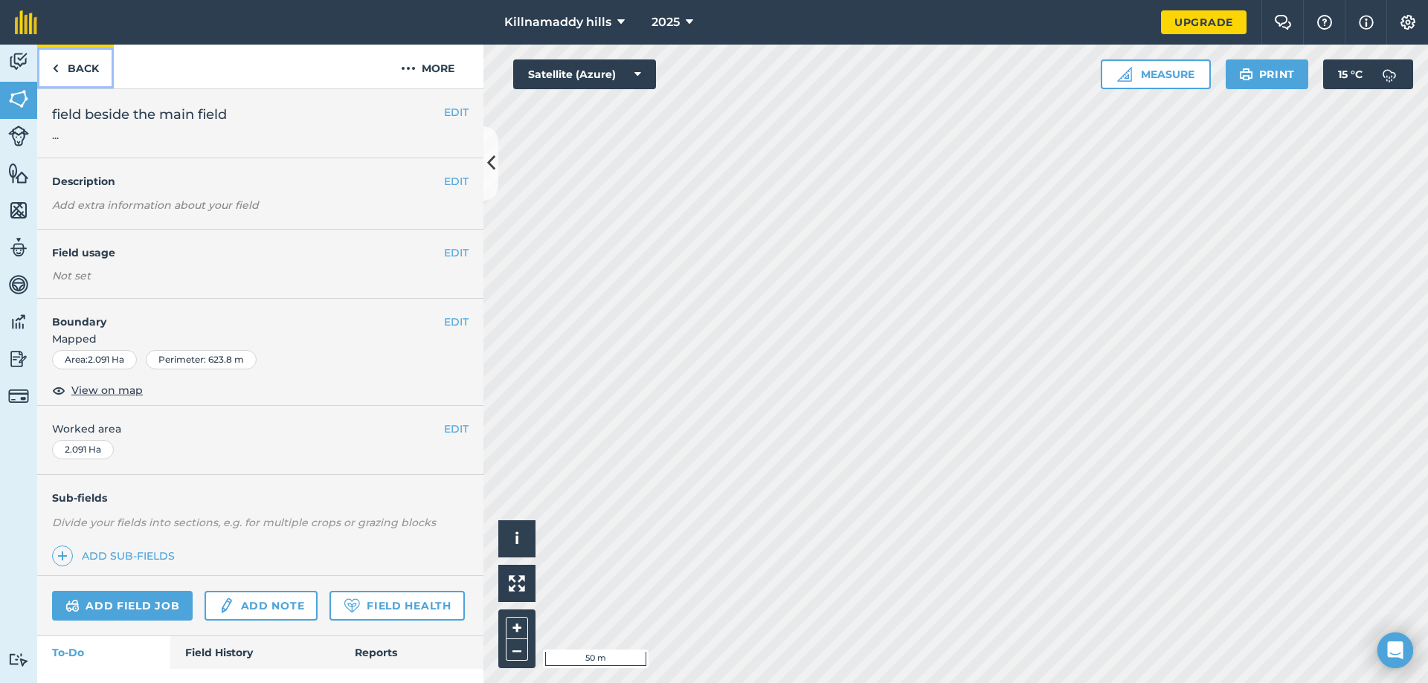
click at [54, 65] on img at bounding box center [55, 68] width 7 height 18
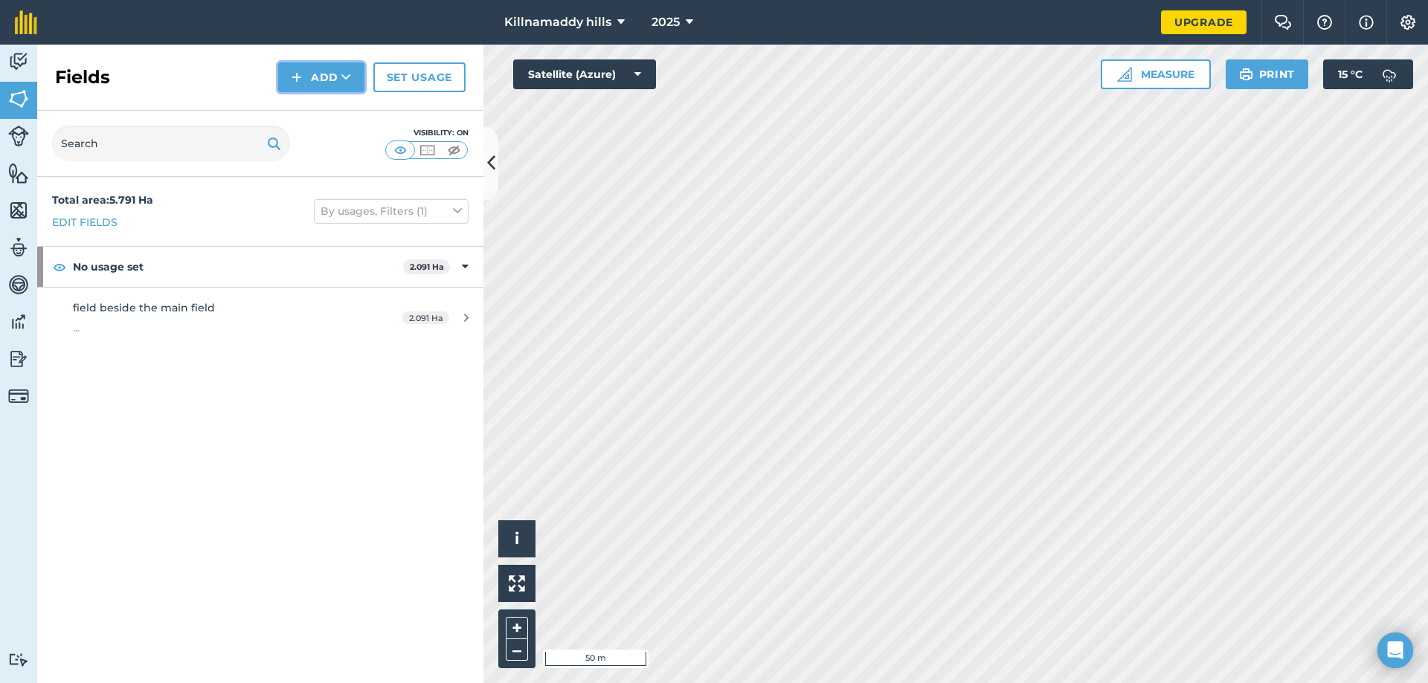
click at [318, 67] on button "Add" at bounding box center [321, 77] width 86 height 30
click at [321, 108] on link "Draw" at bounding box center [321, 110] width 82 height 33
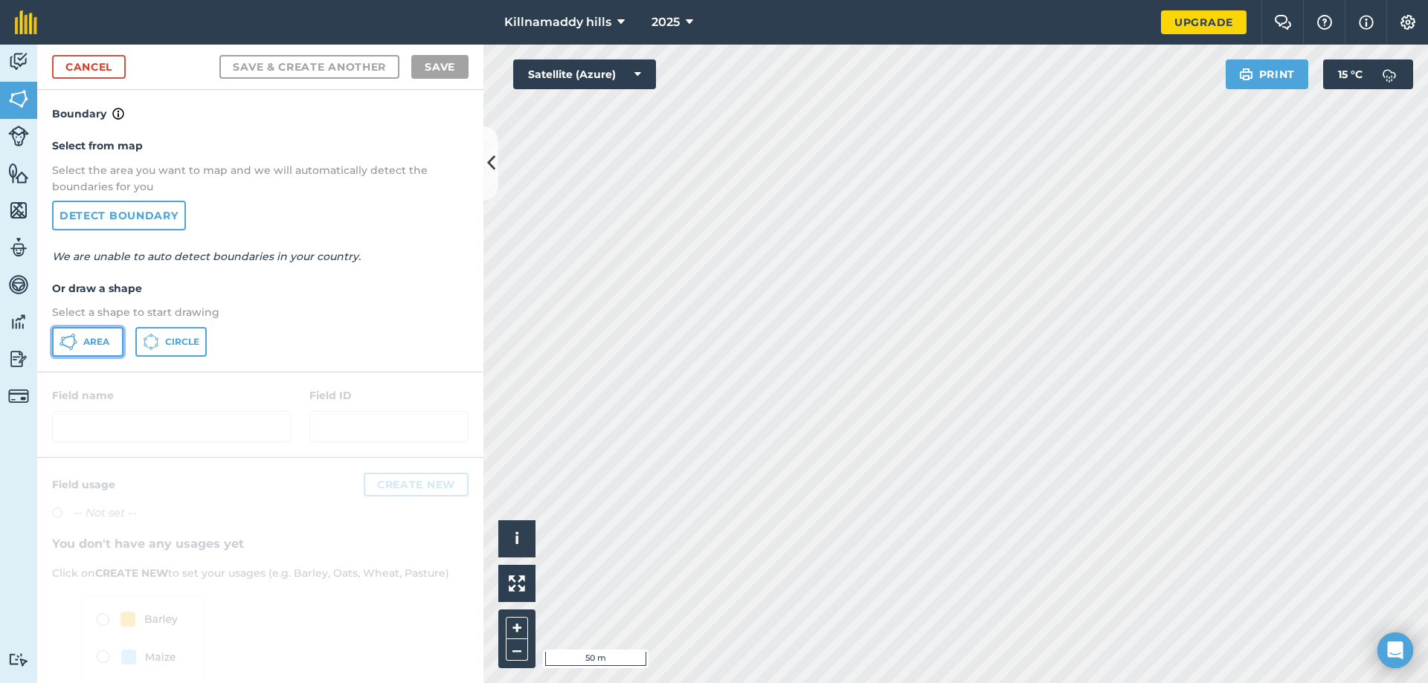
click at [95, 342] on span "Area" at bounding box center [96, 342] width 26 height 12
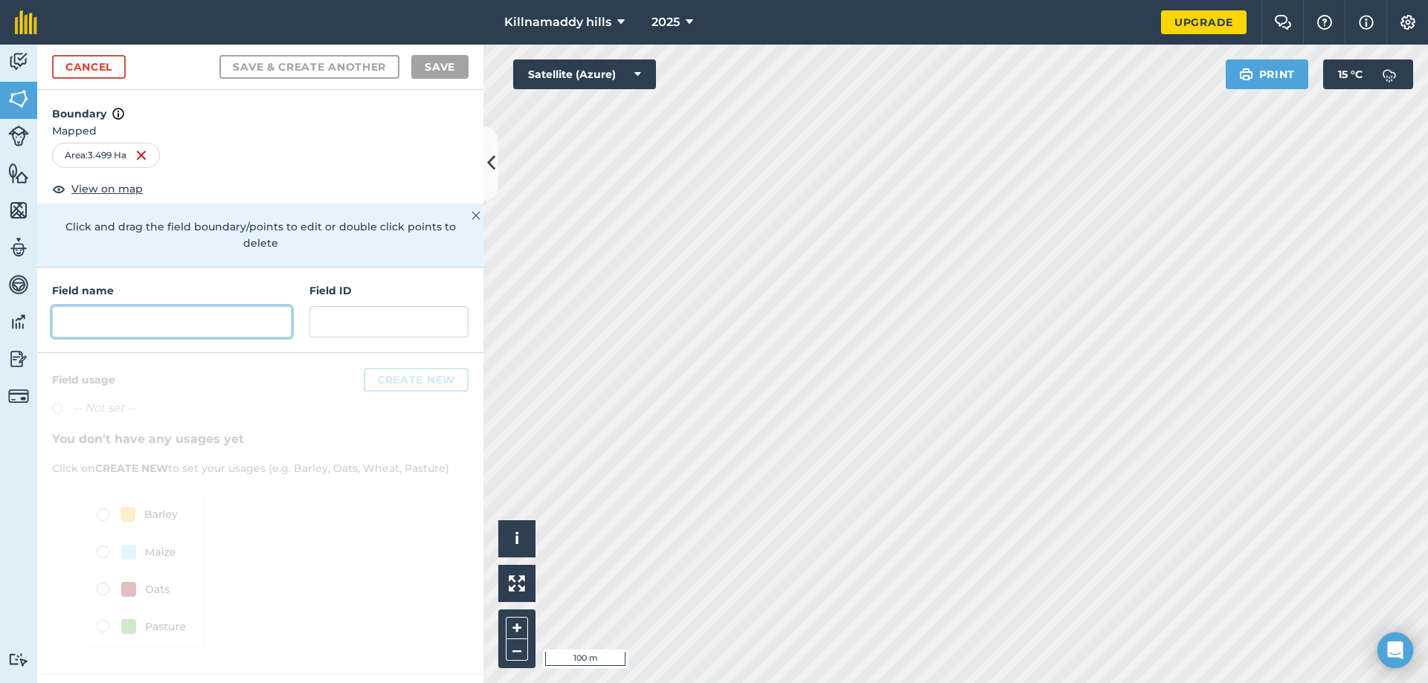
click at [167, 306] on input "text" at bounding box center [171, 321] width 239 height 31
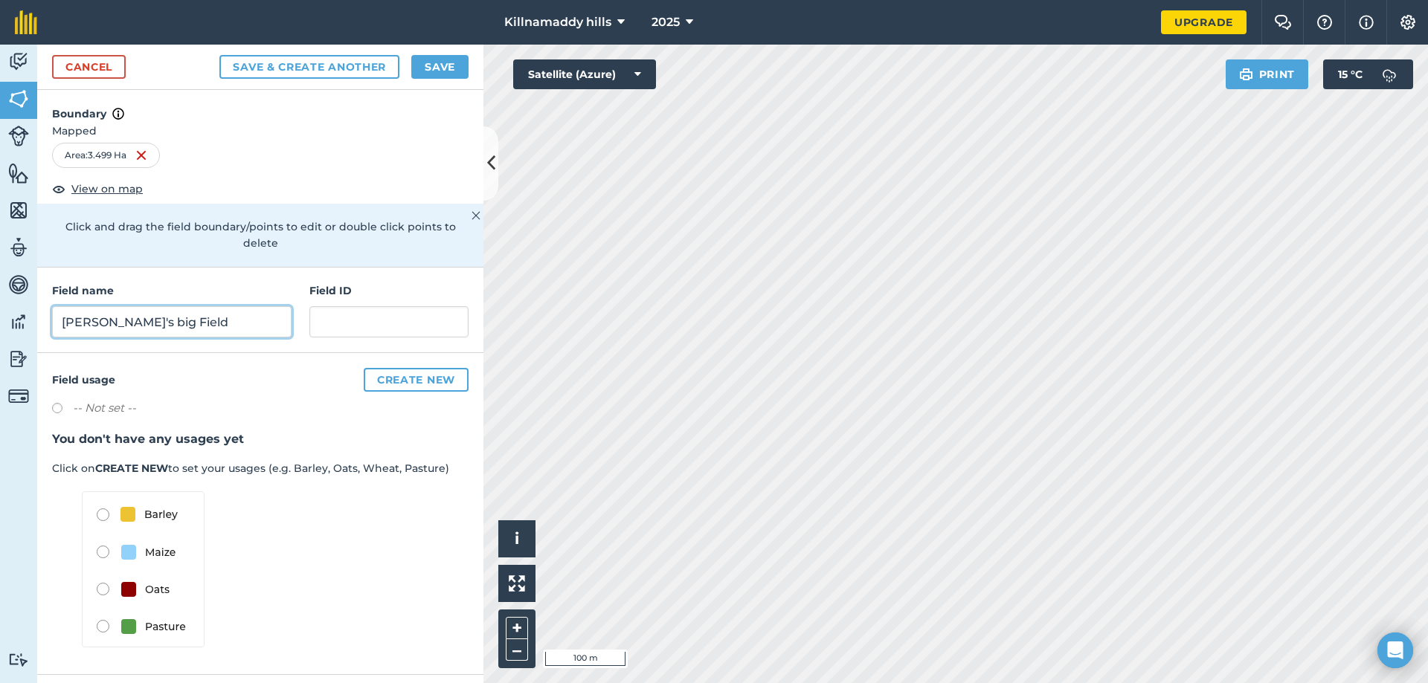
type input "Hook's big Field"
click at [431, 68] on button "Save" at bounding box center [439, 67] width 57 height 24
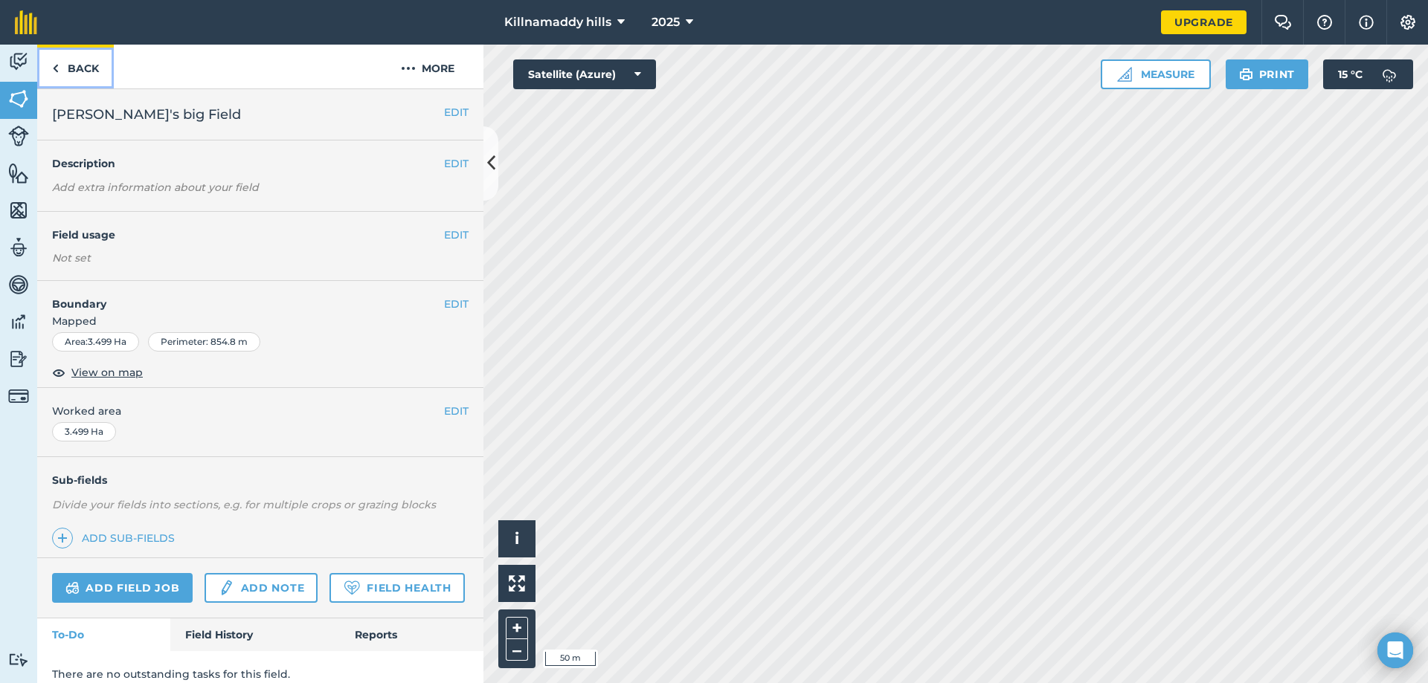
click at [71, 57] on link "Back" at bounding box center [75, 67] width 77 height 44
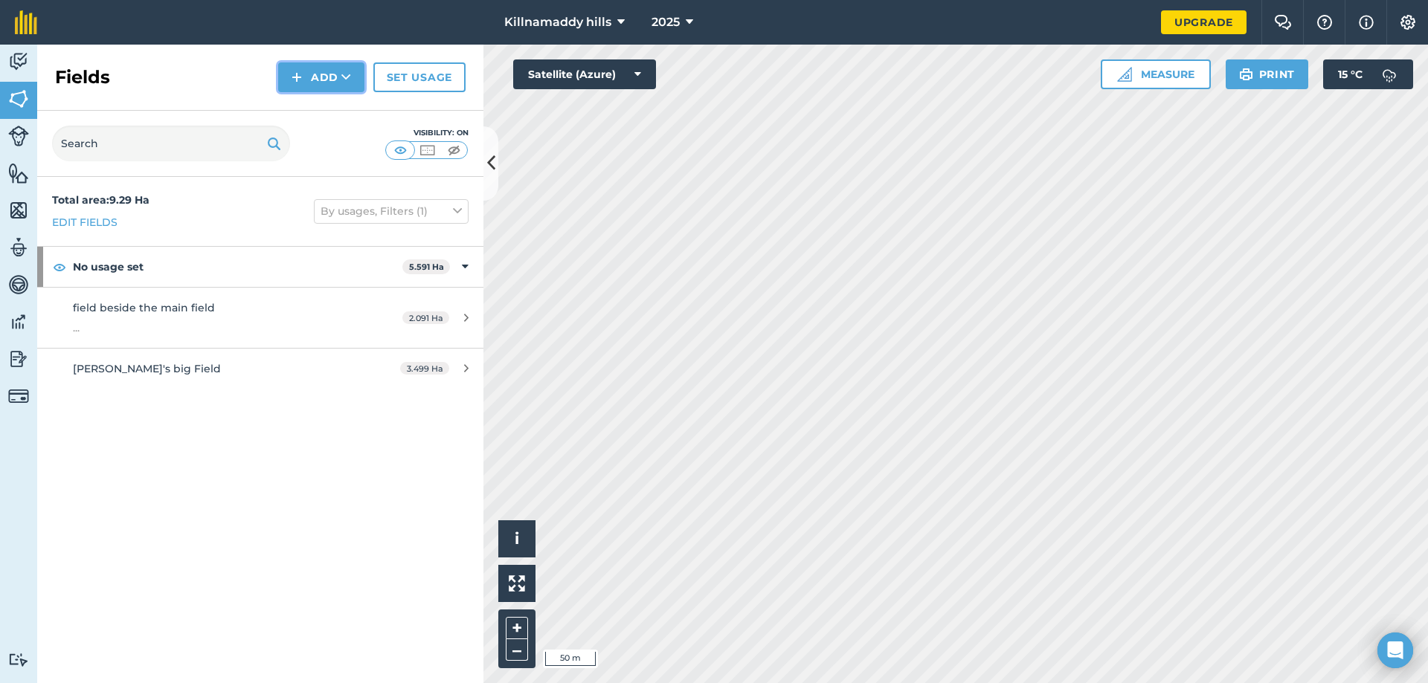
click at [283, 77] on button "Add" at bounding box center [321, 77] width 86 height 30
click at [311, 109] on link "Draw" at bounding box center [321, 110] width 82 height 33
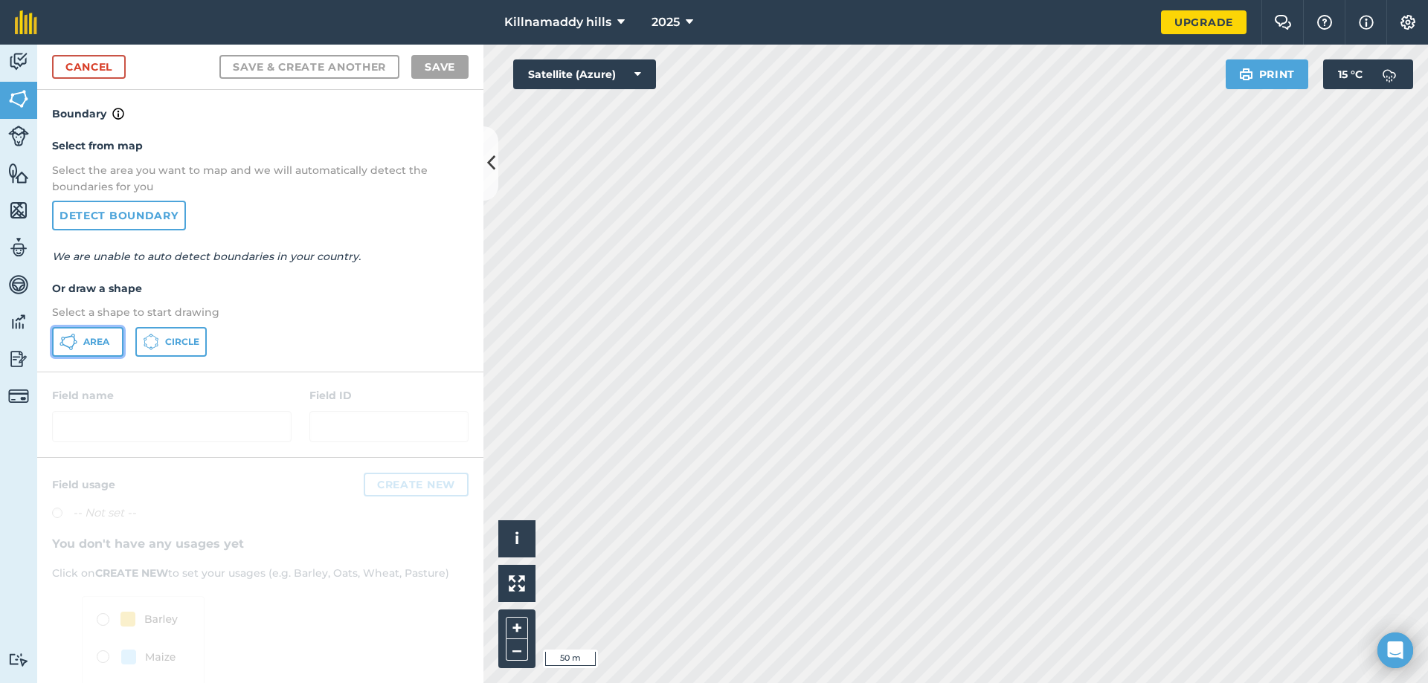
click at [88, 346] on span "Area" at bounding box center [96, 342] width 26 height 12
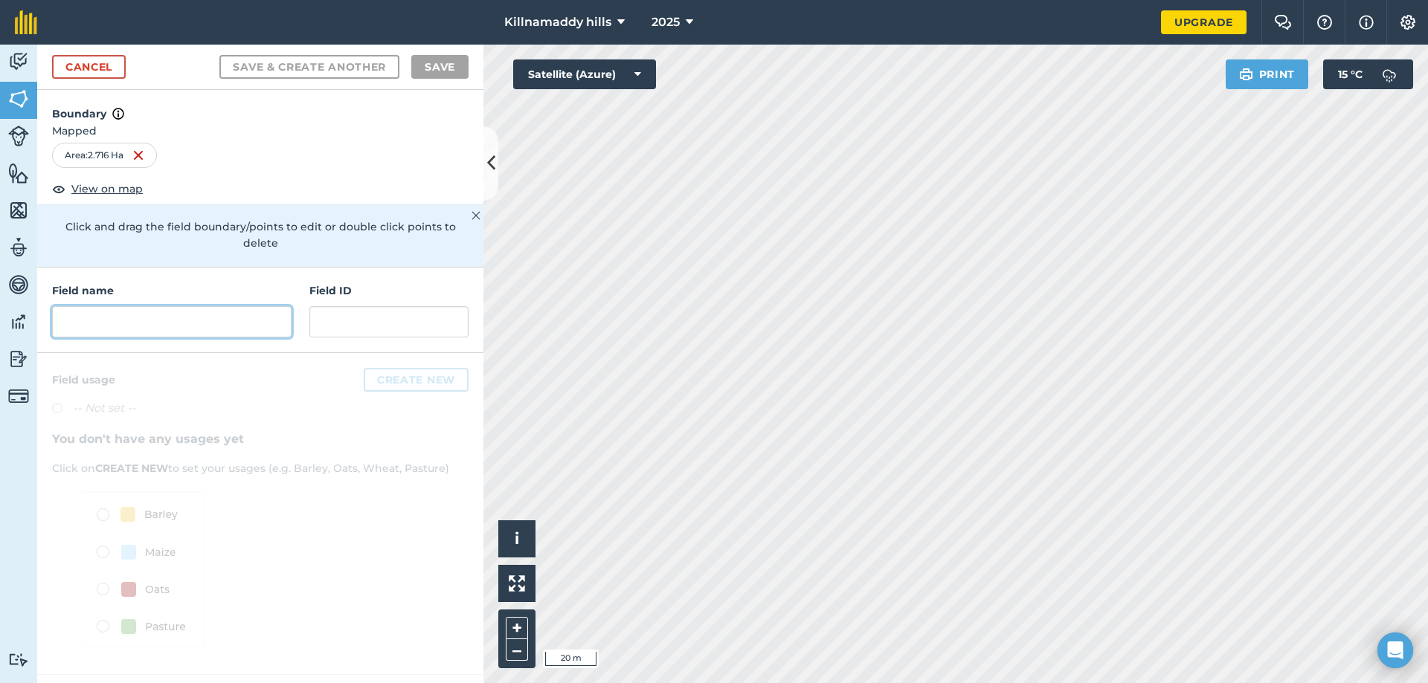
click at [188, 307] on input "text" at bounding box center [171, 321] width 239 height 31
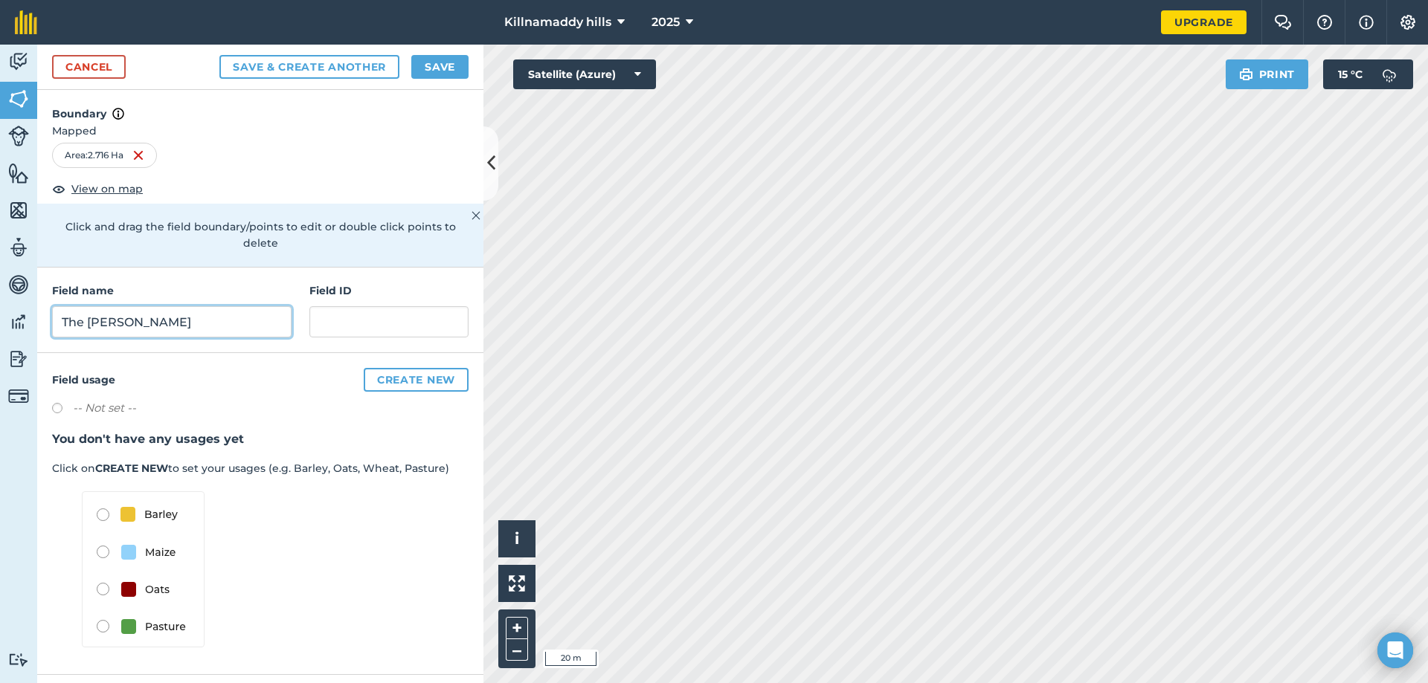
type input "The Mullen"
click at [335, 314] on input "text" at bounding box center [388, 321] width 159 height 31
type input "..."
click at [428, 54] on div "Cancel Save & Create Another Save" at bounding box center [260, 67] width 446 height 45
click at [429, 59] on button "Save" at bounding box center [439, 67] width 57 height 24
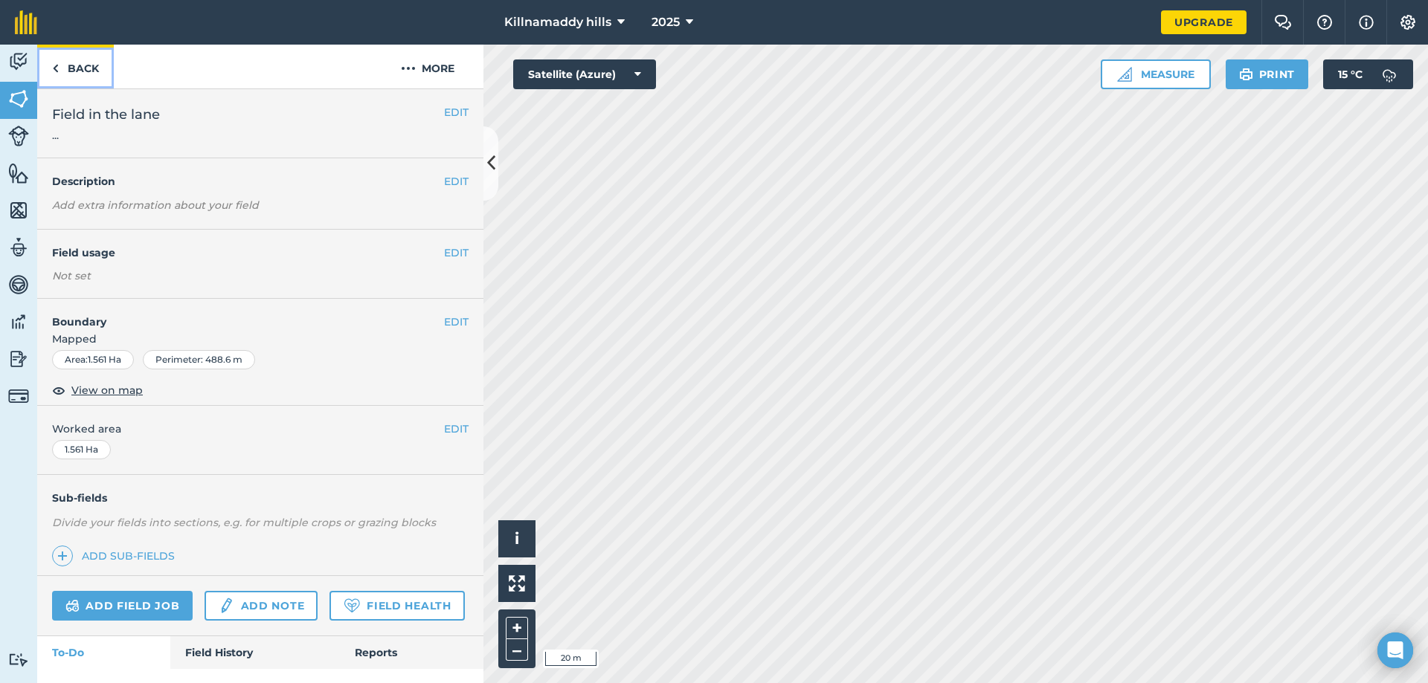
click at [61, 60] on link "Back" at bounding box center [75, 67] width 77 height 44
click at [92, 85] on link "Back" at bounding box center [75, 67] width 77 height 44
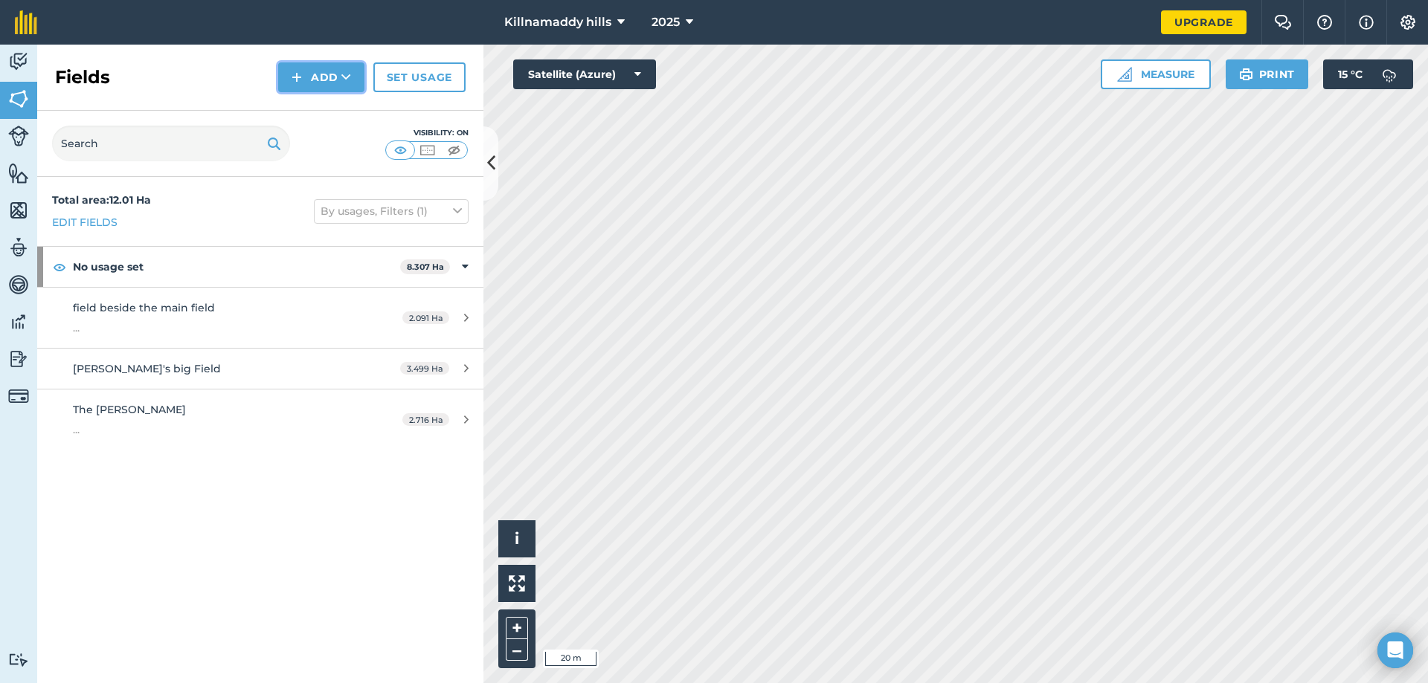
click at [294, 86] on img at bounding box center [296, 77] width 10 height 18
click at [314, 108] on link "Draw" at bounding box center [321, 110] width 82 height 33
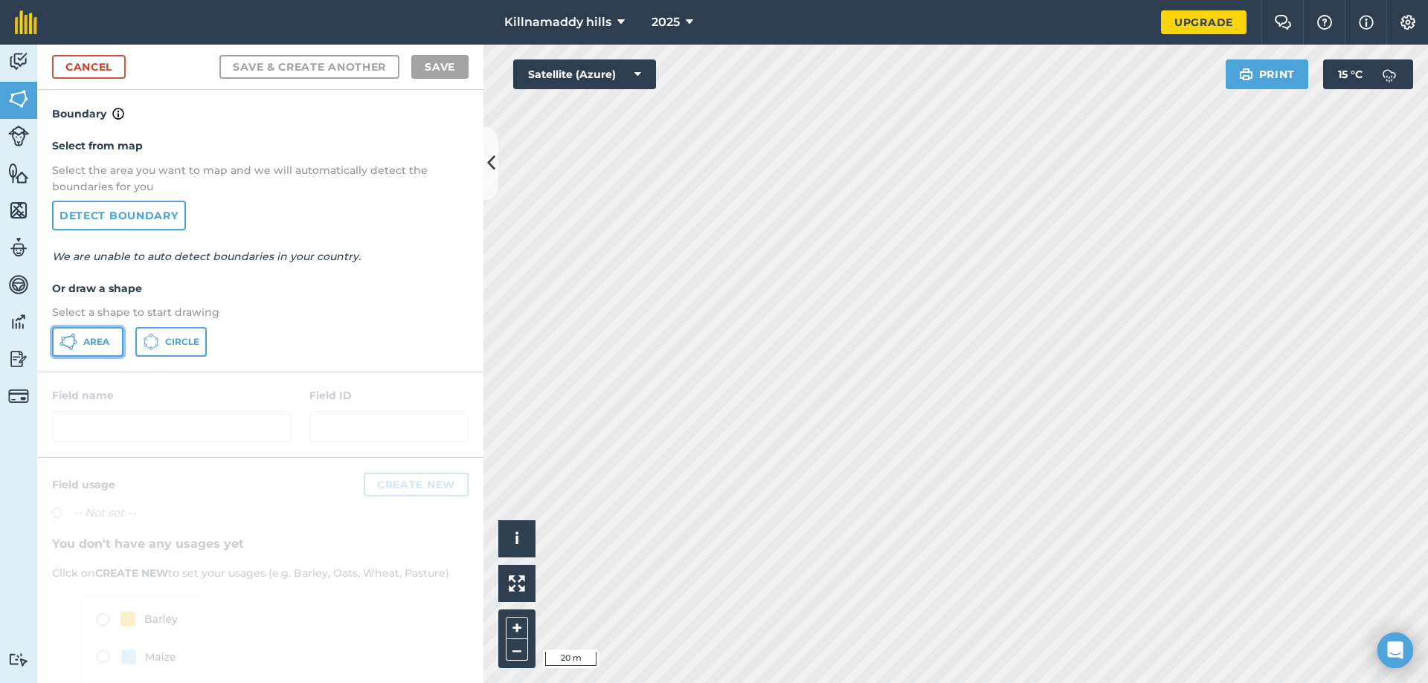
click at [86, 341] on span "Area" at bounding box center [96, 342] width 26 height 12
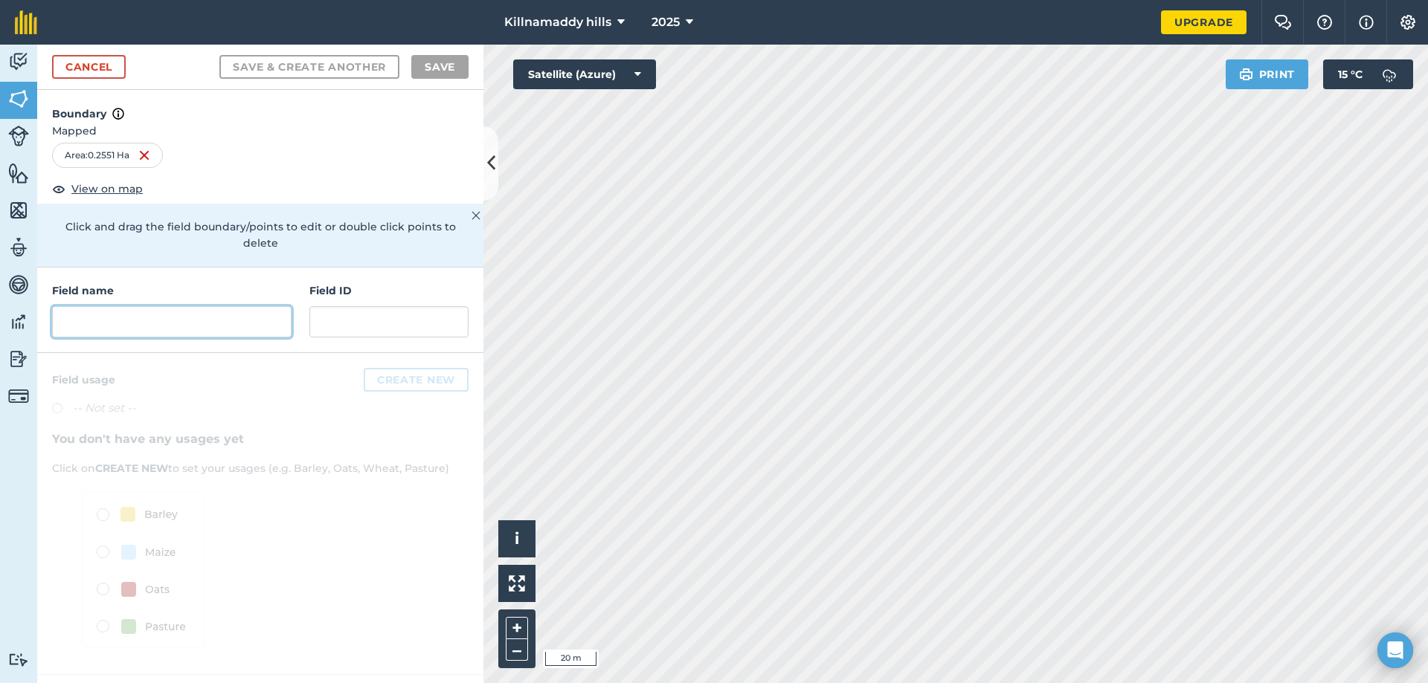
click at [162, 306] on input "text" at bounding box center [171, 321] width 239 height 31
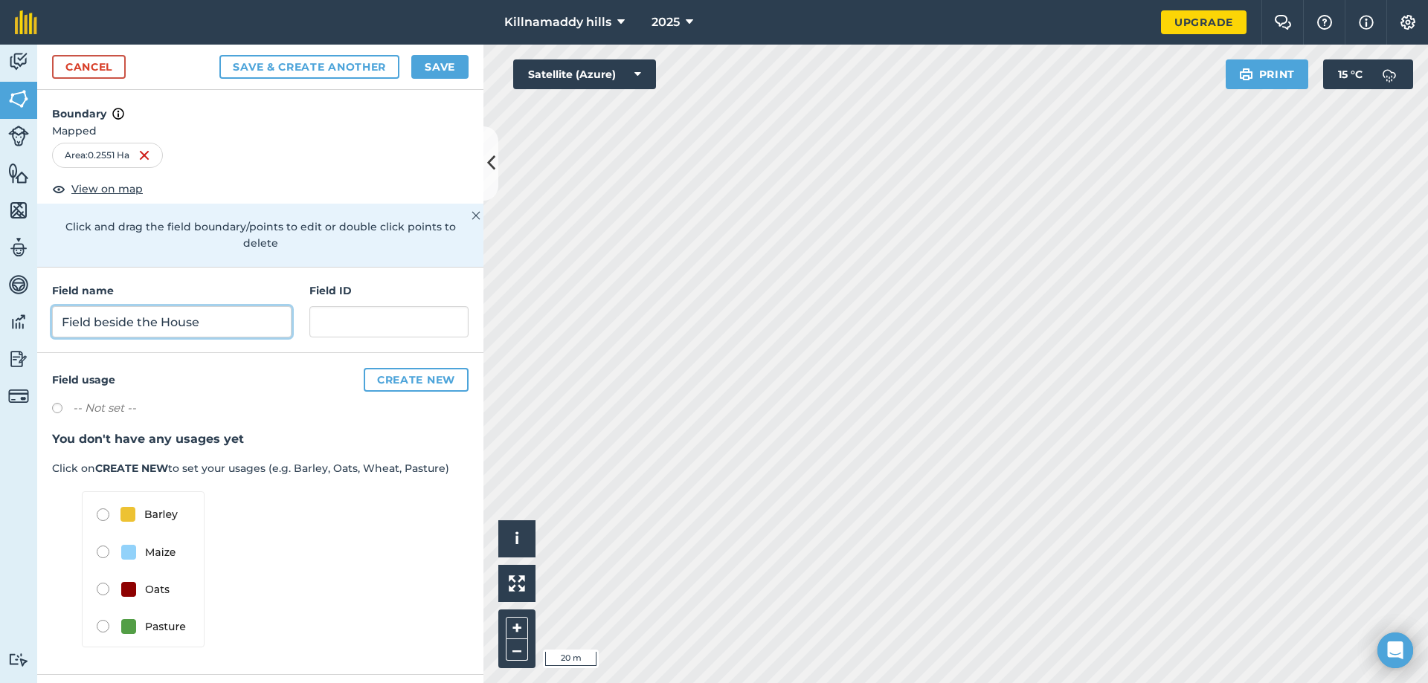
type input "Field beside the House"
click at [450, 65] on button "Save" at bounding box center [439, 67] width 57 height 24
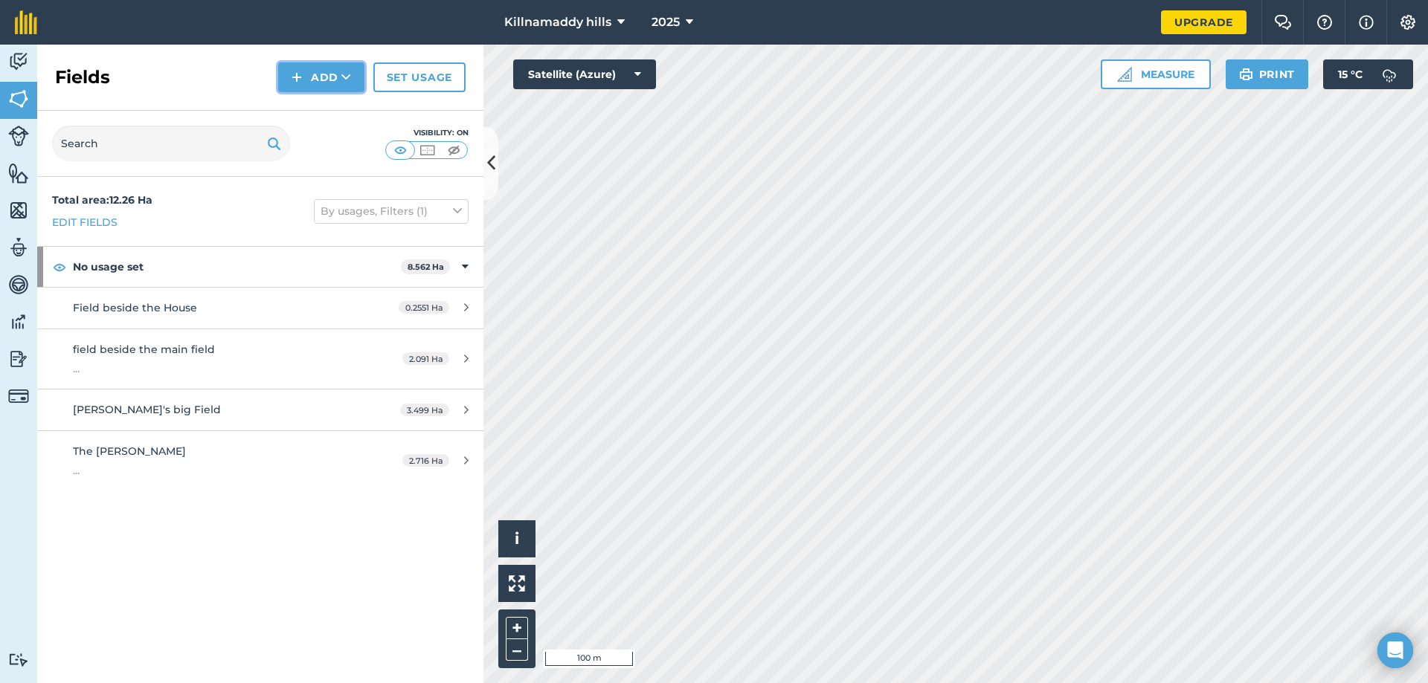
click at [306, 77] on button "Add" at bounding box center [321, 77] width 86 height 30
click at [315, 112] on link "Draw" at bounding box center [321, 110] width 82 height 33
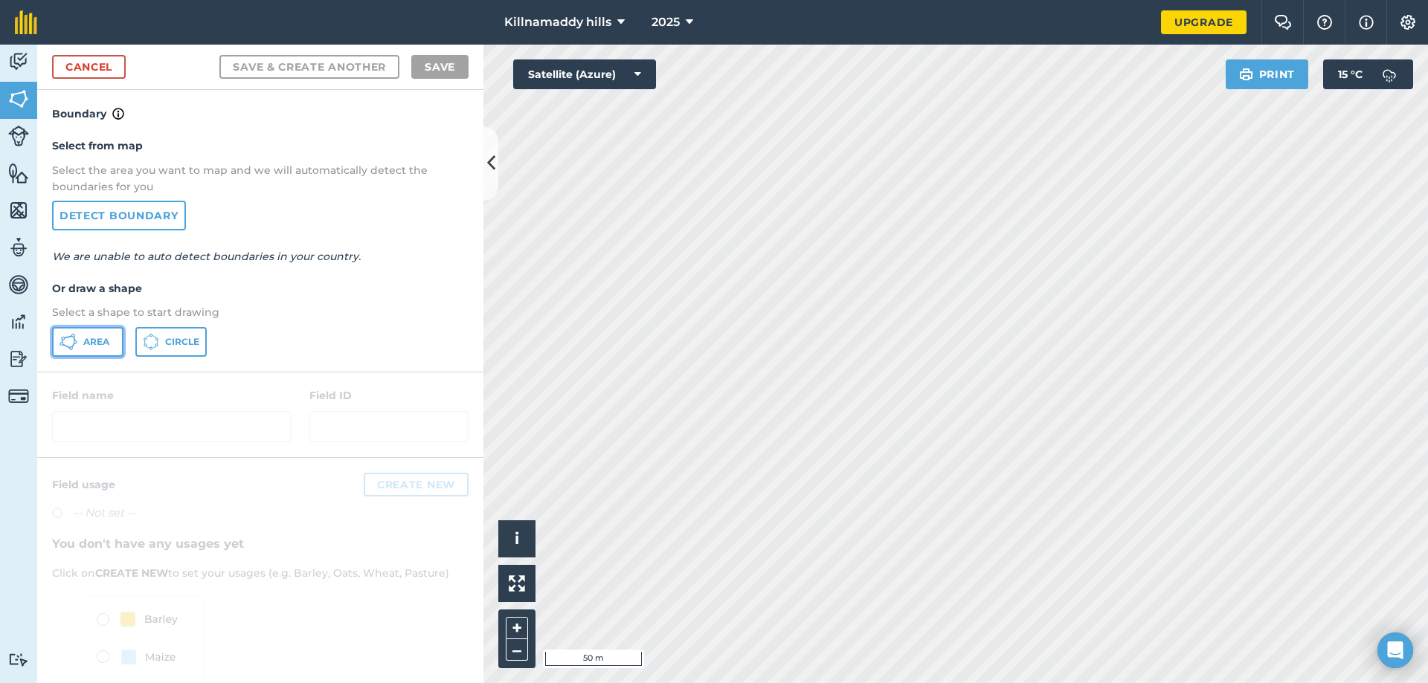
click at [71, 338] on icon at bounding box center [68, 342] width 18 height 18
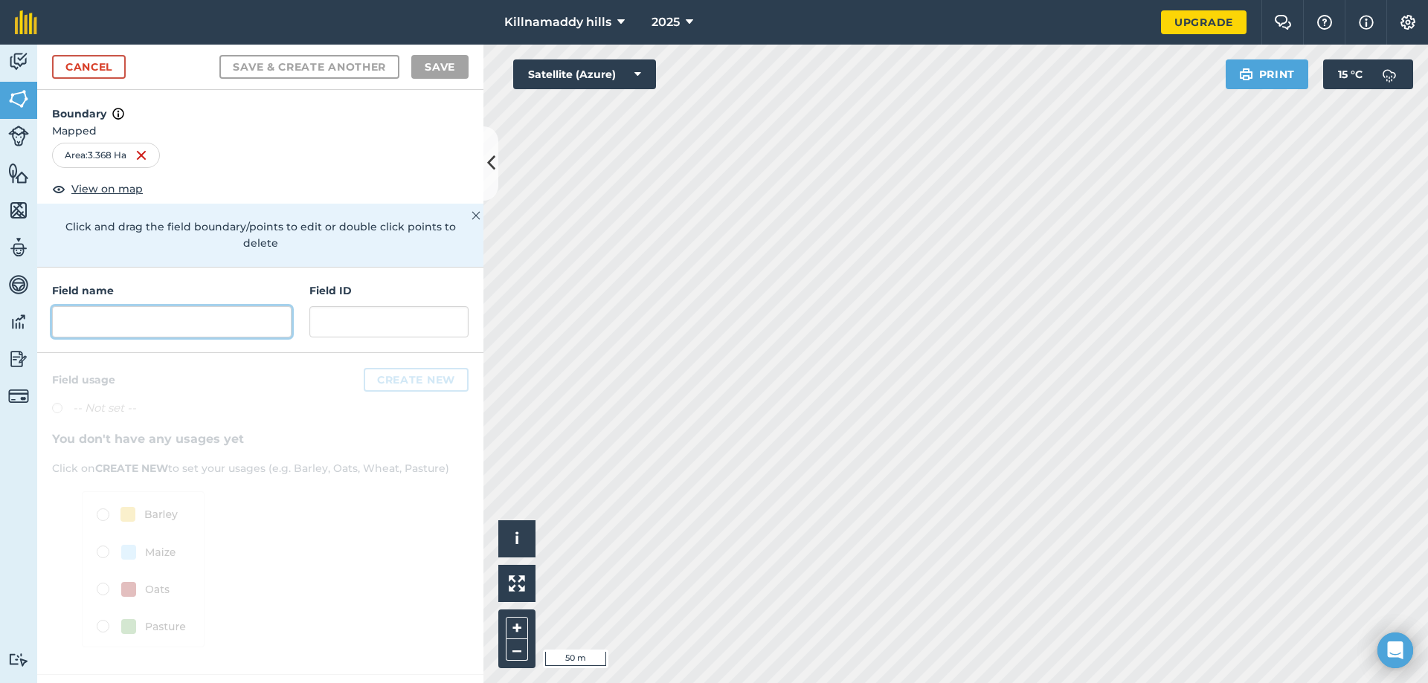
click at [170, 316] on input "text" at bounding box center [171, 321] width 239 height 31
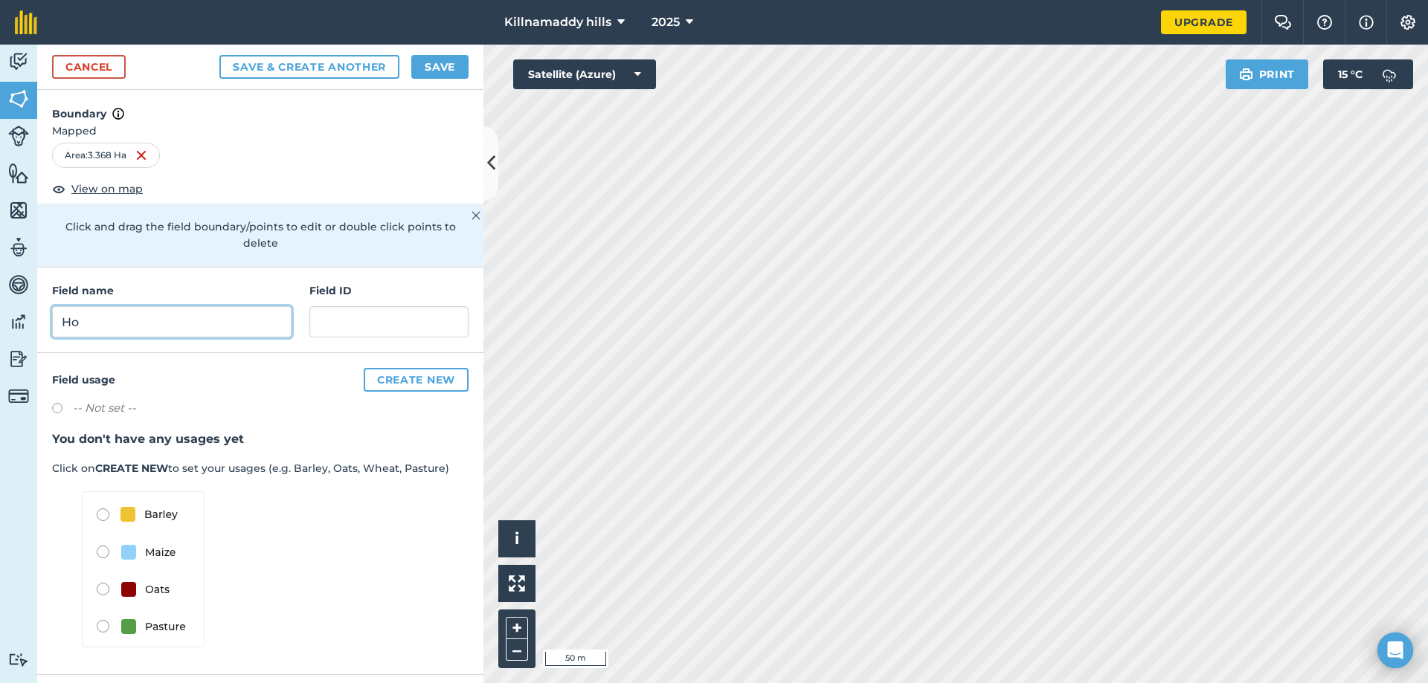
type input "H"
type input "Barky's"
click at [367, 312] on input "text" at bounding box center [388, 321] width 159 height 31
type input "..."
click at [432, 63] on button "Save" at bounding box center [439, 67] width 57 height 24
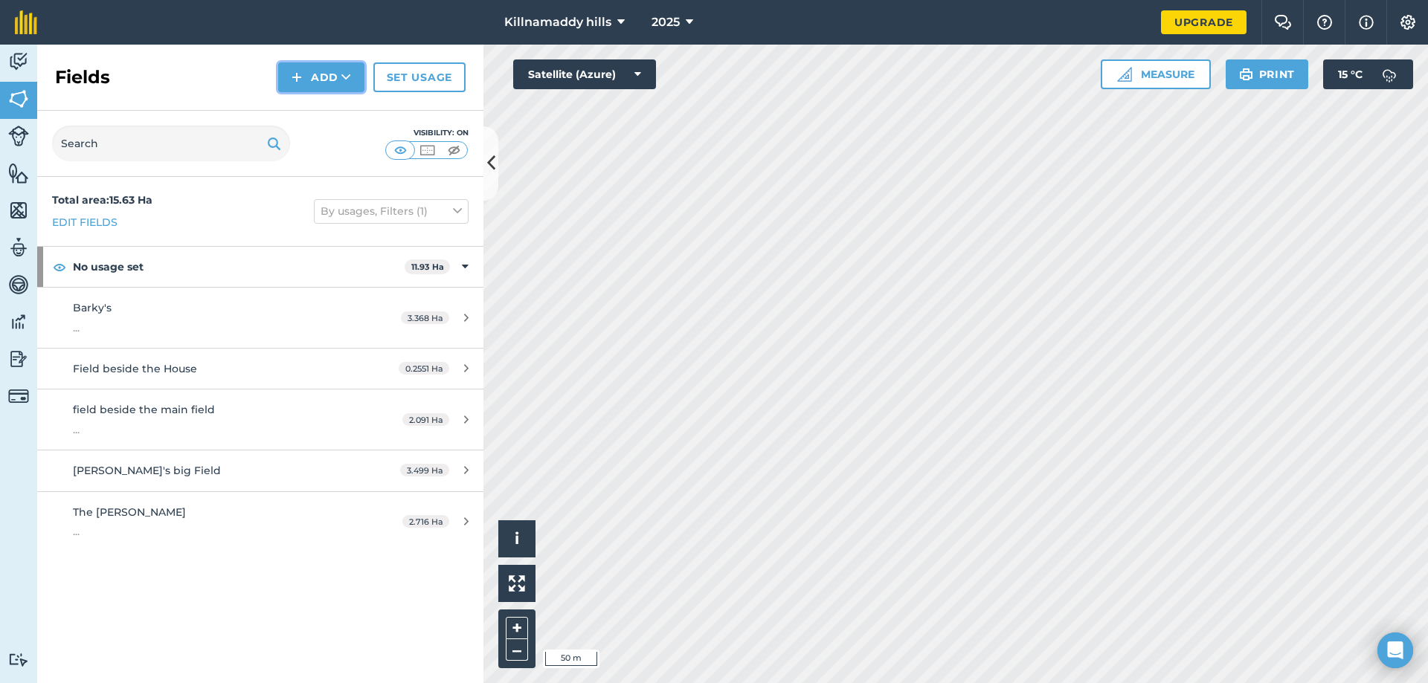
click at [324, 77] on button "Add" at bounding box center [321, 77] width 86 height 30
click at [315, 109] on link "Draw" at bounding box center [321, 110] width 82 height 33
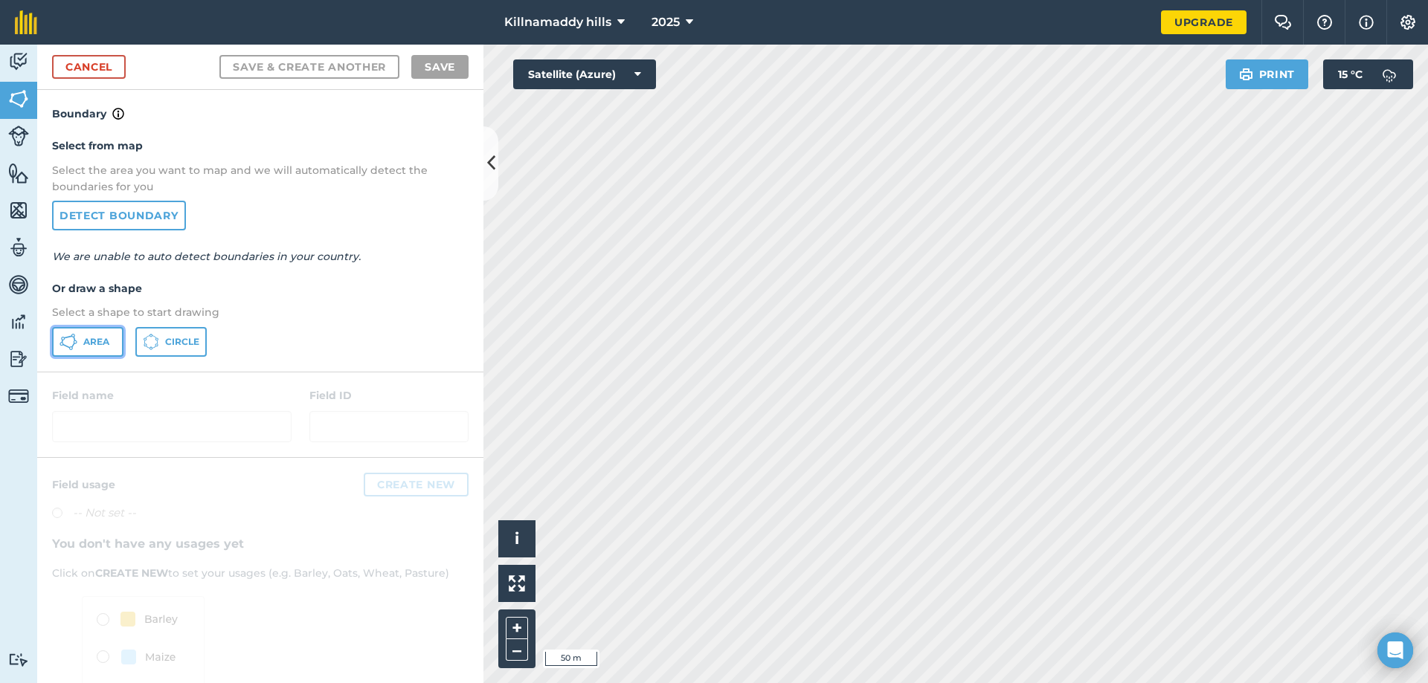
click at [92, 347] on span "Area" at bounding box center [96, 342] width 26 height 12
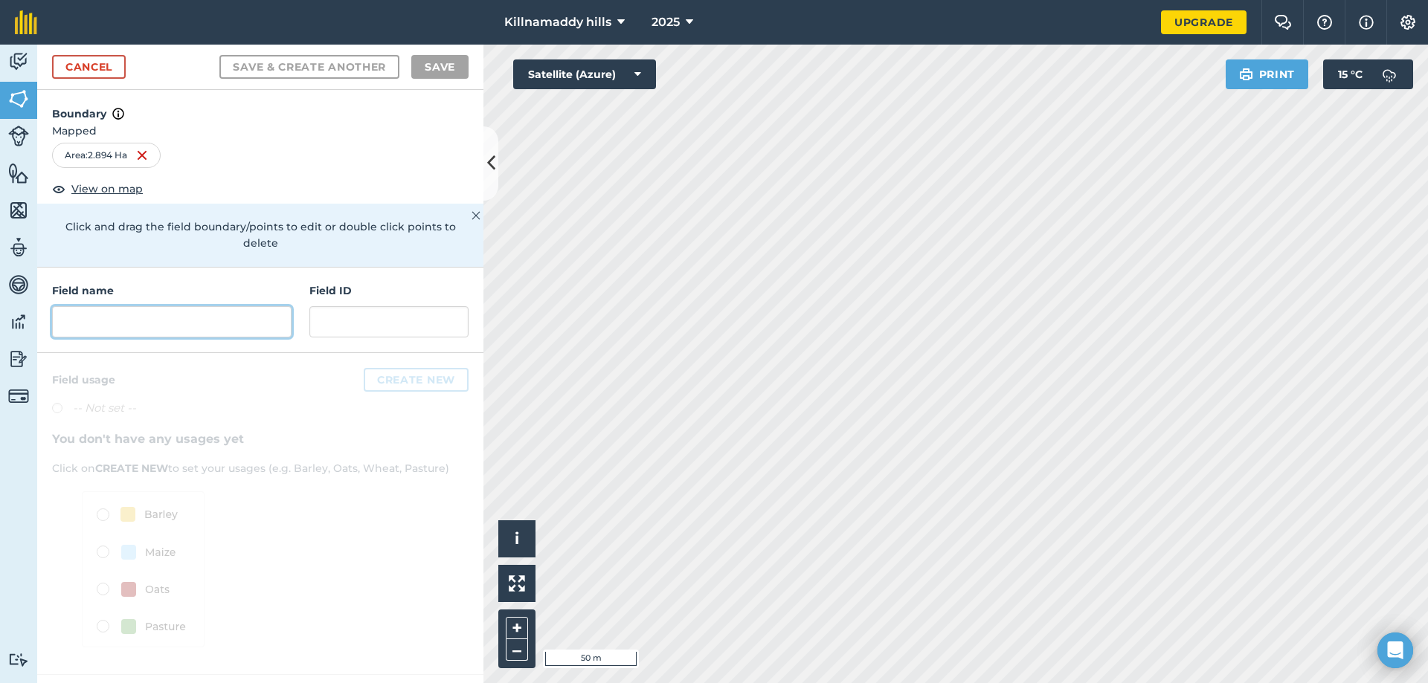
click at [162, 309] on input "text" at bounding box center [171, 321] width 239 height 31
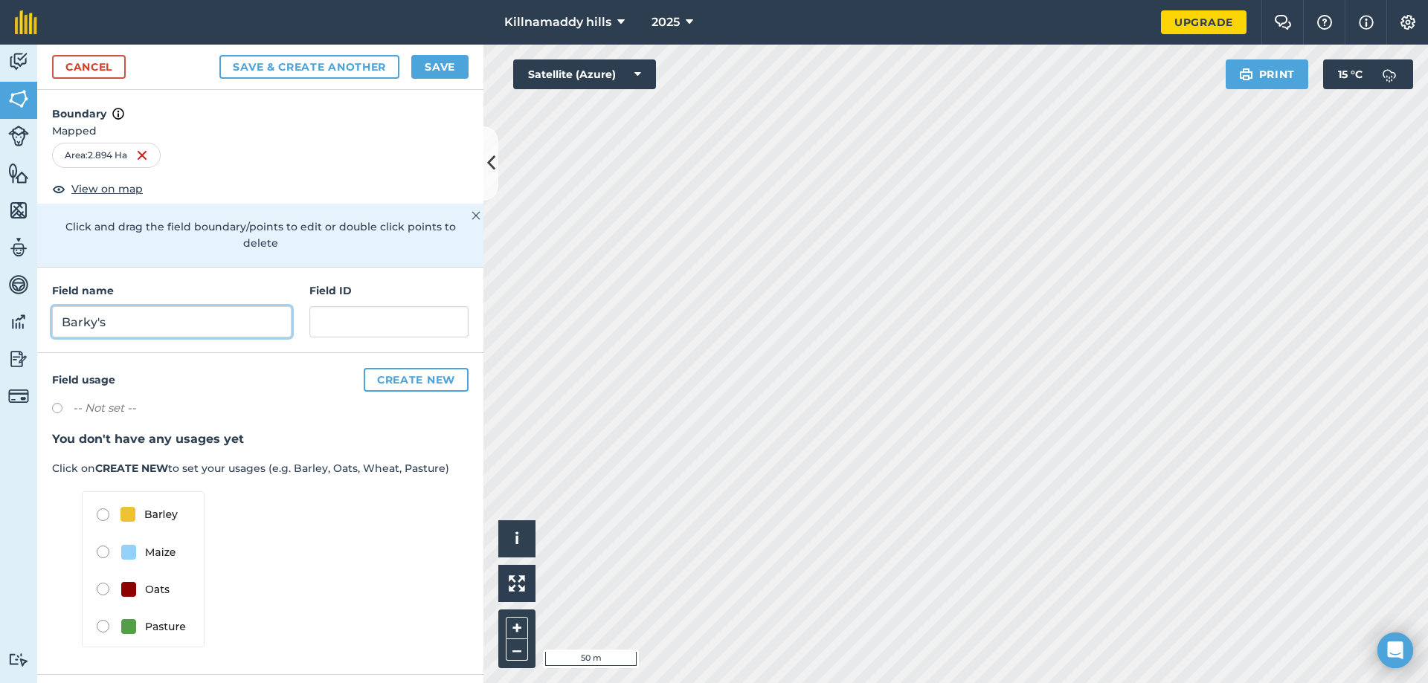
type input "Barky's"
click at [368, 306] on input "text" at bounding box center [388, 321] width 159 height 31
type input "..."
click at [62, 403] on label at bounding box center [62, 410] width 21 height 15
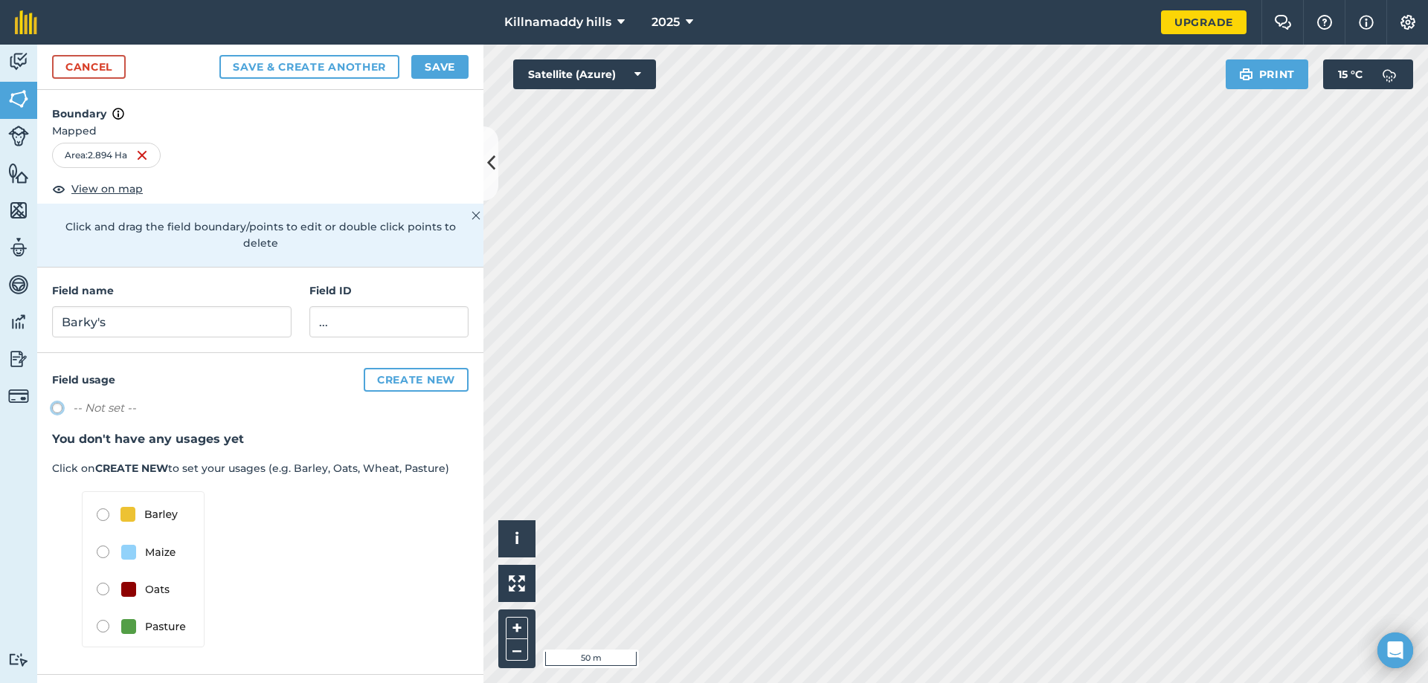
radio input "true"
click at [422, 66] on button "Save" at bounding box center [439, 67] width 57 height 24
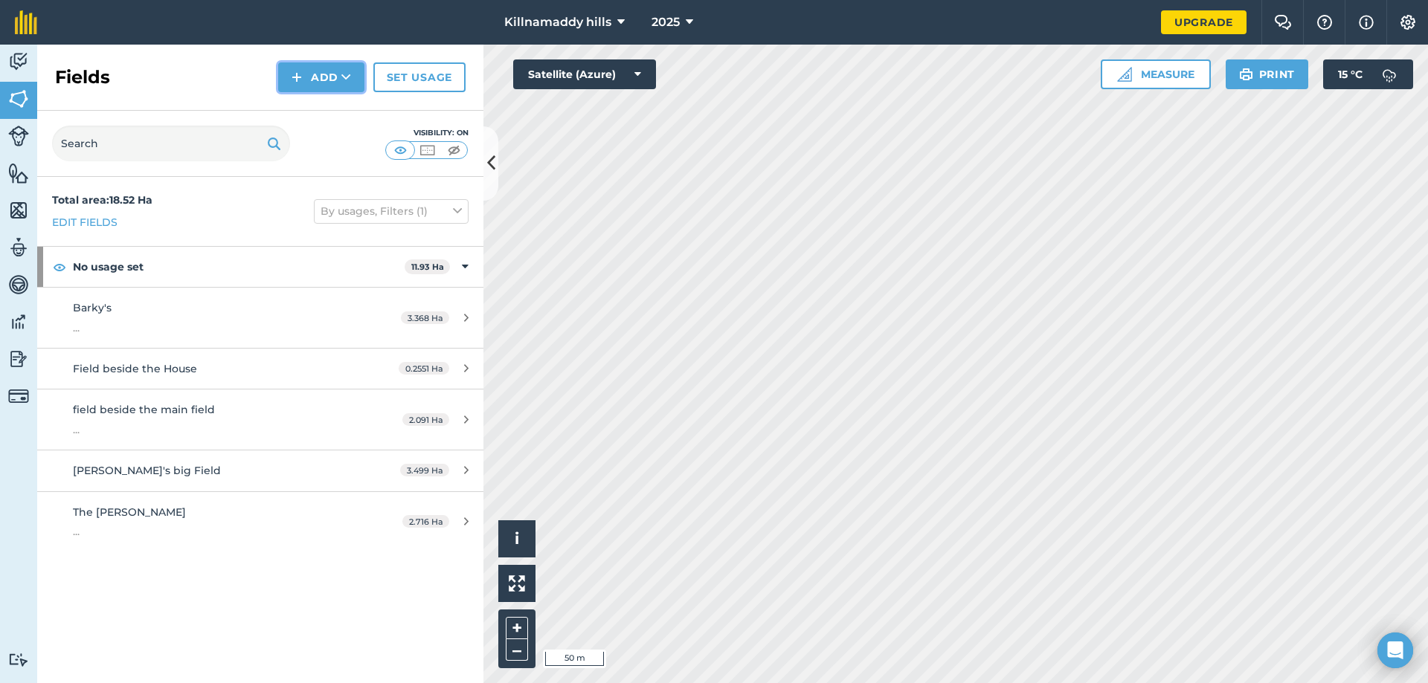
click at [323, 68] on button "Add" at bounding box center [321, 77] width 86 height 30
click at [309, 104] on link "Draw" at bounding box center [321, 110] width 82 height 33
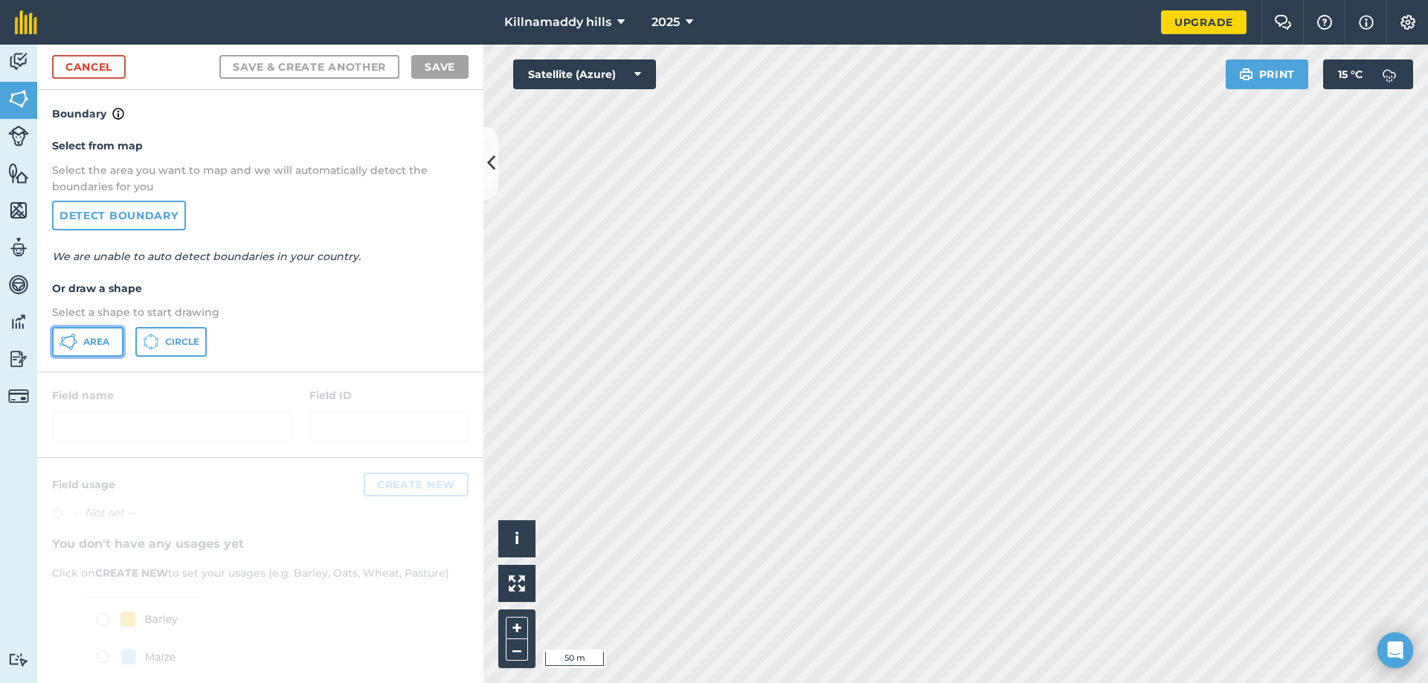
click at [74, 349] on icon at bounding box center [68, 342] width 18 height 18
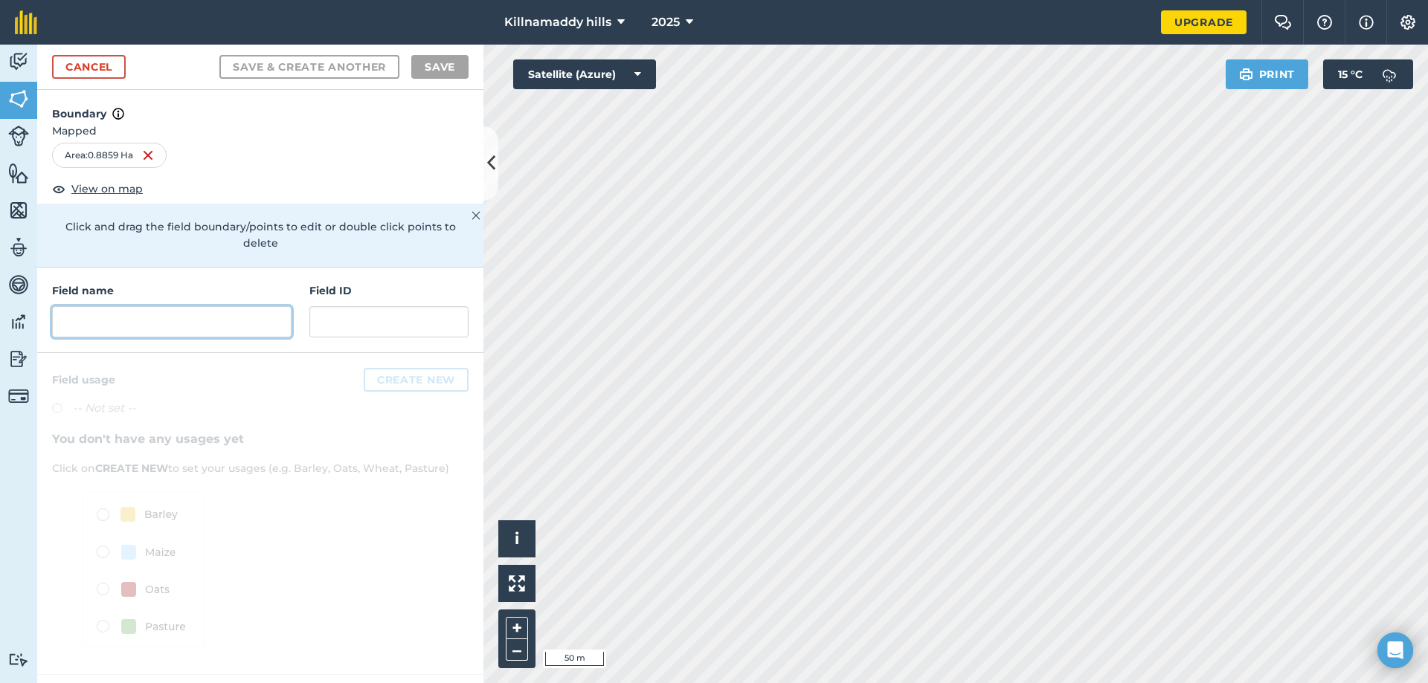
click at [196, 307] on input "text" at bounding box center [171, 321] width 239 height 31
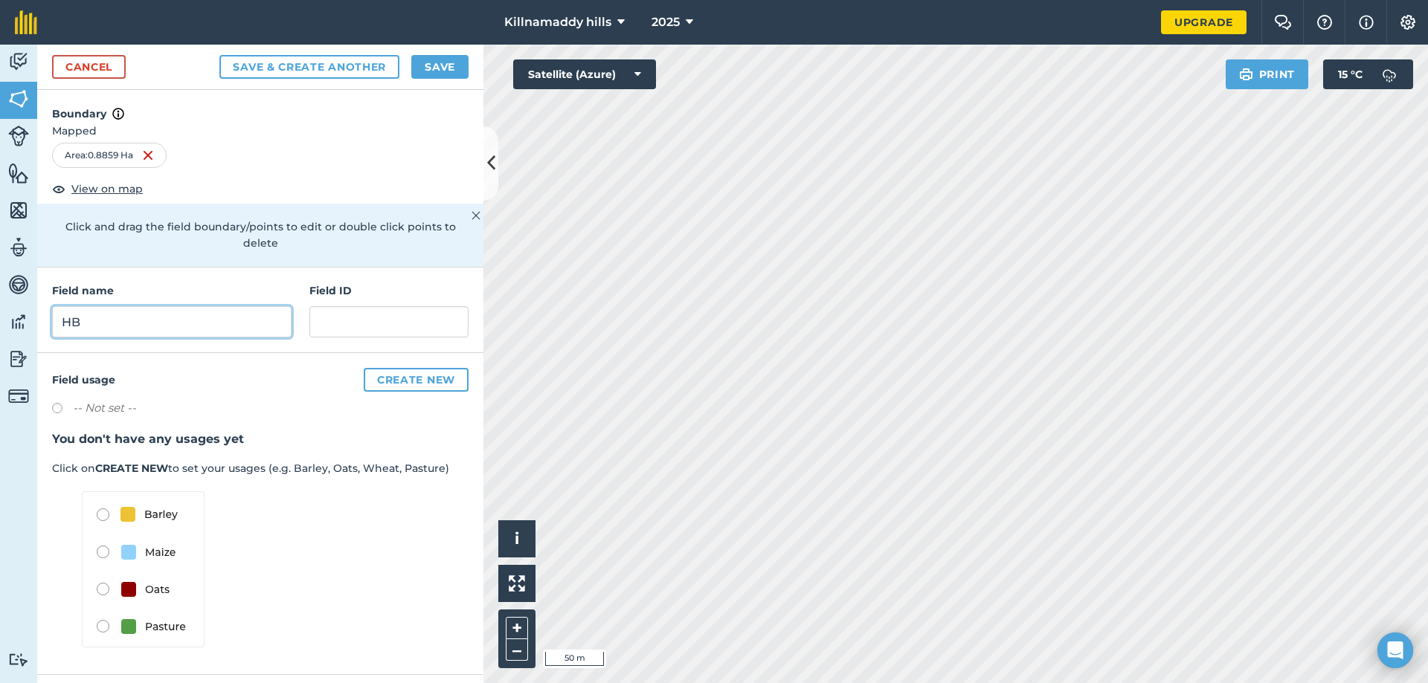
type input "H"
type input "Barky's"
click at [361, 306] on input "text" at bounding box center [388, 321] width 159 height 31
type input "..."
click at [71, 403] on label at bounding box center [62, 410] width 21 height 15
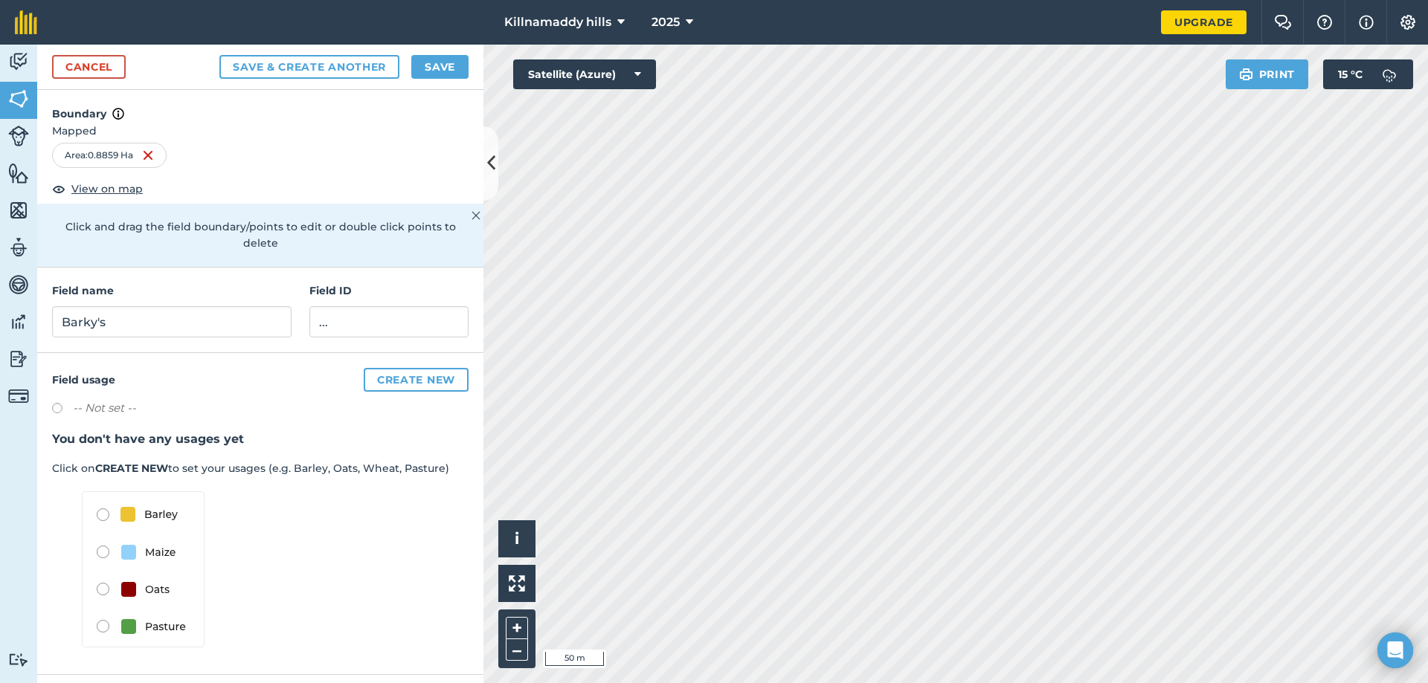
radio input "true"
click at [427, 67] on button "Save" at bounding box center [439, 67] width 57 height 24
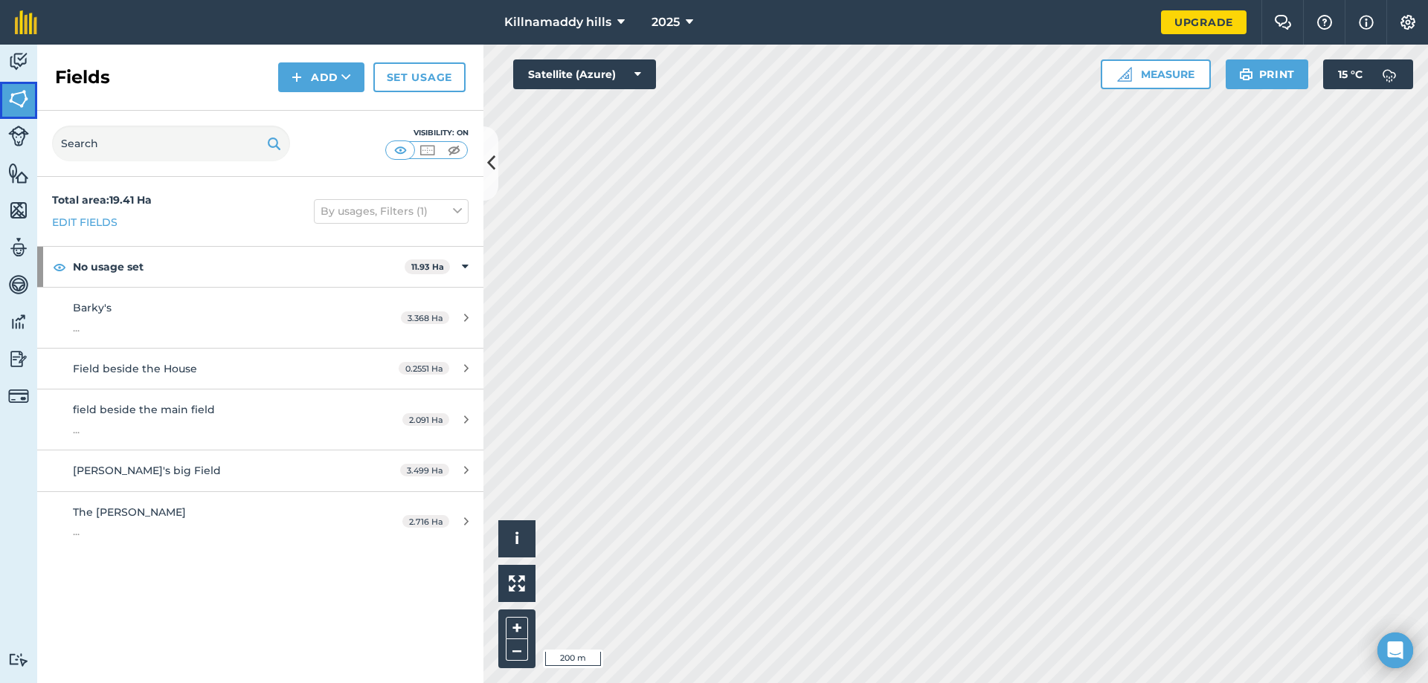
click at [30, 99] on link "Fields" at bounding box center [18, 100] width 37 height 37
drag, startPoint x: 110, startPoint y: 201, endPoint x: 155, endPoint y: 199, distance: 44.7
click at [155, 199] on div "Total area : 19.41 Ha Edit fields By usages, Filters (1)" at bounding box center [260, 211] width 446 height 69
drag, startPoint x: 112, startPoint y: 199, endPoint x: 164, endPoint y: 201, distance: 52.1
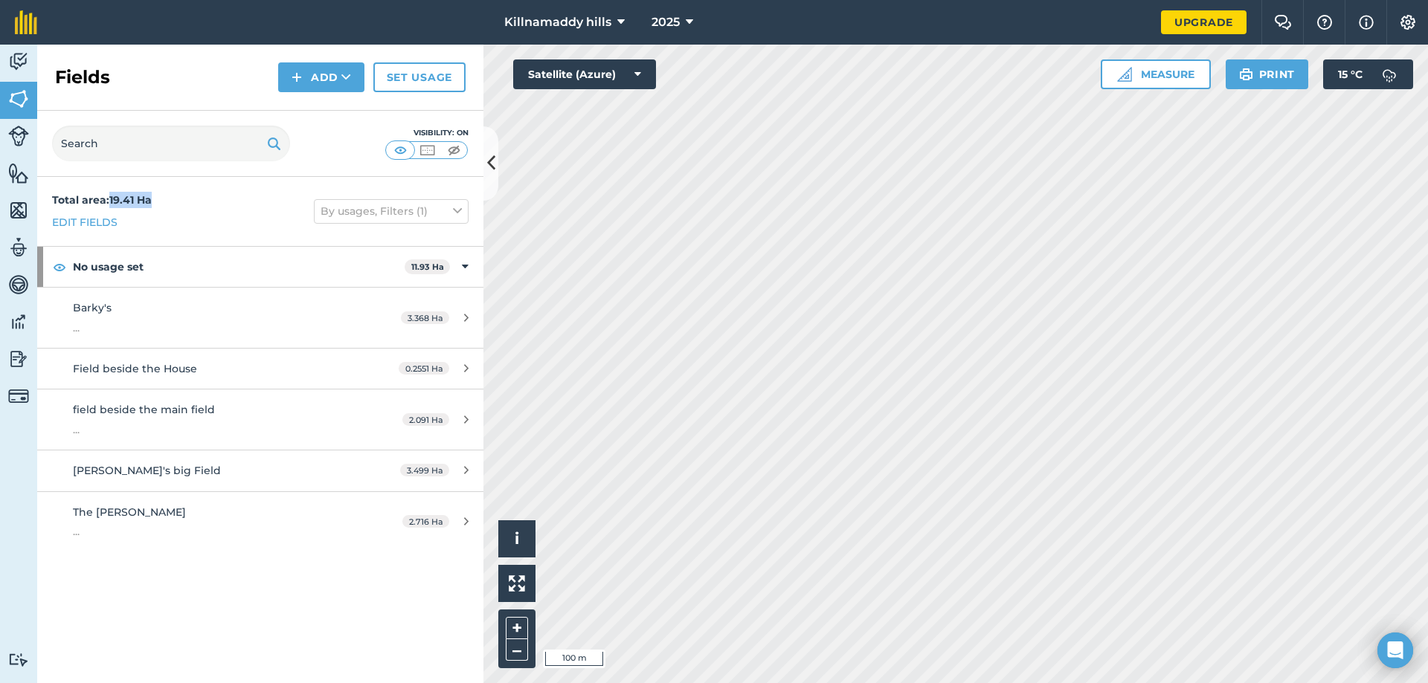
click at [164, 201] on div "Total area : 19.41 Ha Edit fields By usages, Filters (1)" at bounding box center [260, 211] width 446 height 69
copy strong "19.41 Ha"
click at [1151, 683] on html "Killnamaddy hills 2025 Upgrade Farm Chat Help Info Settings Map printing is not…" at bounding box center [714, 341] width 1428 height 683
click at [1146, 77] on button "Measure" at bounding box center [1155, 74] width 110 height 30
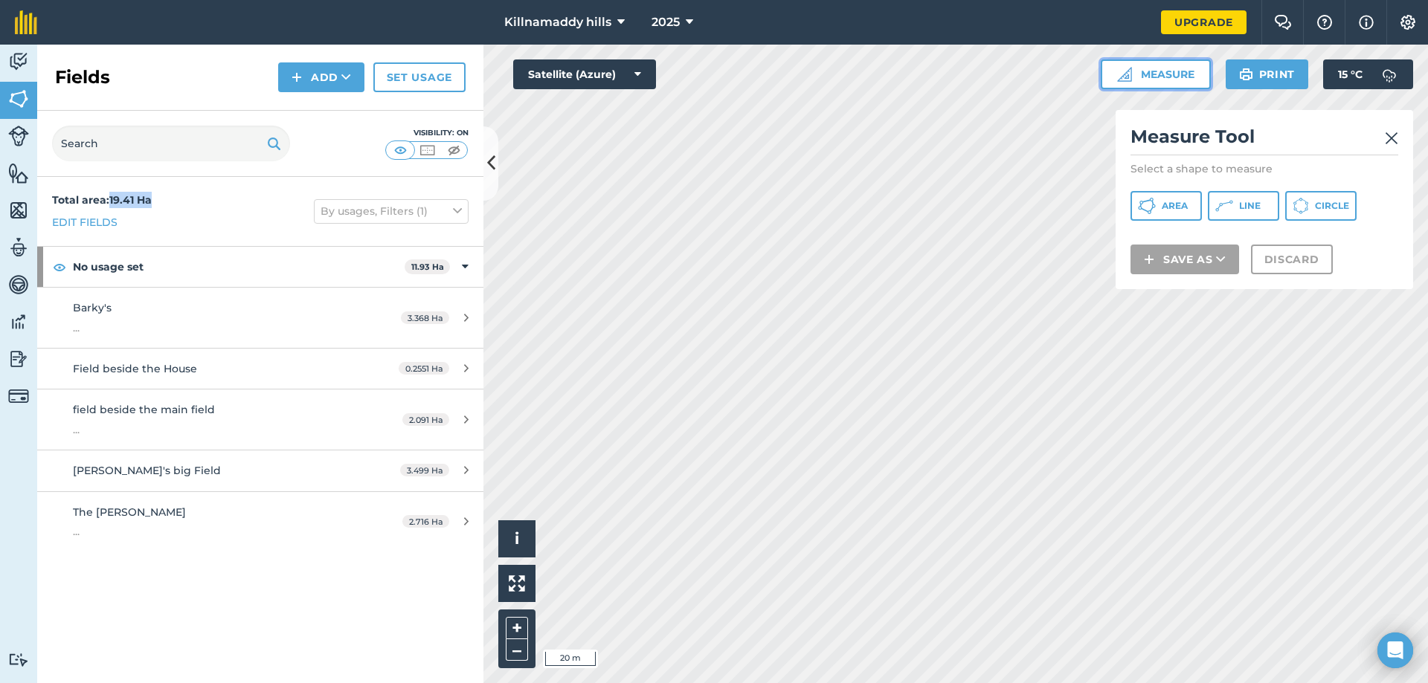
click at [1146, 77] on button "Measure" at bounding box center [1155, 74] width 110 height 30
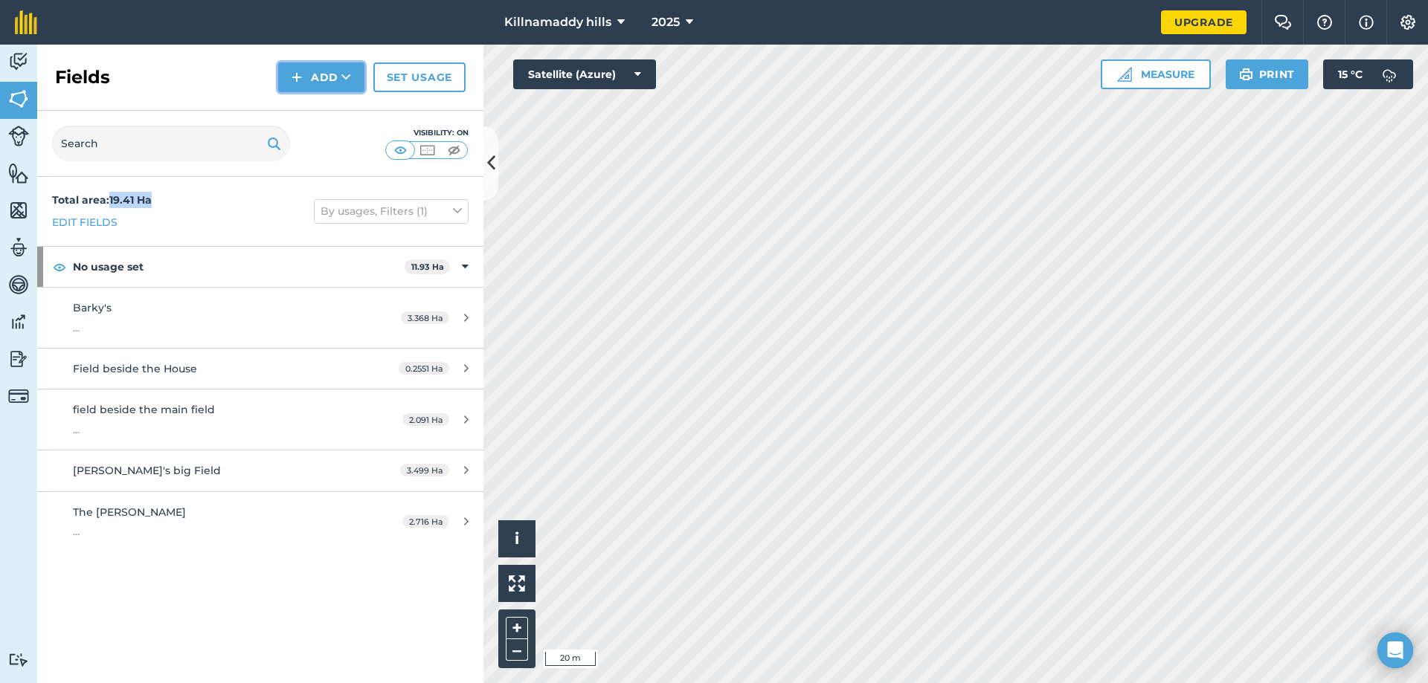
click at [335, 81] on button "Add" at bounding box center [321, 77] width 86 height 30
click at [332, 110] on link "Draw" at bounding box center [321, 110] width 82 height 33
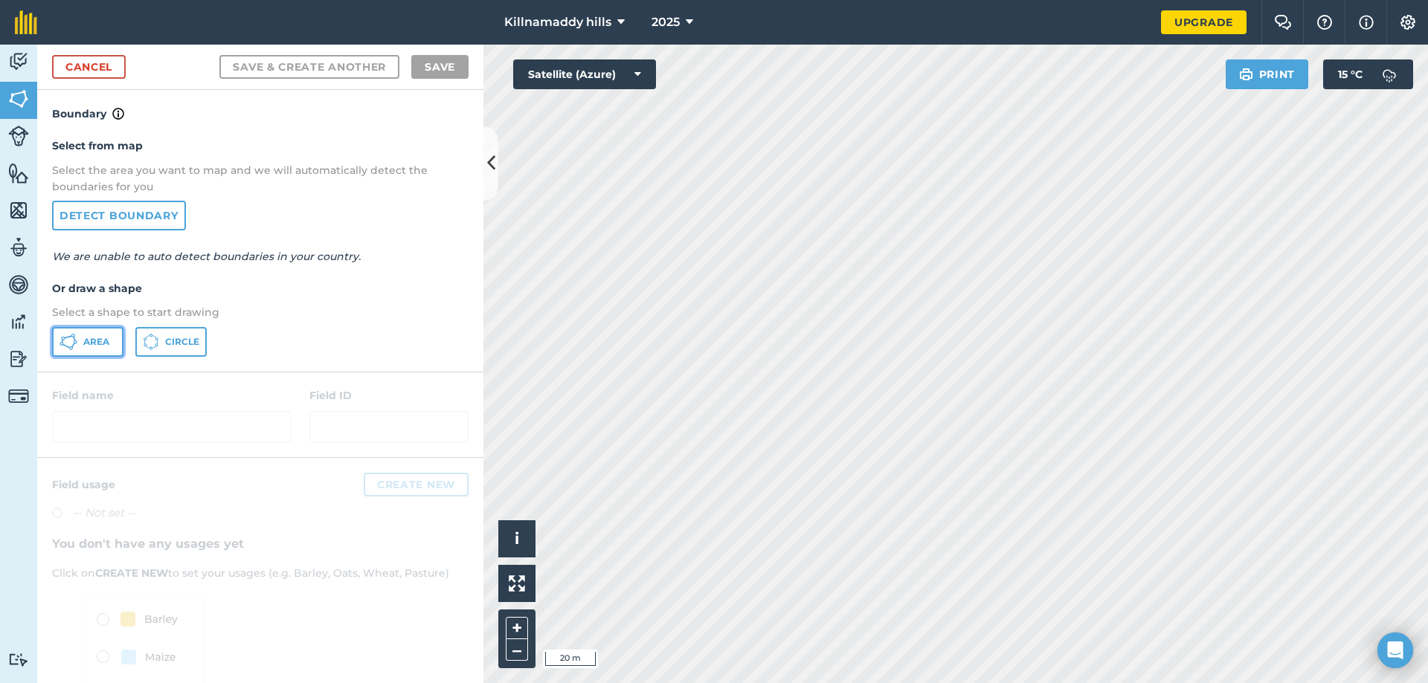
click at [79, 348] on button "Area" at bounding box center [87, 342] width 71 height 30
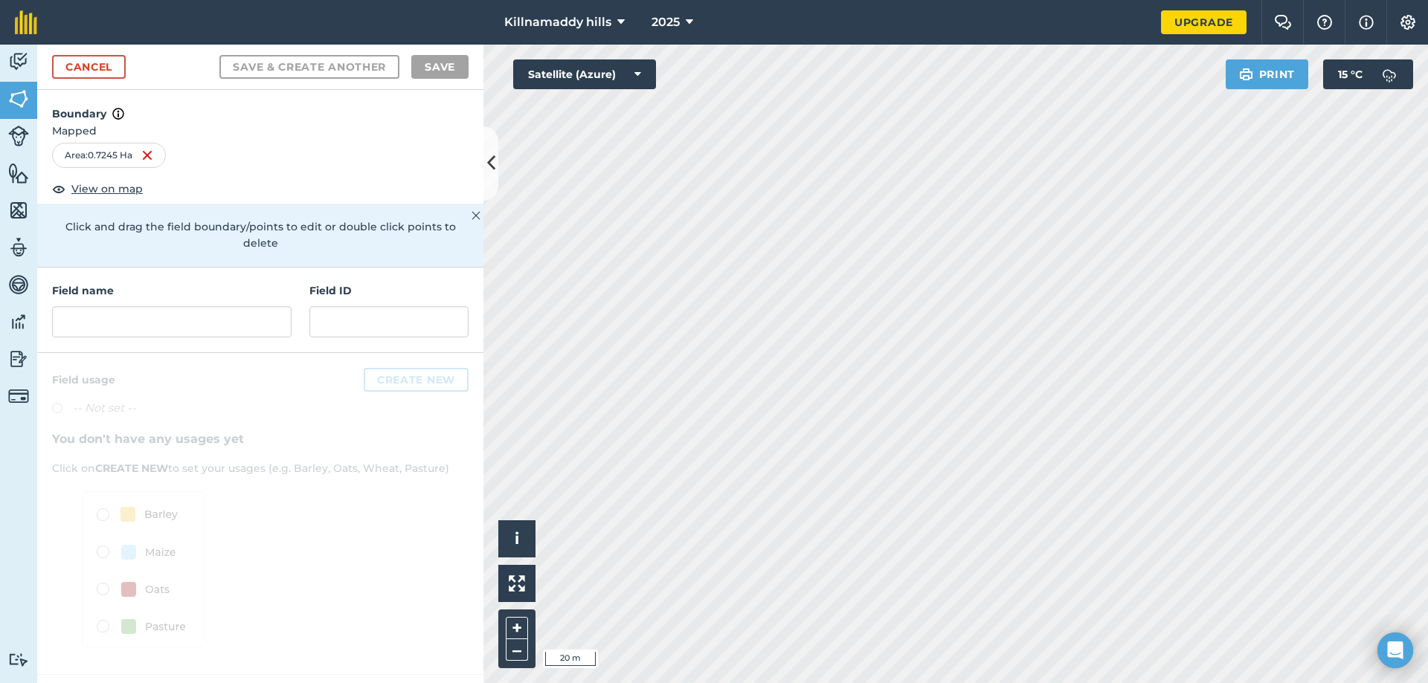
click at [178, 283] on h4 "Field name" at bounding box center [171, 291] width 239 height 16
click at [181, 306] on input "text" at bounding box center [171, 321] width 239 height 31
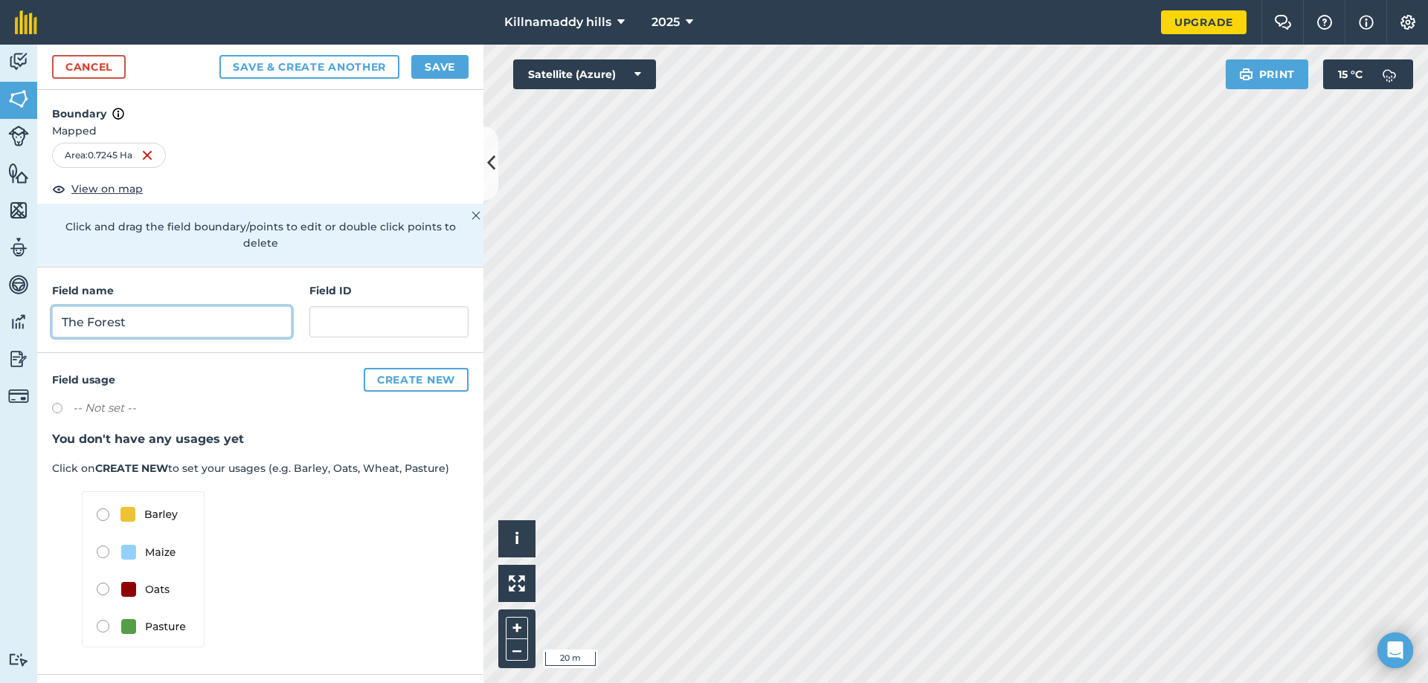
type input "The Forest"
click at [370, 312] on input "text" at bounding box center [388, 321] width 159 height 31
type input "..."
click at [91, 399] on label "-- Not set --" at bounding box center [104, 408] width 63 height 18
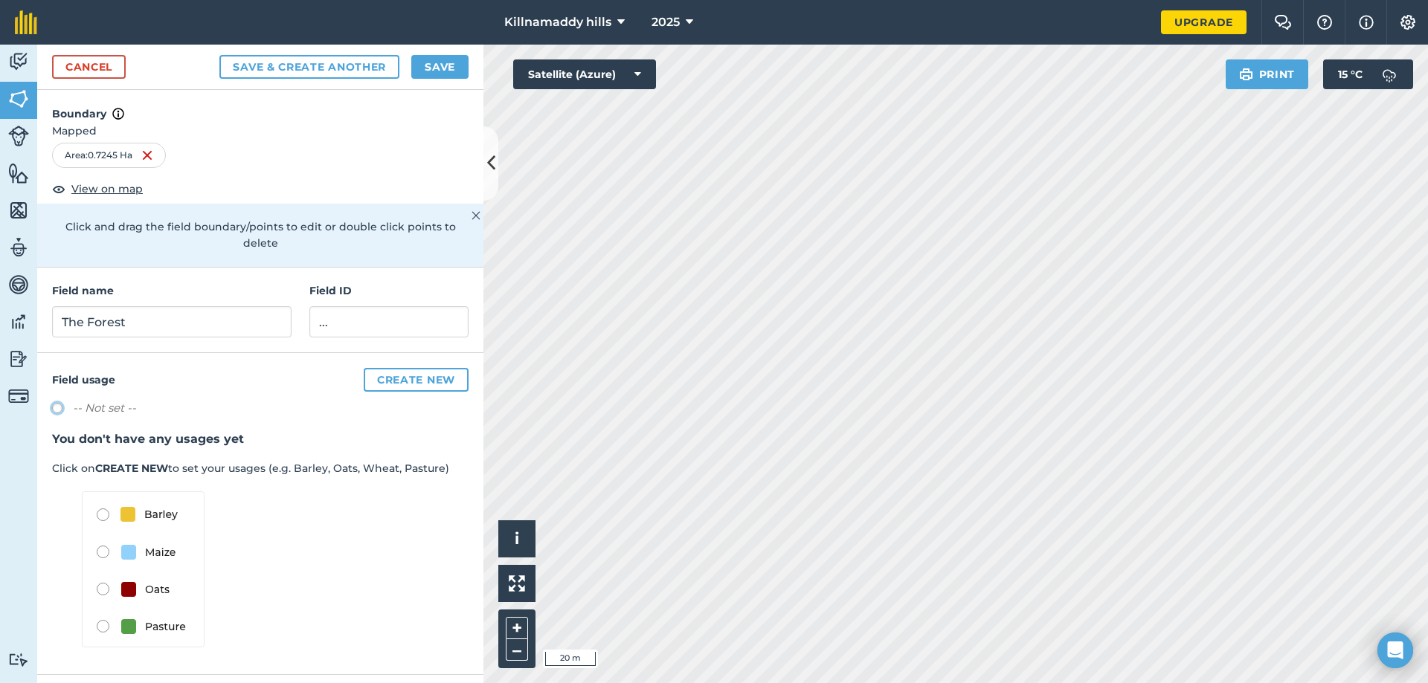
radio input "true"
click at [451, 65] on button "Save" at bounding box center [439, 67] width 57 height 24
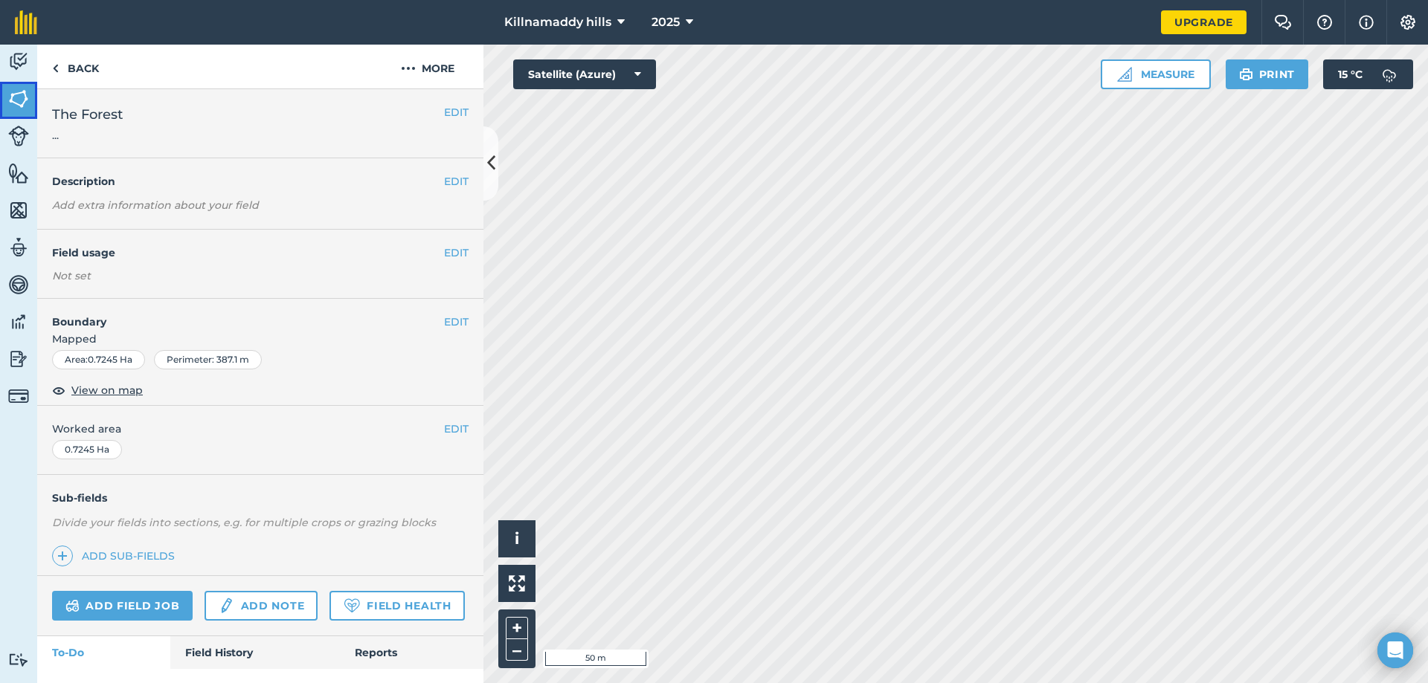
click at [28, 97] on img at bounding box center [18, 99] width 21 height 22
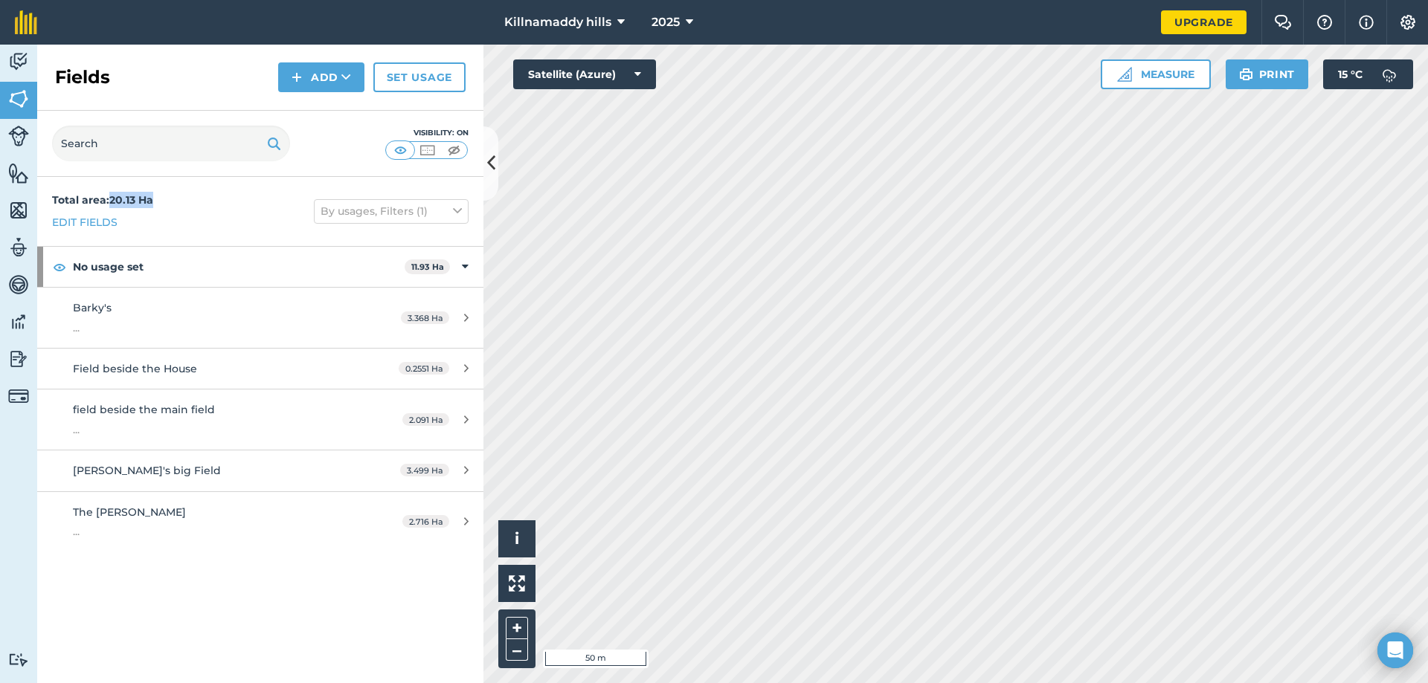
drag, startPoint x: 112, startPoint y: 200, endPoint x: 159, endPoint y: 200, distance: 46.8
click at [159, 200] on div "Total area : 20.13 Ha Edit fields By usages, Filters (1)" at bounding box center [260, 211] width 446 height 69
copy strong "20.13 Ha"
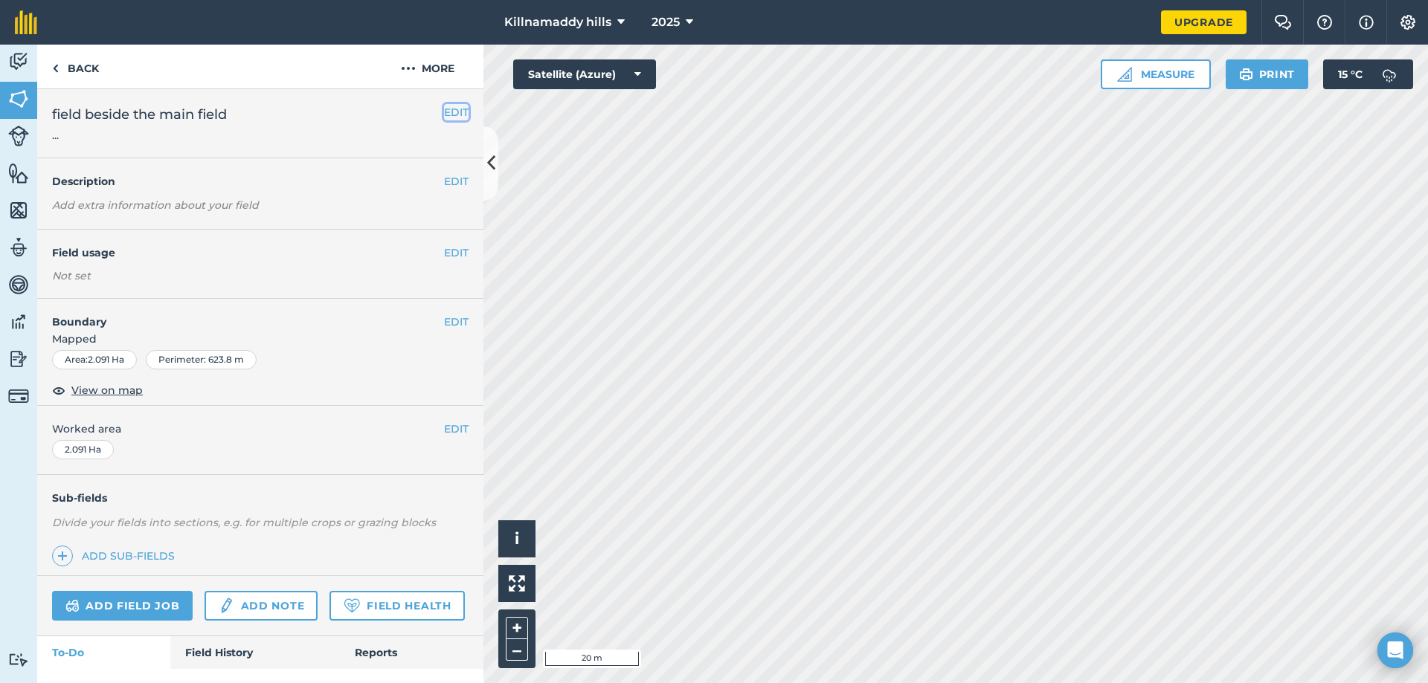
click at [444, 116] on button "EDIT" at bounding box center [456, 112] width 25 height 16
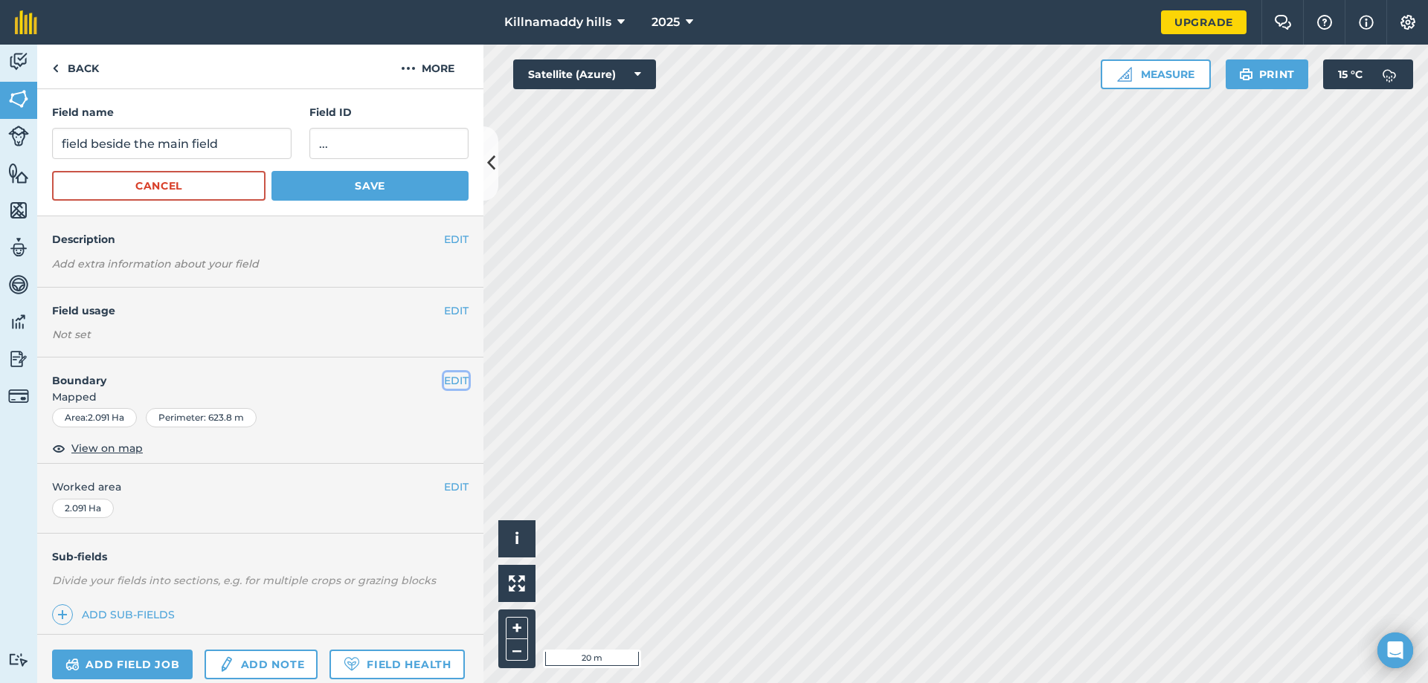
click at [450, 380] on button "EDIT" at bounding box center [456, 381] width 25 height 16
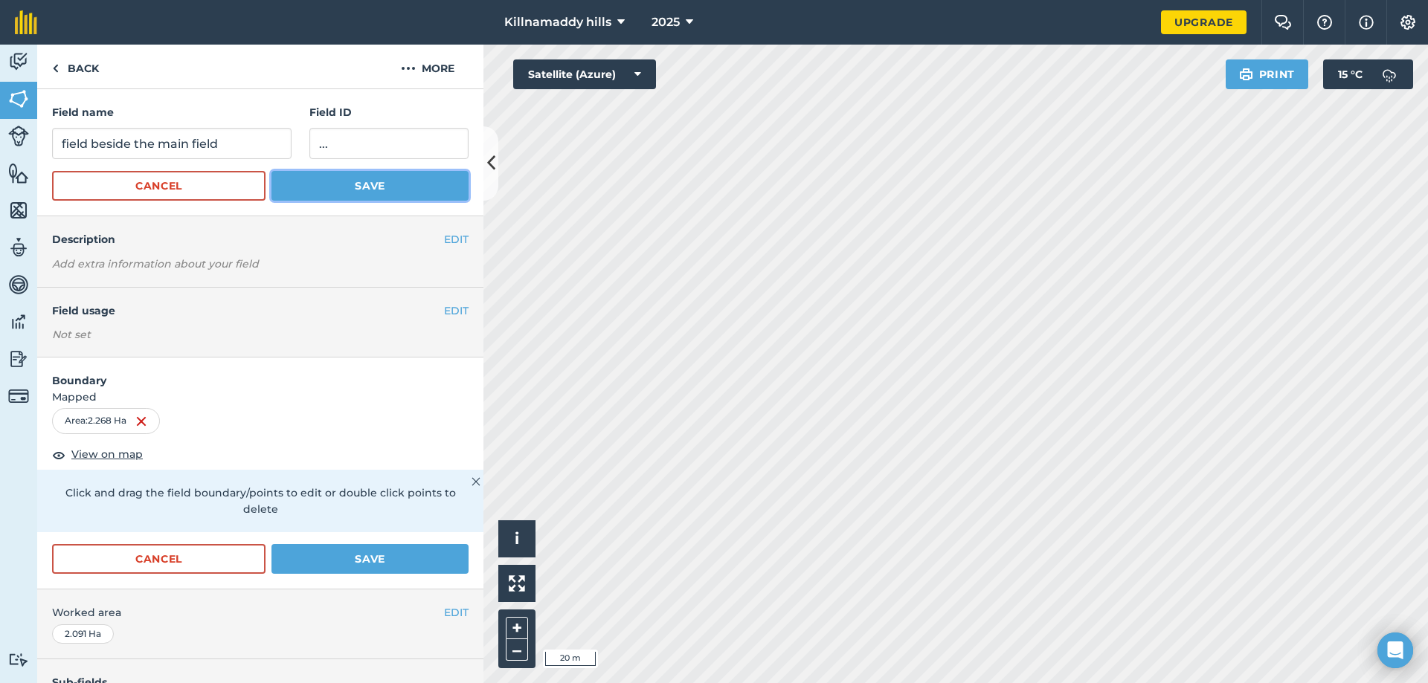
click at [369, 187] on button "Save" at bounding box center [369, 186] width 197 height 30
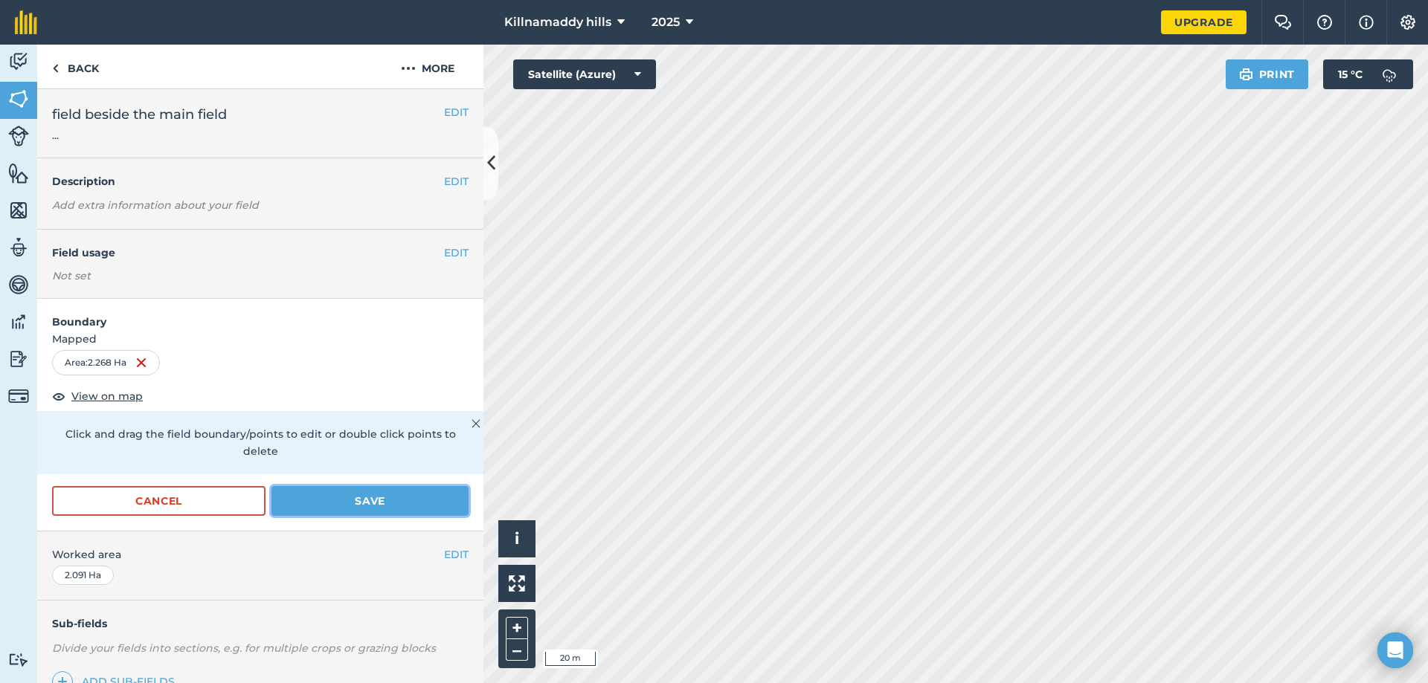
click at [349, 499] on button "Save" at bounding box center [369, 501] width 197 height 30
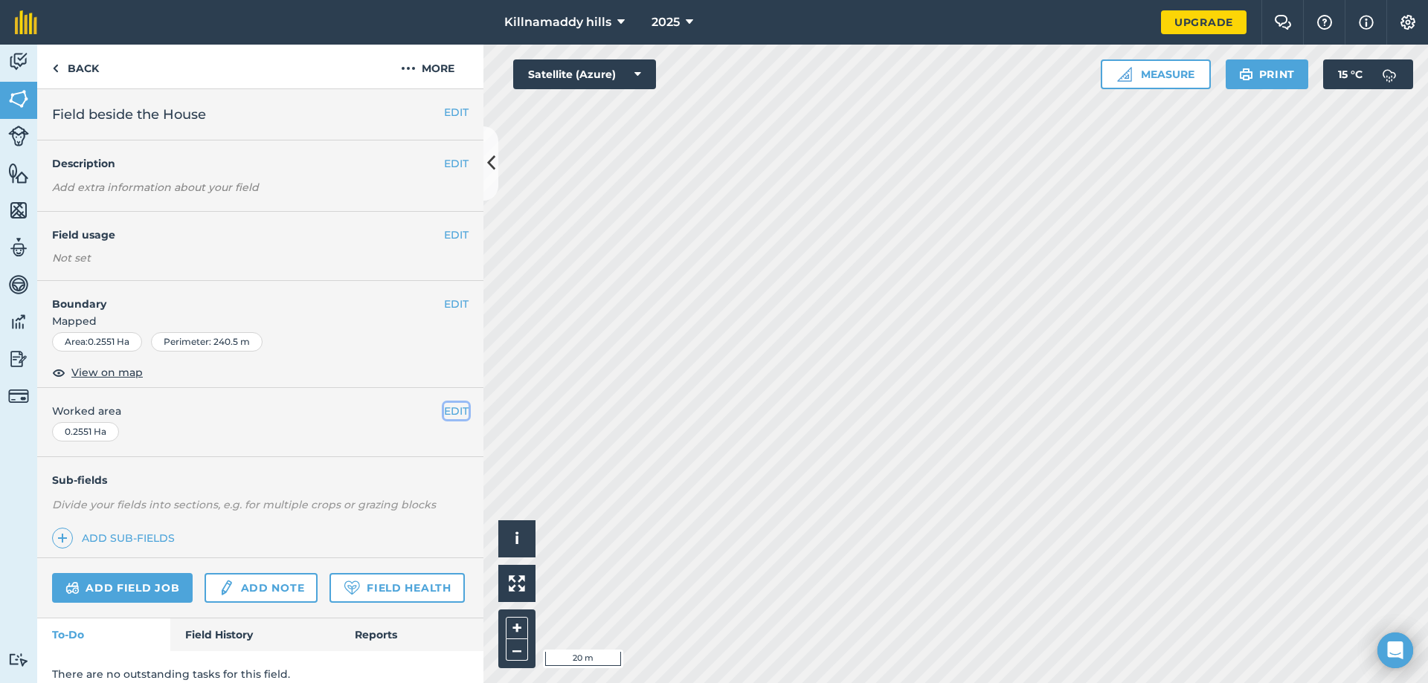
click at [451, 414] on button "EDIT" at bounding box center [456, 411] width 25 height 16
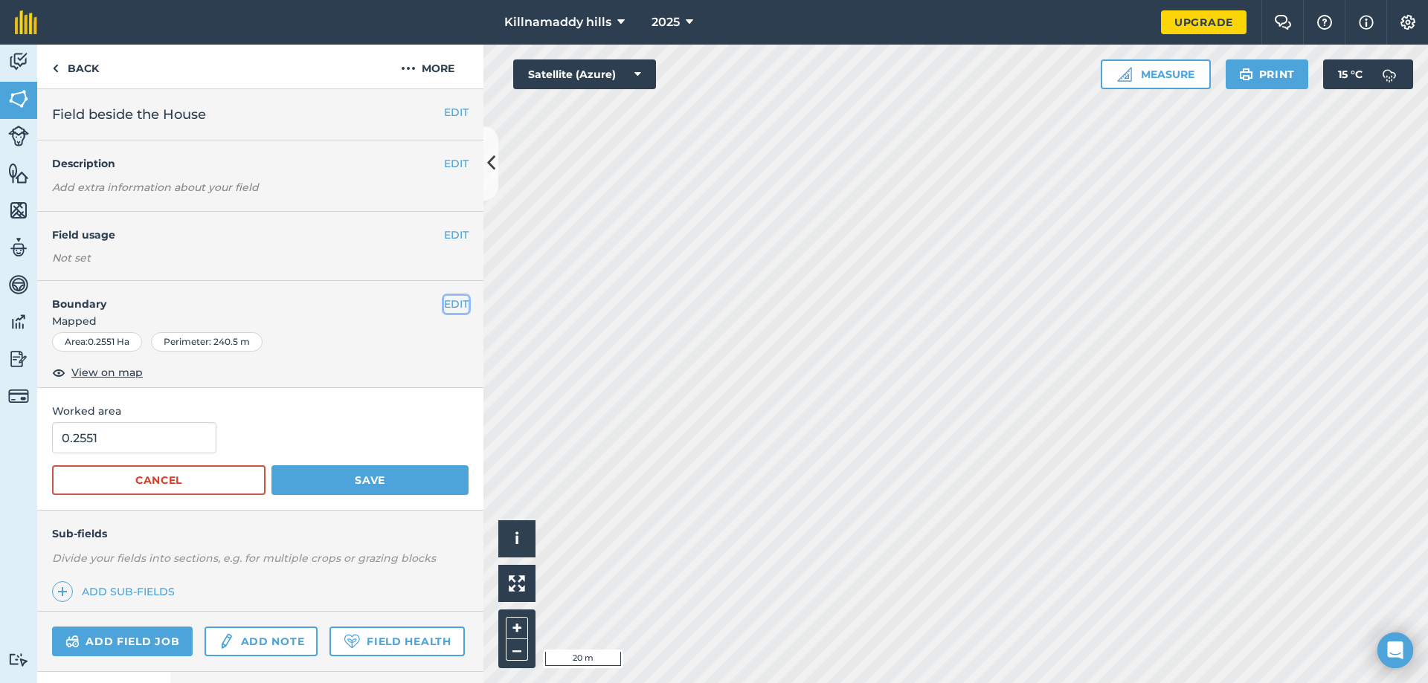
click at [445, 312] on button "EDIT" at bounding box center [456, 304] width 25 height 16
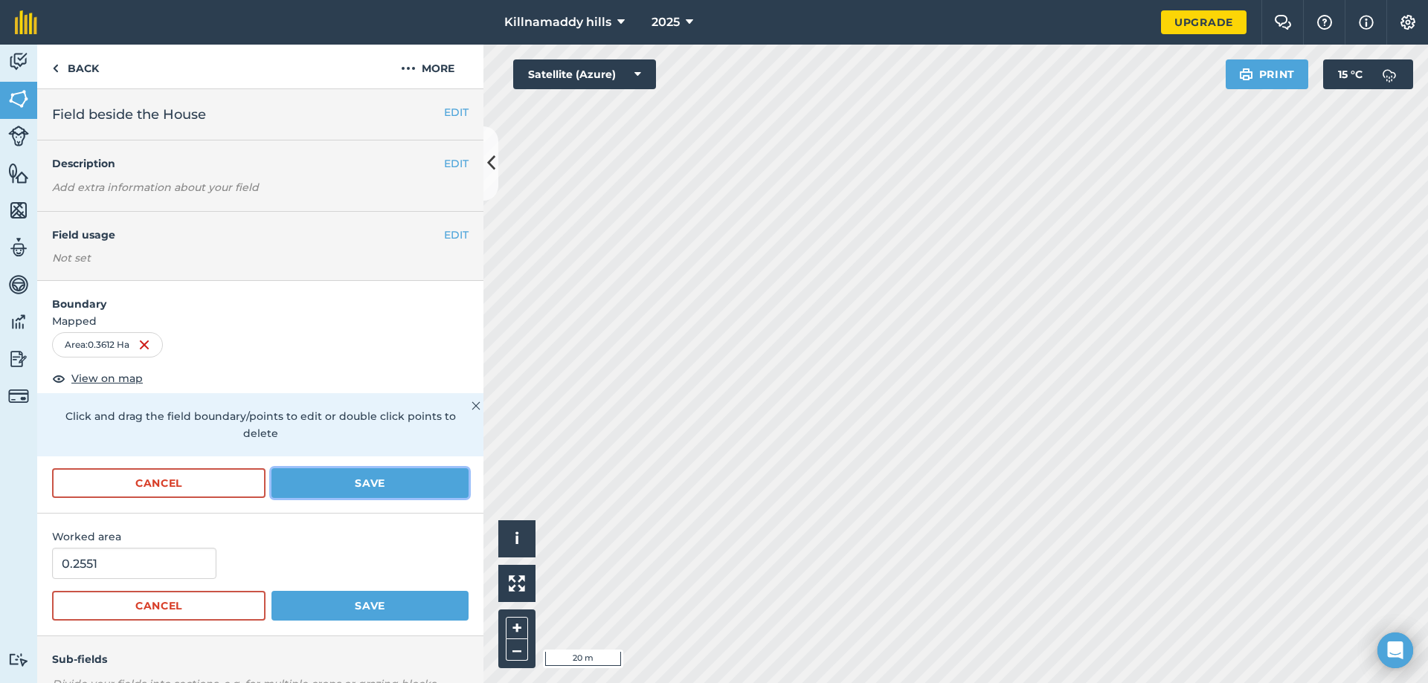
click at [327, 494] on button "Save" at bounding box center [369, 483] width 197 height 30
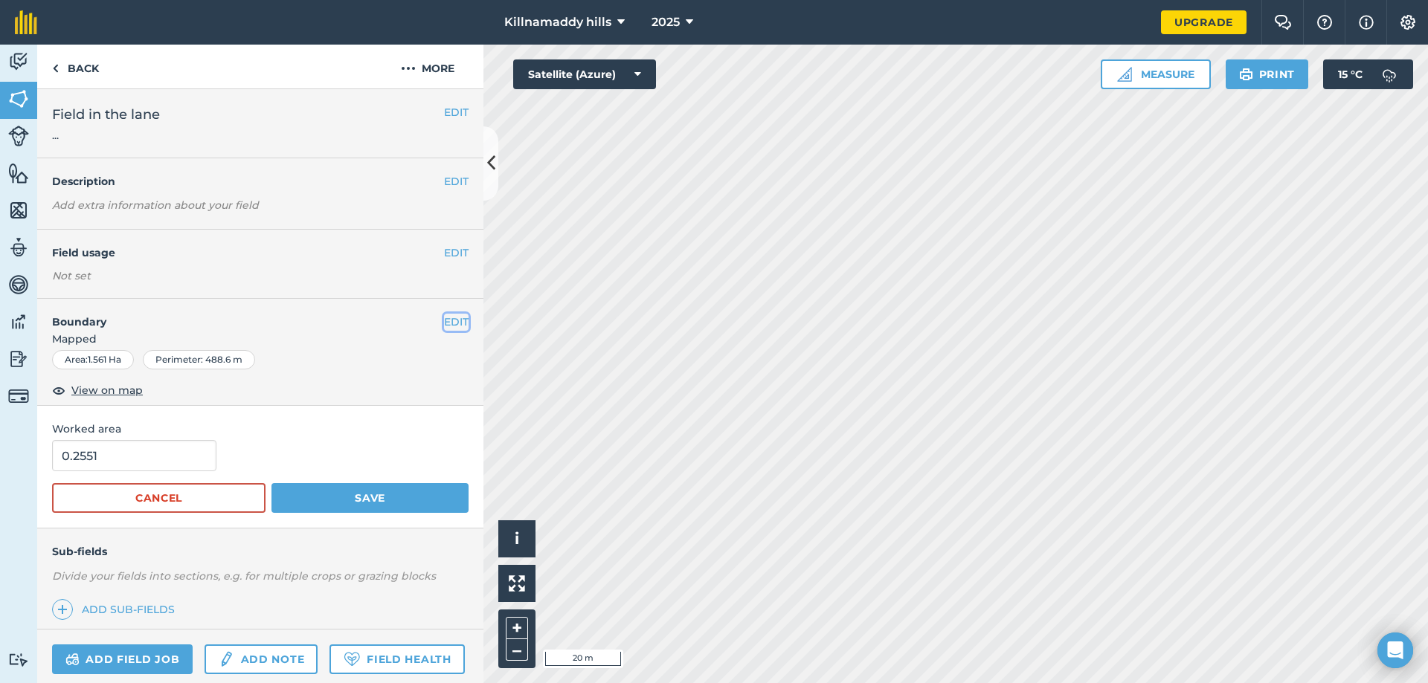
click at [444, 324] on button "EDIT" at bounding box center [456, 322] width 25 height 16
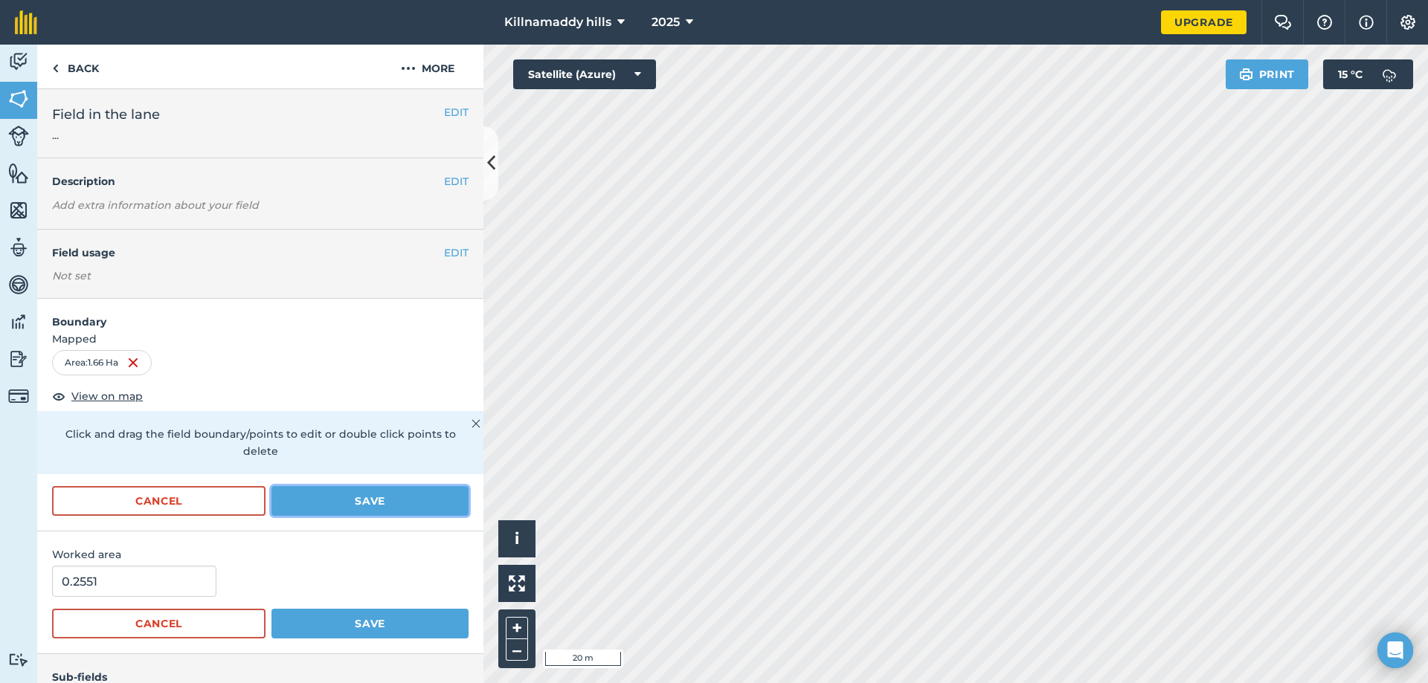
click at [348, 516] on button "Save" at bounding box center [369, 501] width 197 height 30
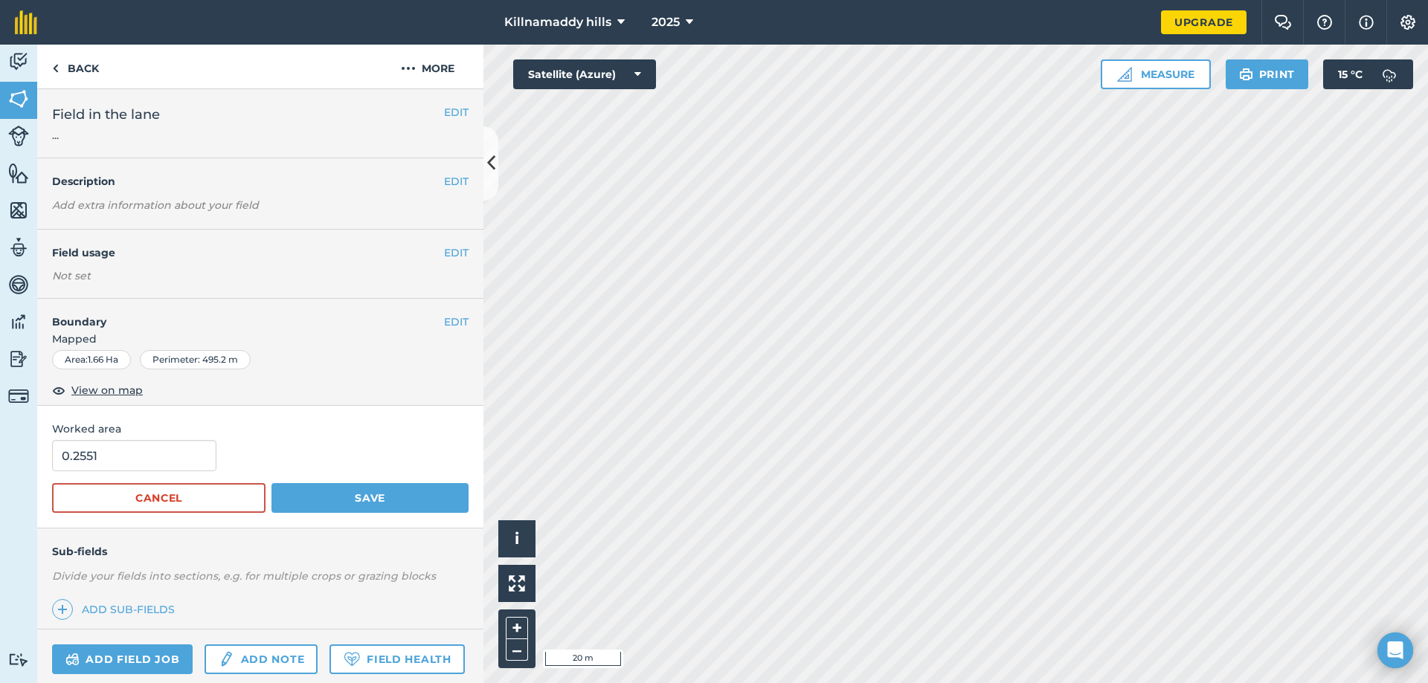
click at [348, 613] on div "Sub-fields Divide your fields into sections, e.g. for multiple crops or grazing…" at bounding box center [260, 579] width 446 height 101
click at [445, 320] on button "EDIT" at bounding box center [456, 322] width 25 height 16
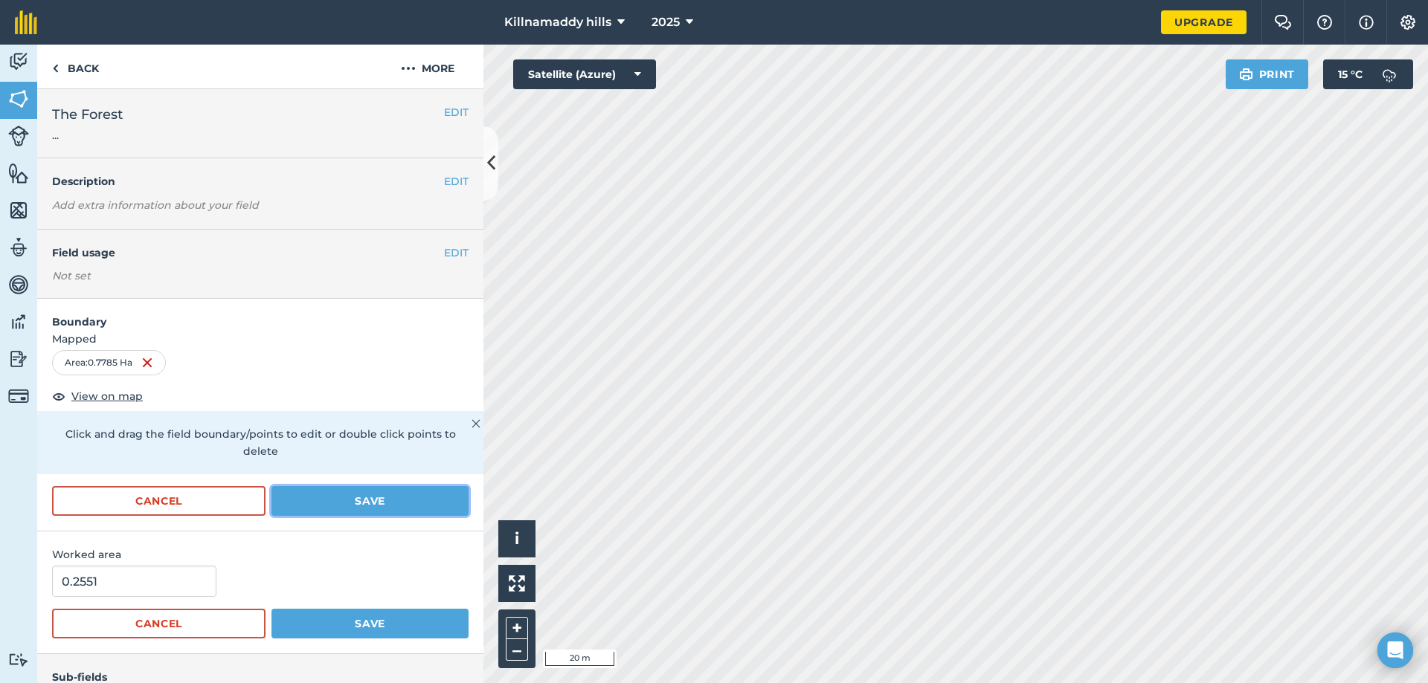
click at [349, 516] on button "Save" at bounding box center [369, 501] width 197 height 30
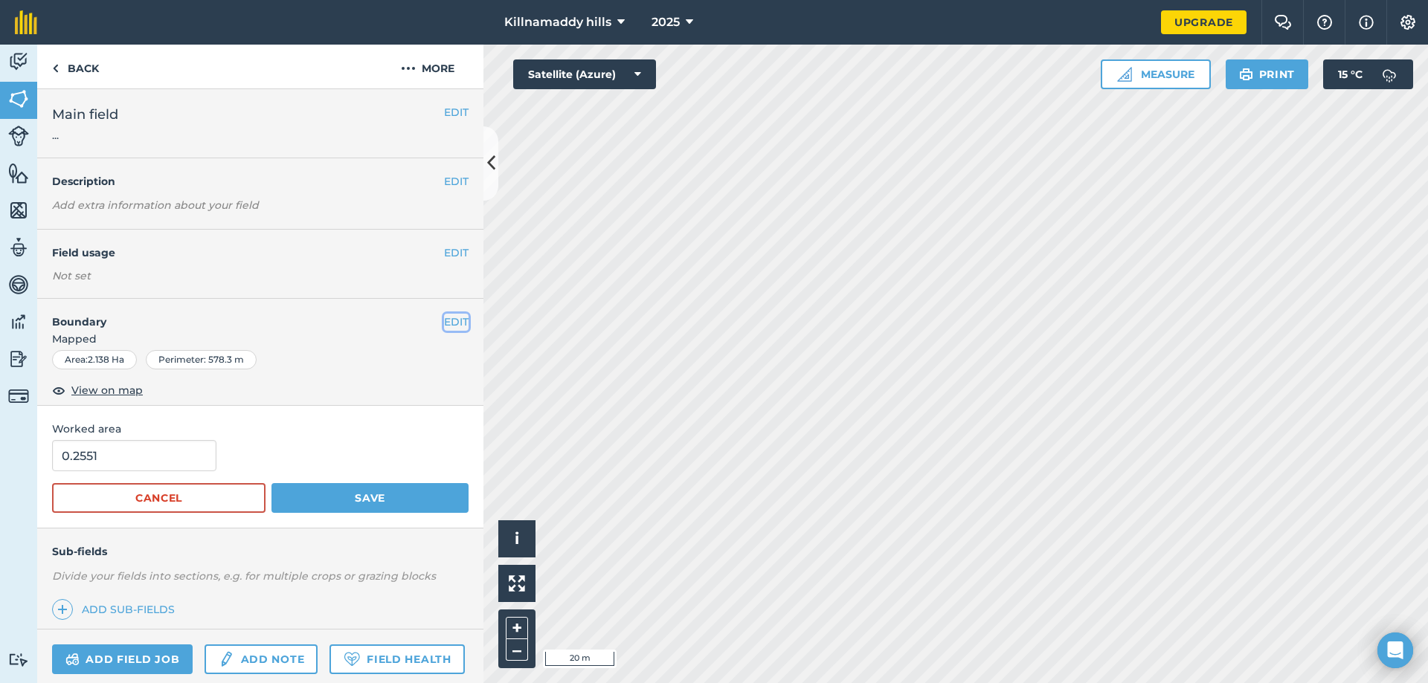
click at [453, 323] on button "EDIT" at bounding box center [456, 322] width 25 height 16
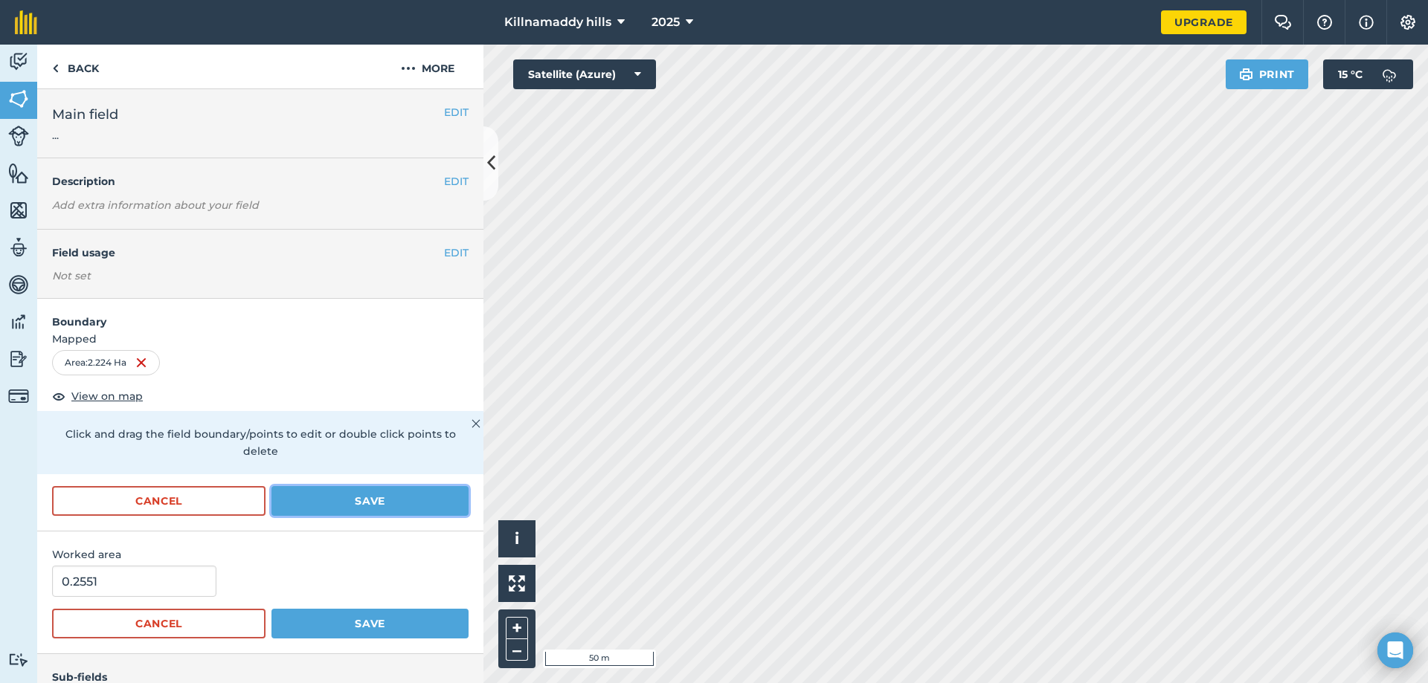
click at [338, 495] on button "Save" at bounding box center [369, 501] width 197 height 30
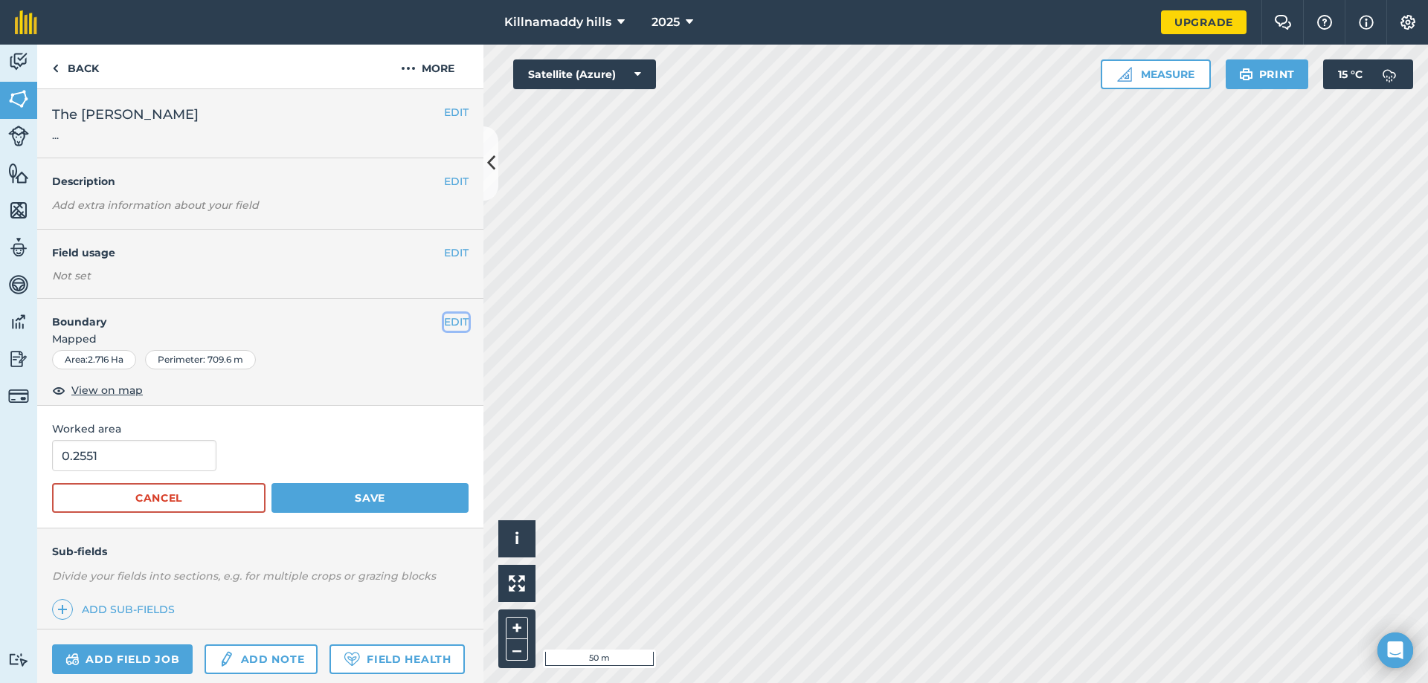
click at [444, 320] on button "EDIT" at bounding box center [456, 322] width 25 height 16
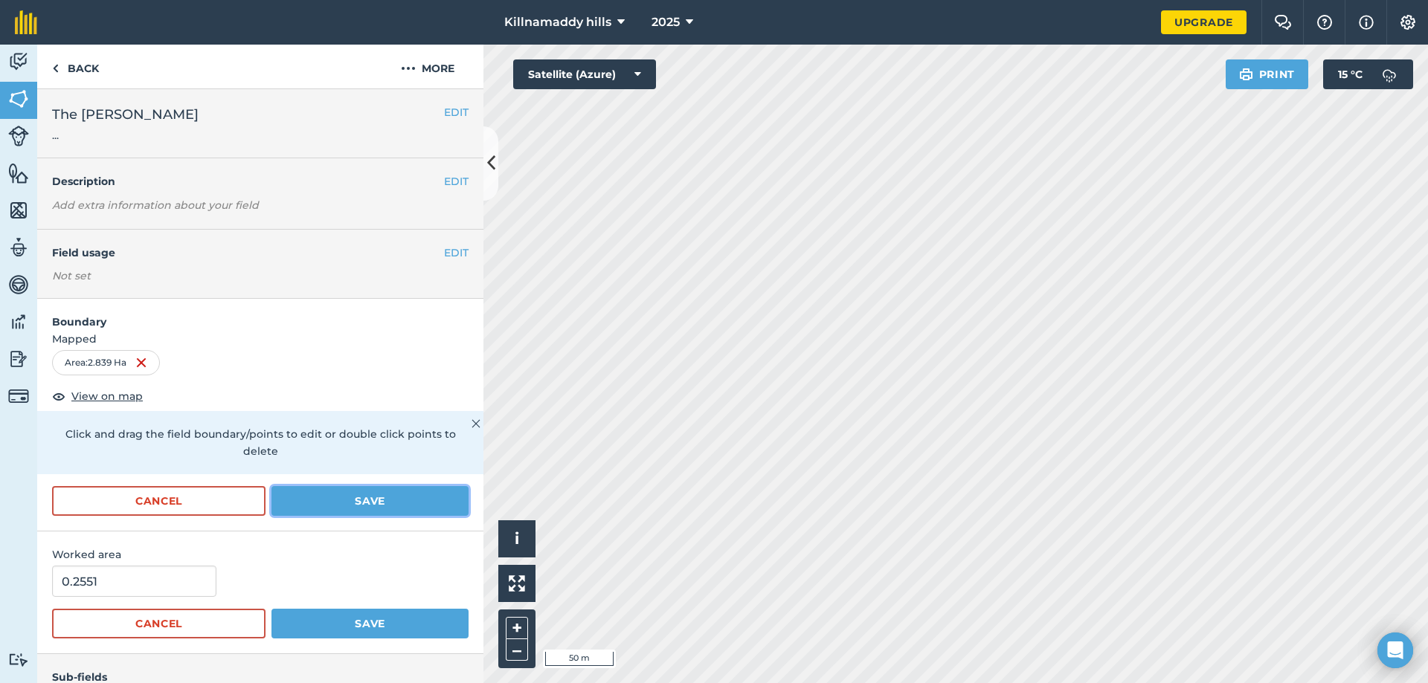
click at [403, 502] on button "Save" at bounding box center [369, 501] width 197 height 30
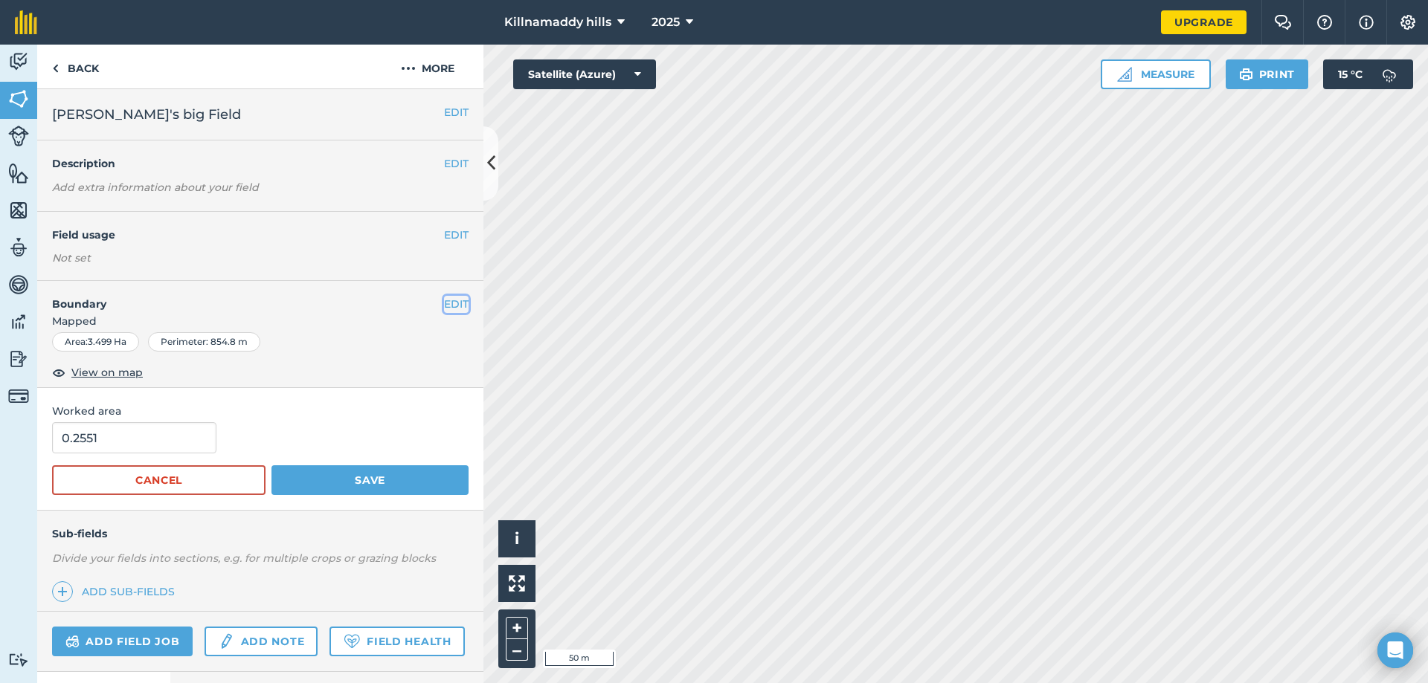
click at [451, 306] on button "EDIT" at bounding box center [456, 304] width 25 height 16
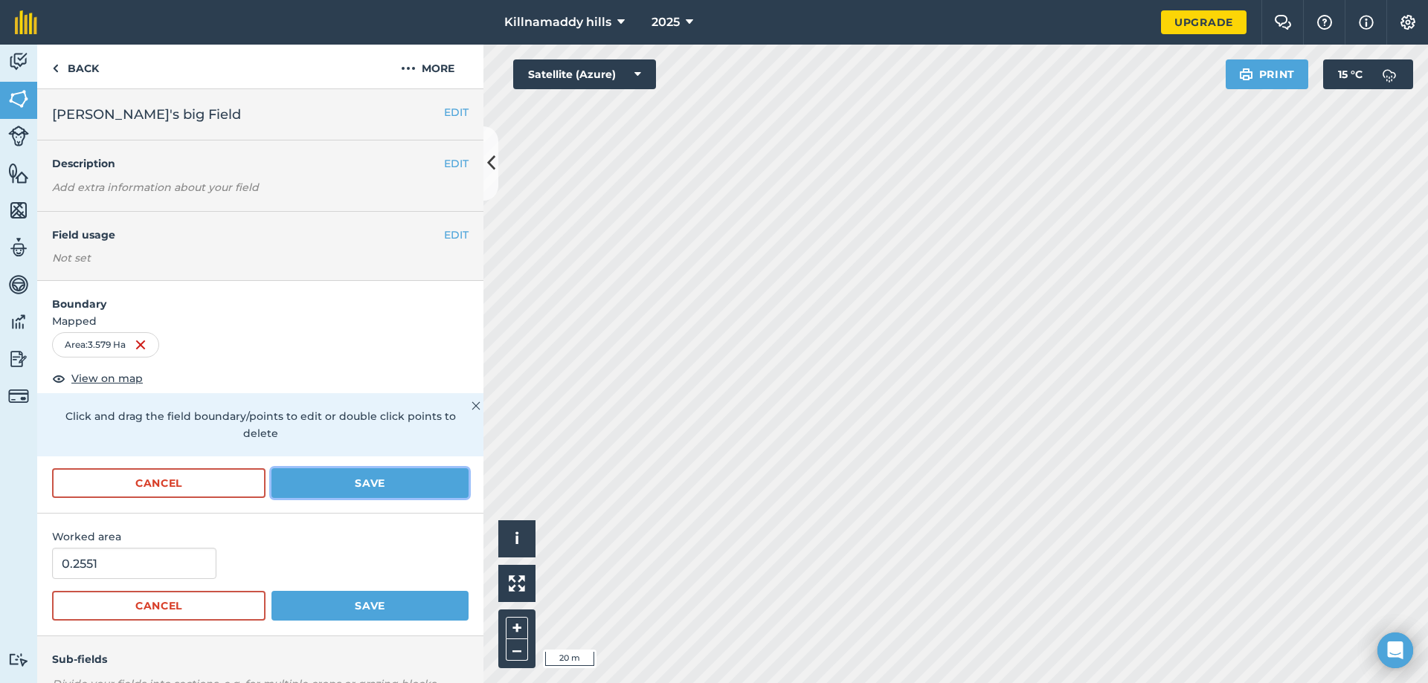
click at [395, 486] on button "Save" at bounding box center [369, 483] width 197 height 30
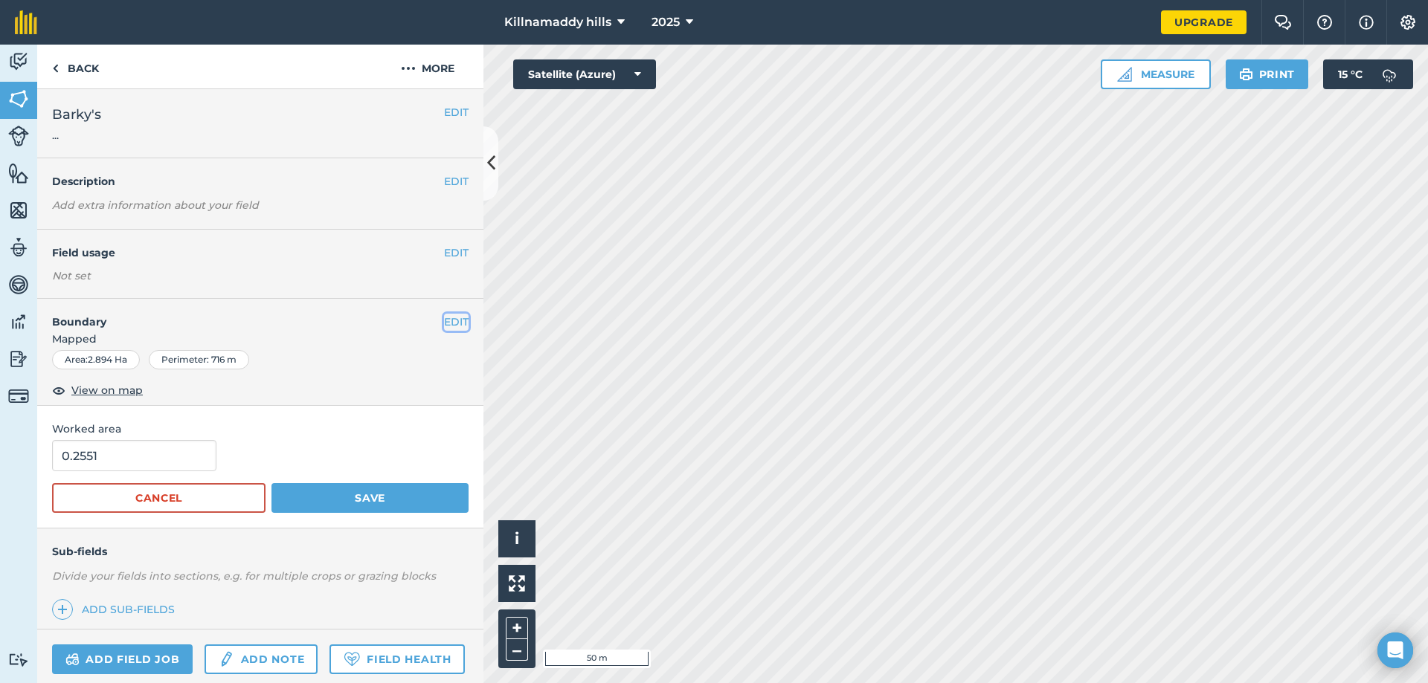
click at [444, 320] on button "EDIT" at bounding box center [456, 322] width 25 height 16
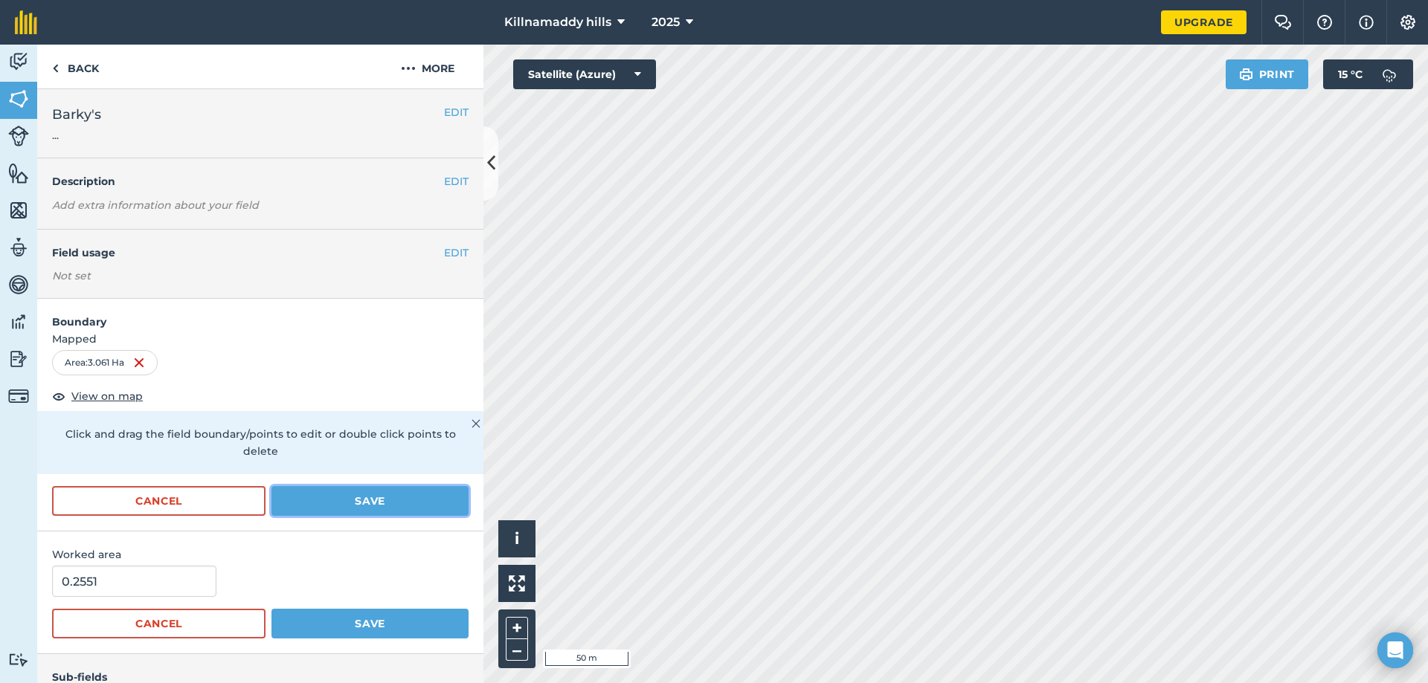
click at [369, 514] on button "Save" at bounding box center [369, 501] width 197 height 30
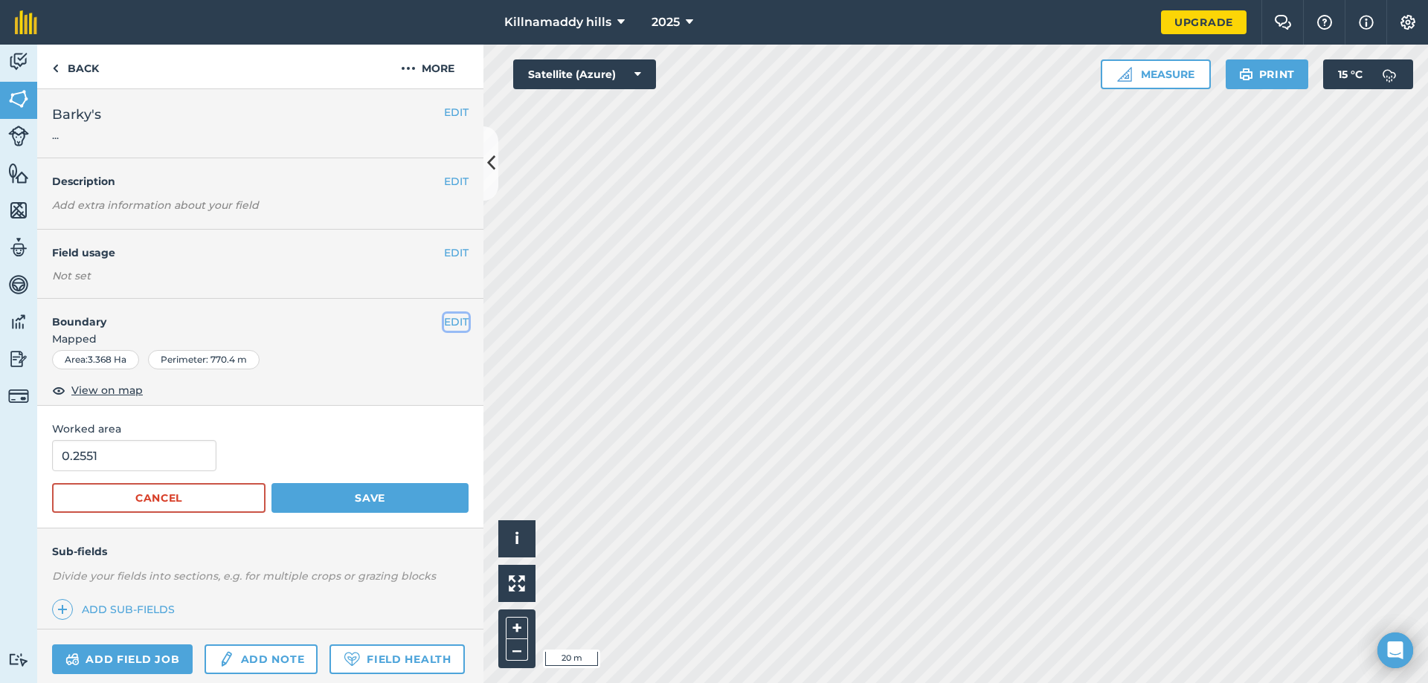
click at [447, 320] on button "EDIT" at bounding box center [456, 322] width 25 height 16
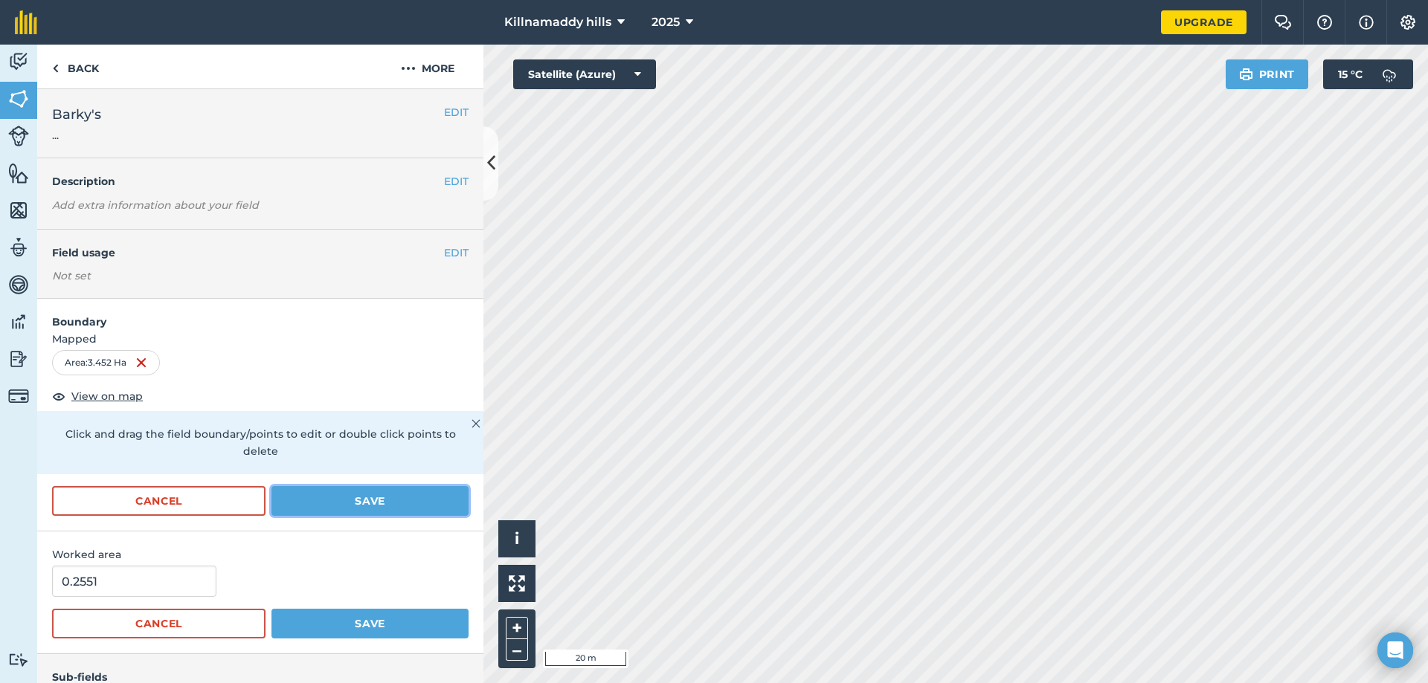
click at [329, 508] on button "Save" at bounding box center [369, 501] width 197 height 30
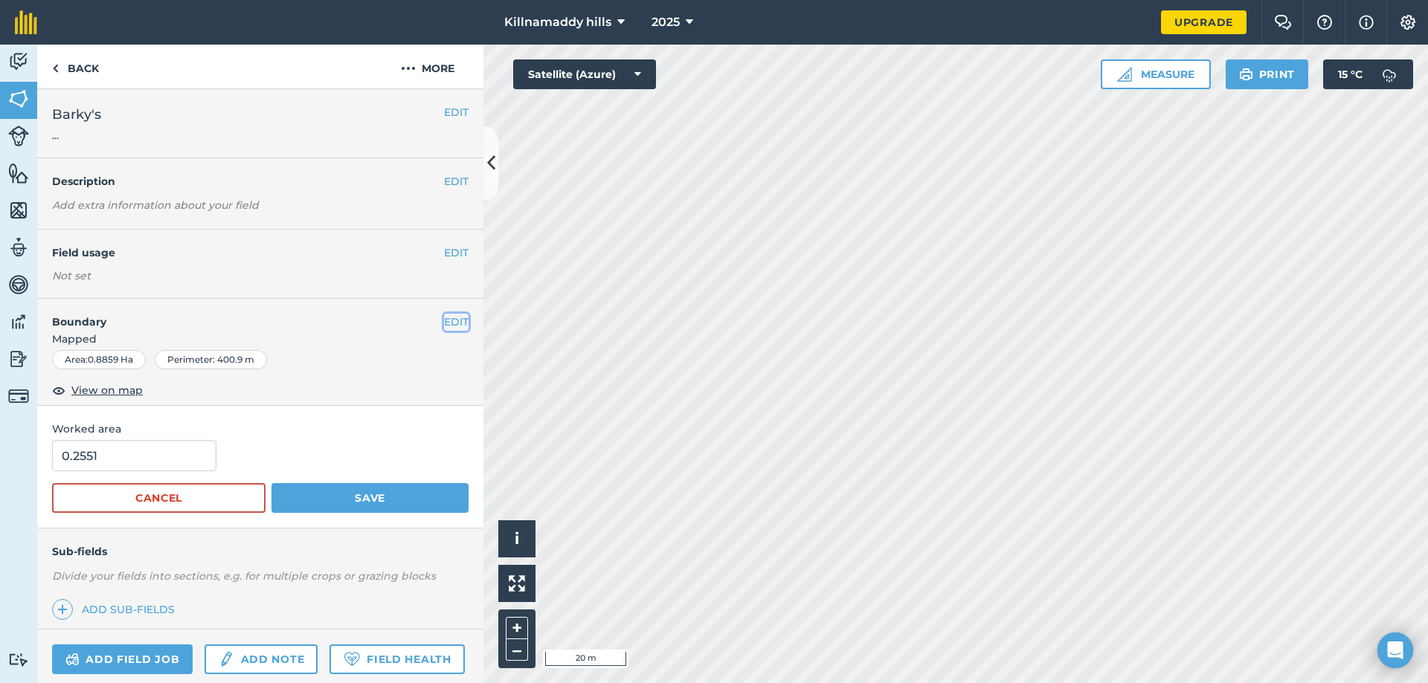
click at [448, 323] on button "EDIT" at bounding box center [456, 322] width 25 height 16
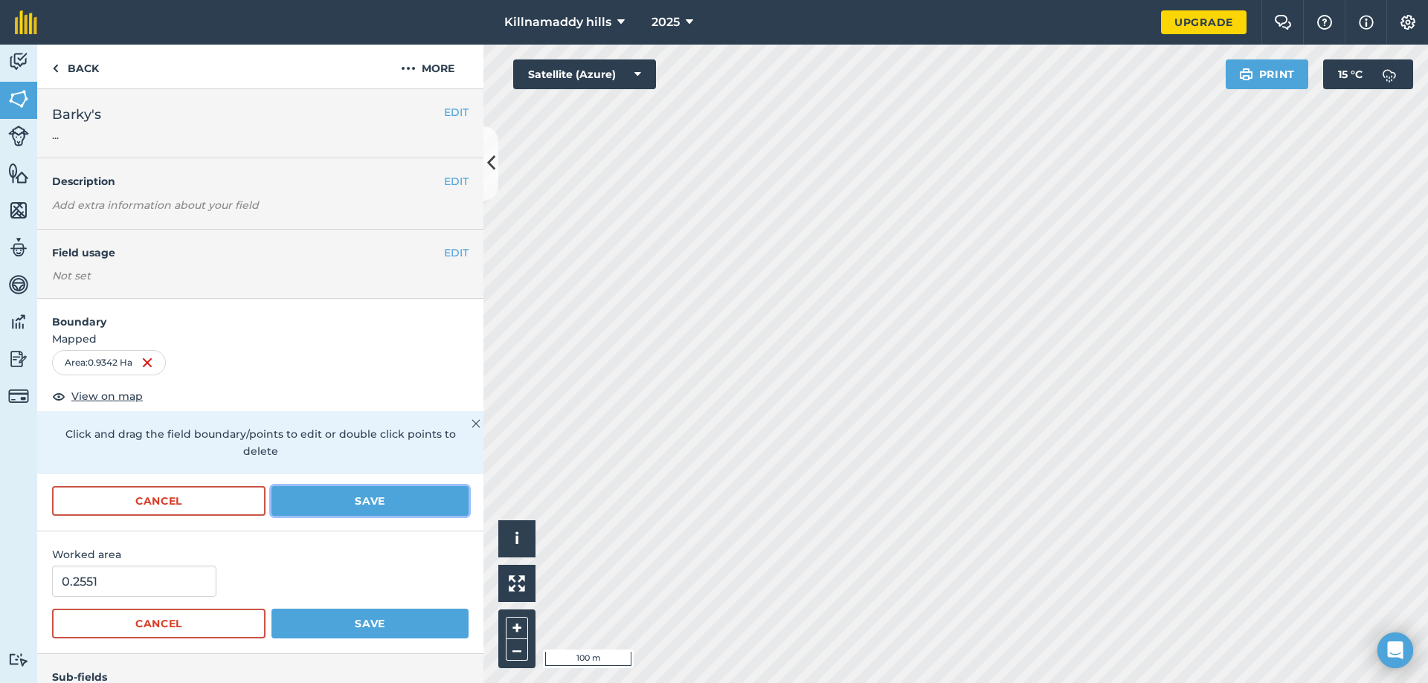
click at [383, 506] on button "Save" at bounding box center [369, 501] width 197 height 30
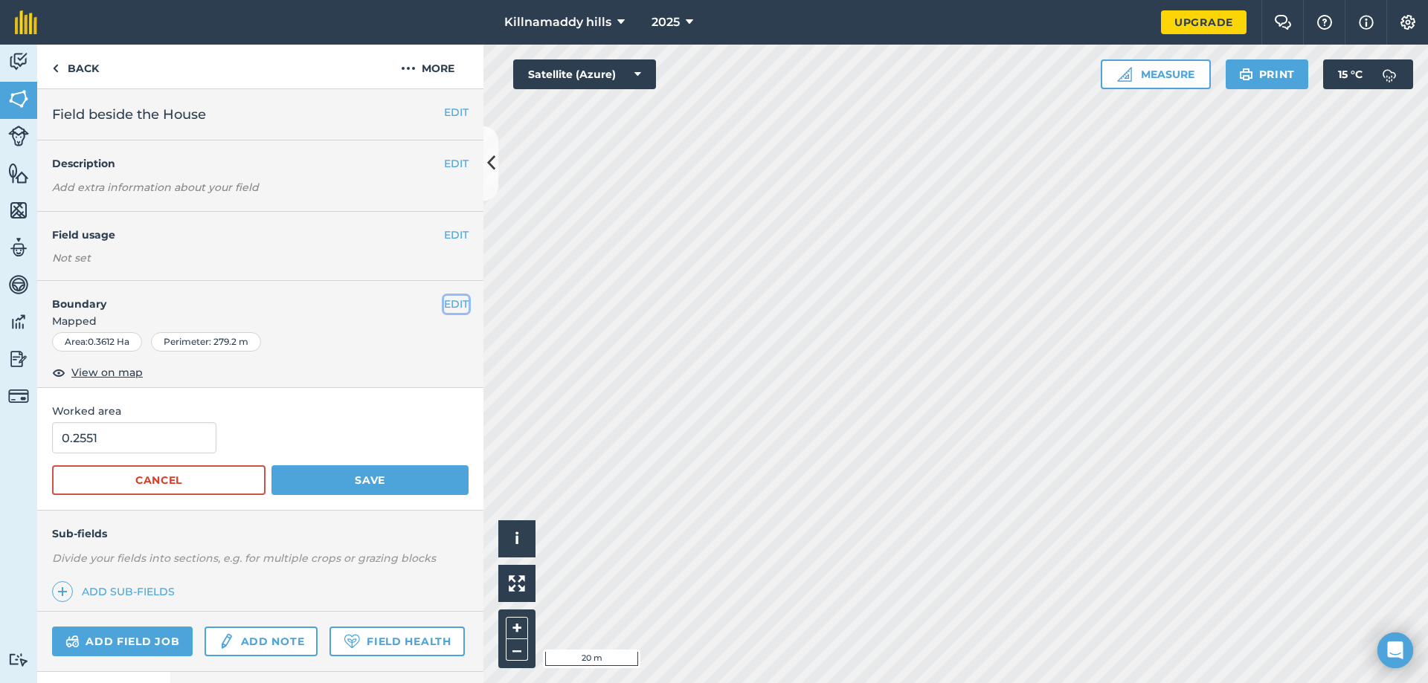
click at [444, 309] on button "EDIT" at bounding box center [456, 304] width 25 height 16
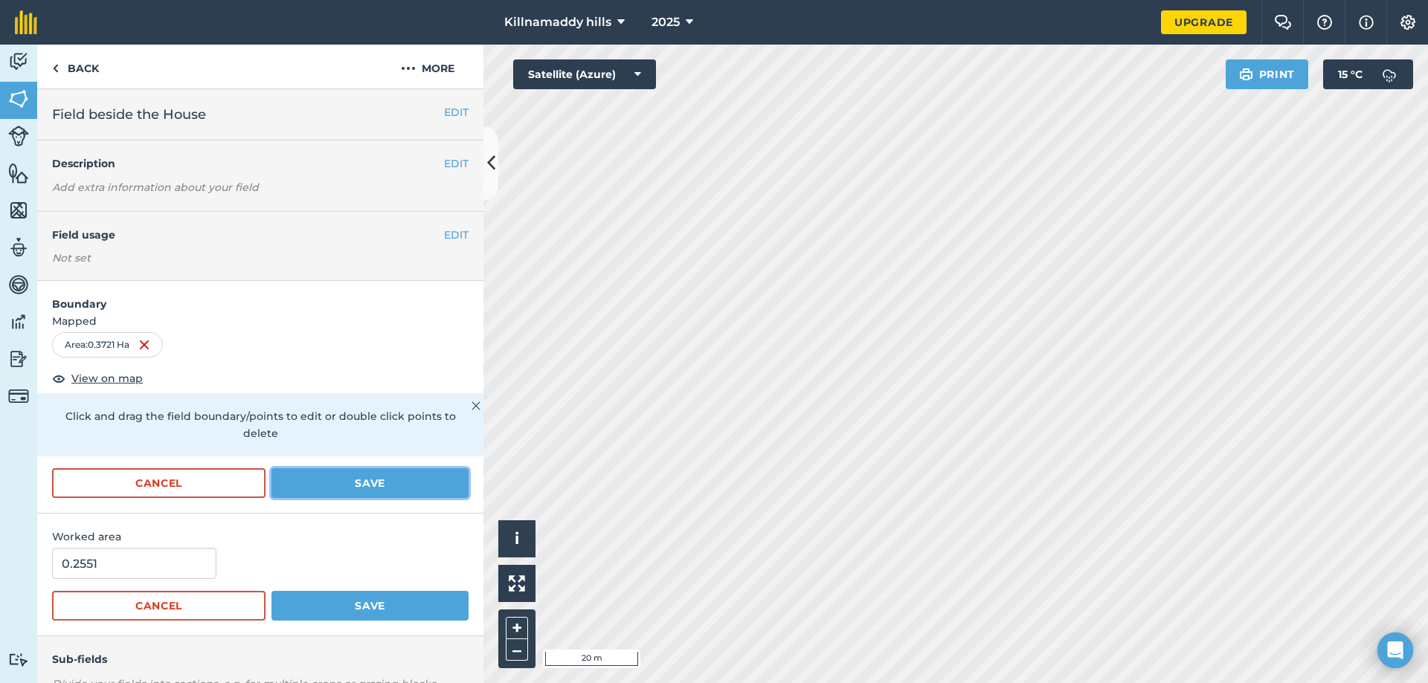
click at [393, 471] on button "Save" at bounding box center [369, 483] width 197 height 30
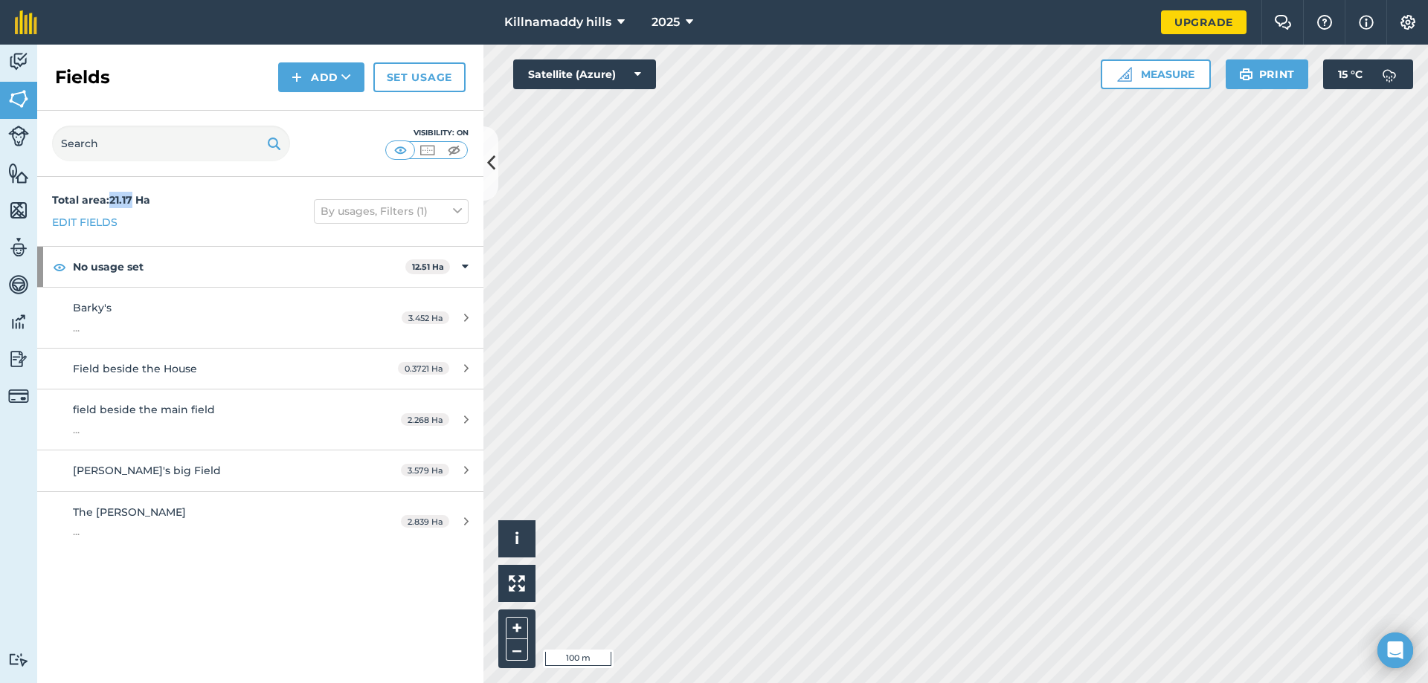
drag, startPoint x: 112, startPoint y: 199, endPoint x: 135, endPoint y: 199, distance: 23.1
click at [135, 199] on strong "Total area : 21.17 Ha" at bounding box center [101, 199] width 98 height 13
copy strong "21.17"
